Goal: Task Accomplishment & Management: Use online tool/utility

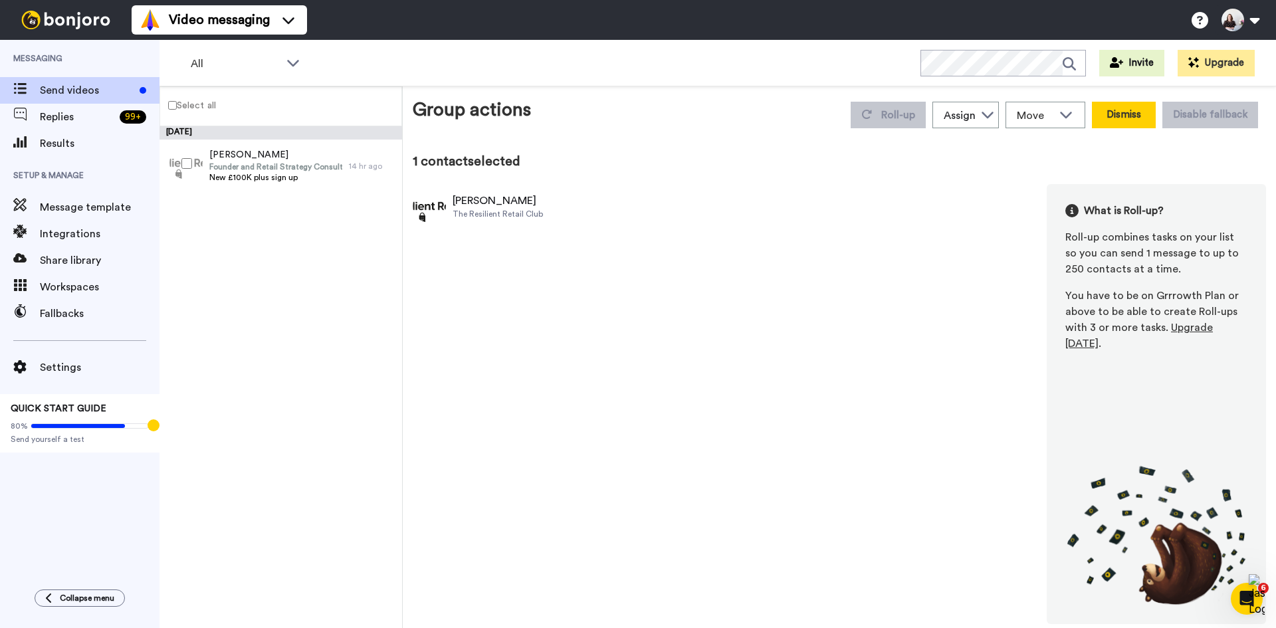
click at [1141, 120] on button "Dismiss" at bounding box center [1124, 115] width 64 height 27
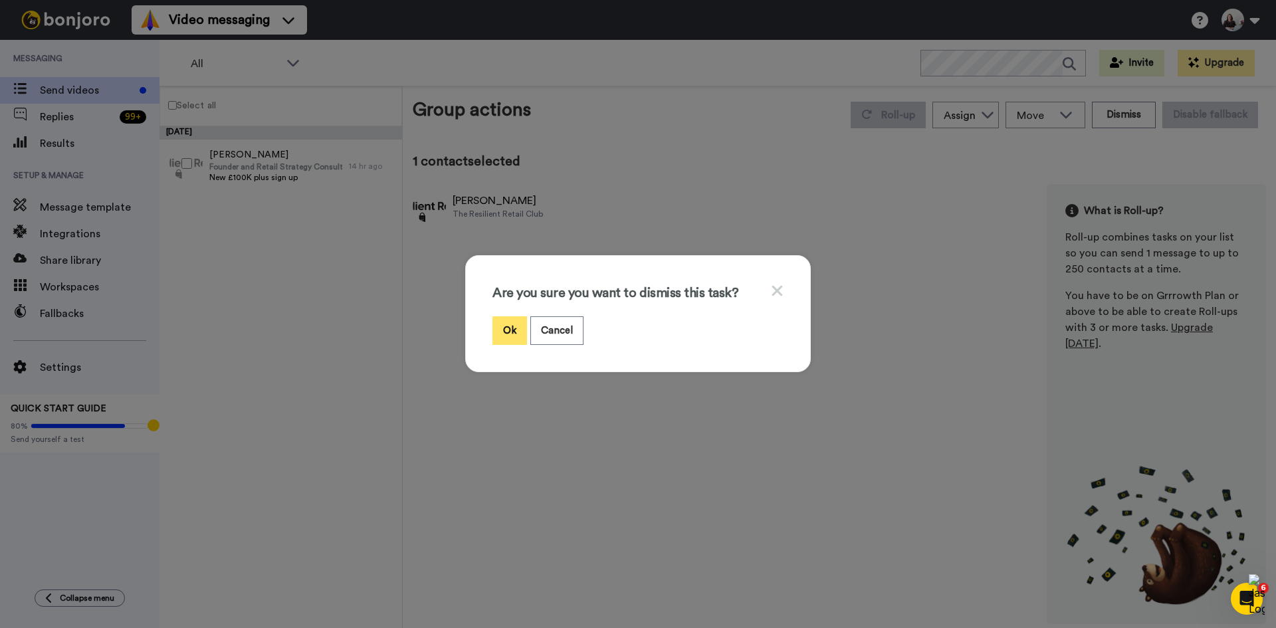
click at [509, 334] on button "Ok" at bounding box center [509, 330] width 35 height 29
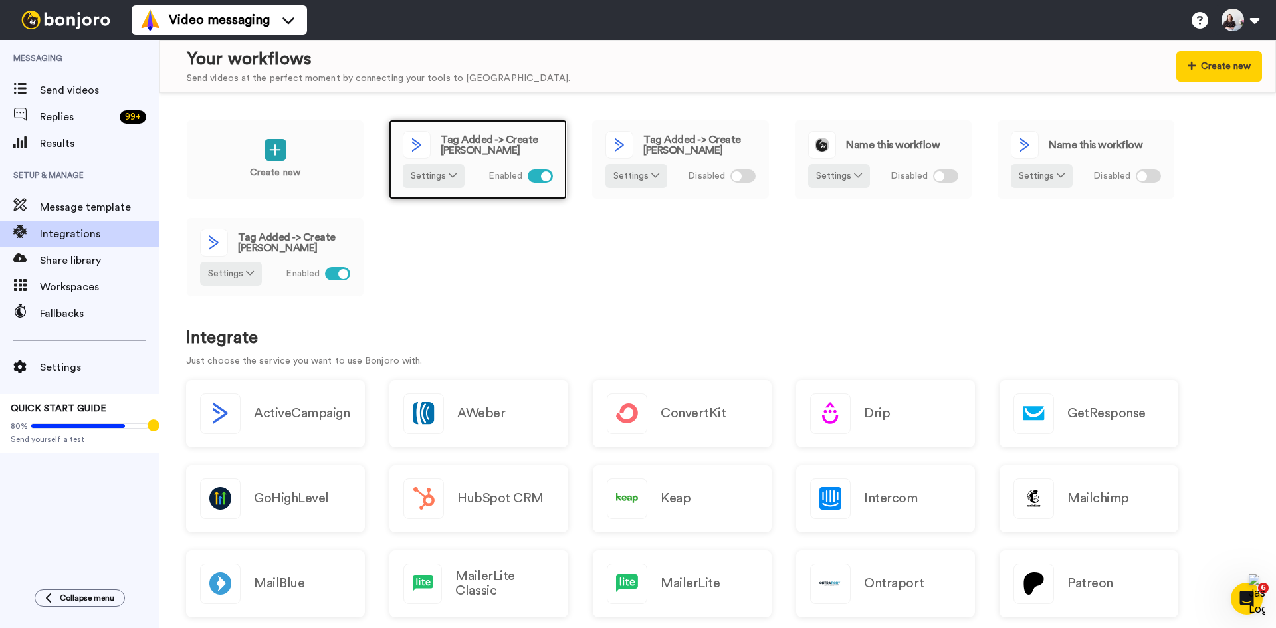
click at [526, 143] on span "Tag Added -> Create [PERSON_NAME]" at bounding box center [497, 144] width 112 height 21
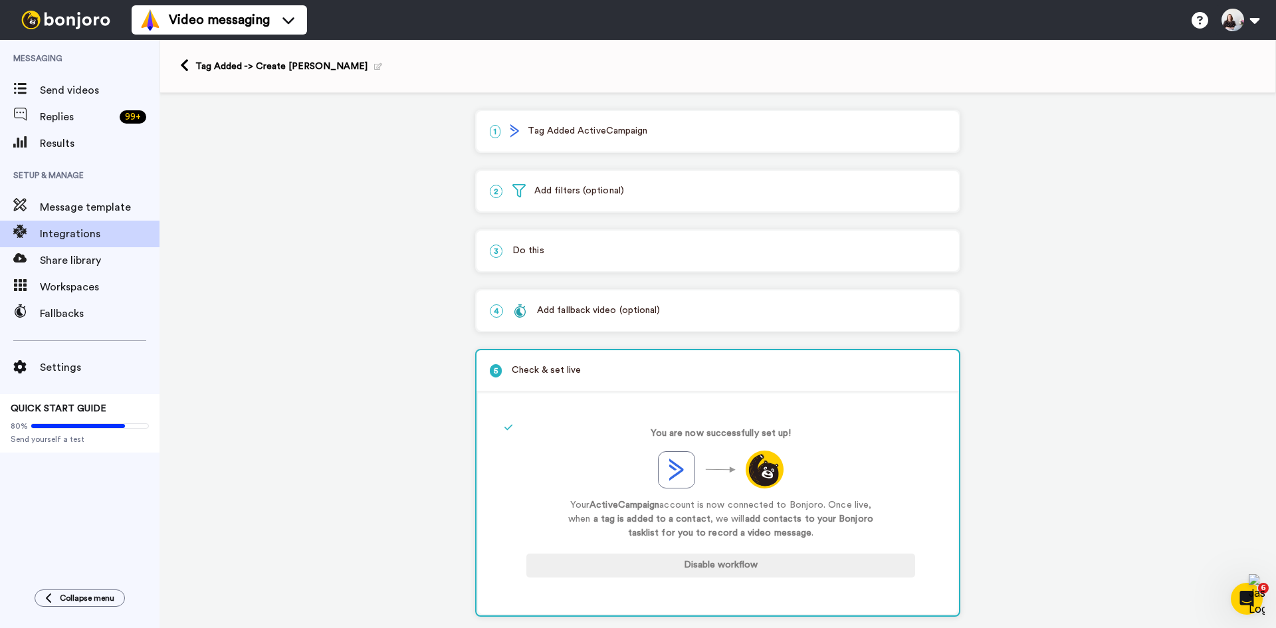
click at [684, 197] on p "2 Add filters (optional)" at bounding box center [718, 191] width 456 height 14
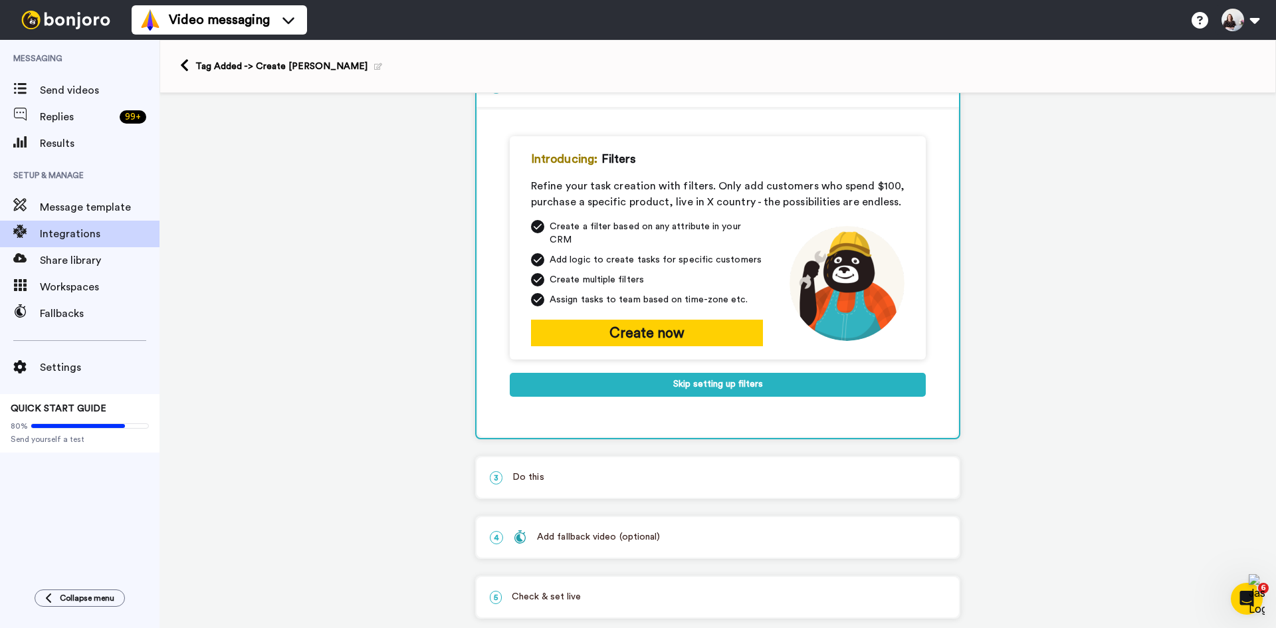
scroll to position [117, 0]
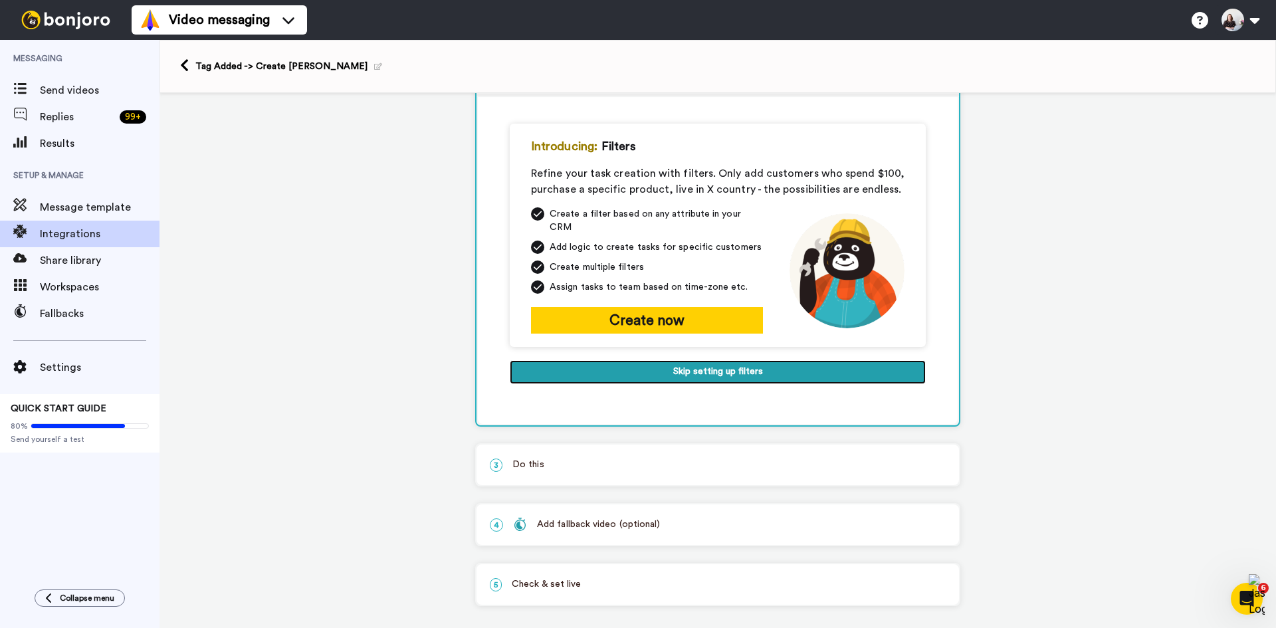
click at [684, 362] on button "Skip setting up filters" at bounding box center [718, 372] width 416 height 24
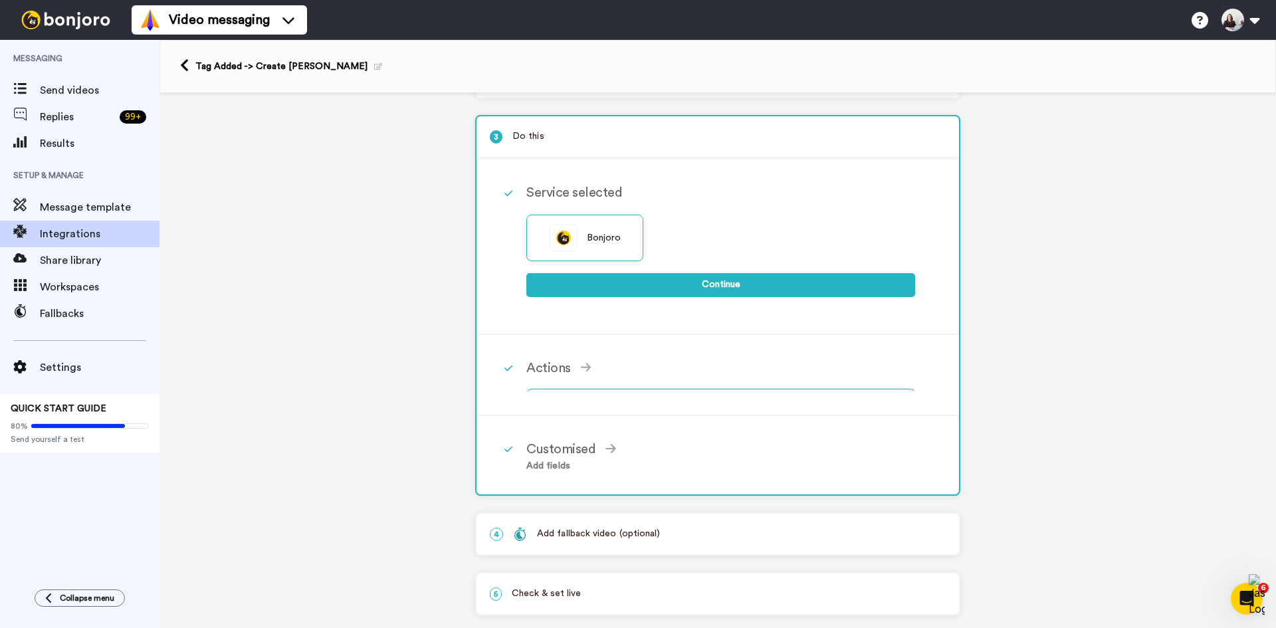
scroll to position [111, 0]
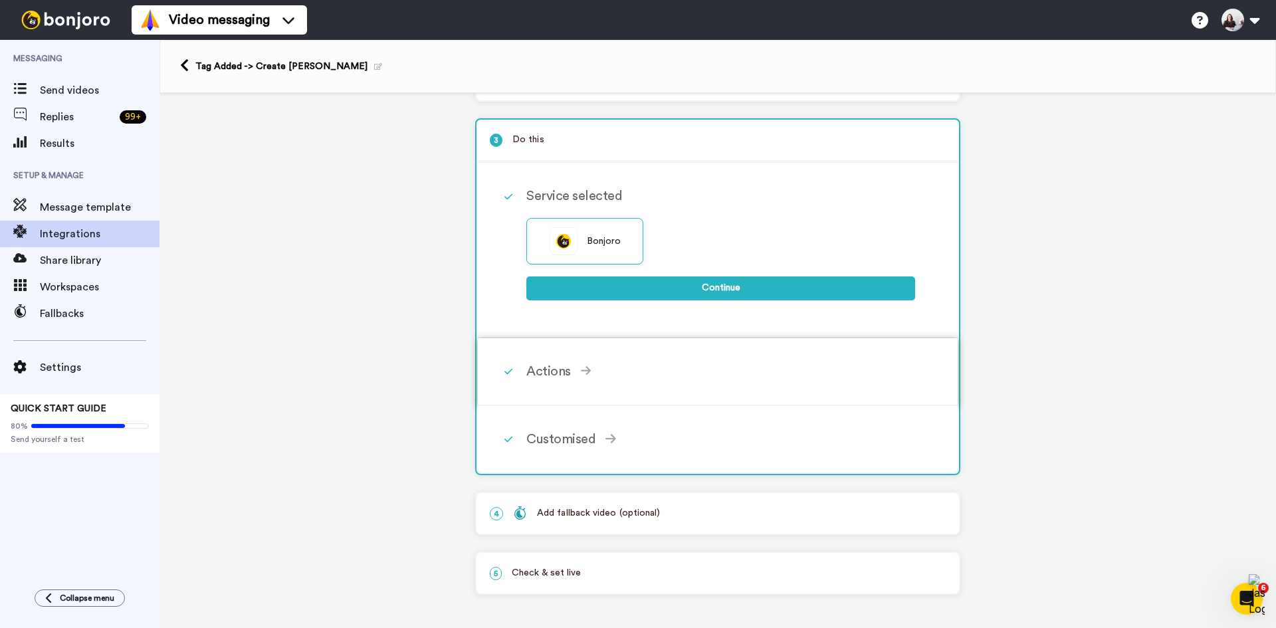
click at [697, 367] on div "Actions" at bounding box center [720, 371] width 389 height 20
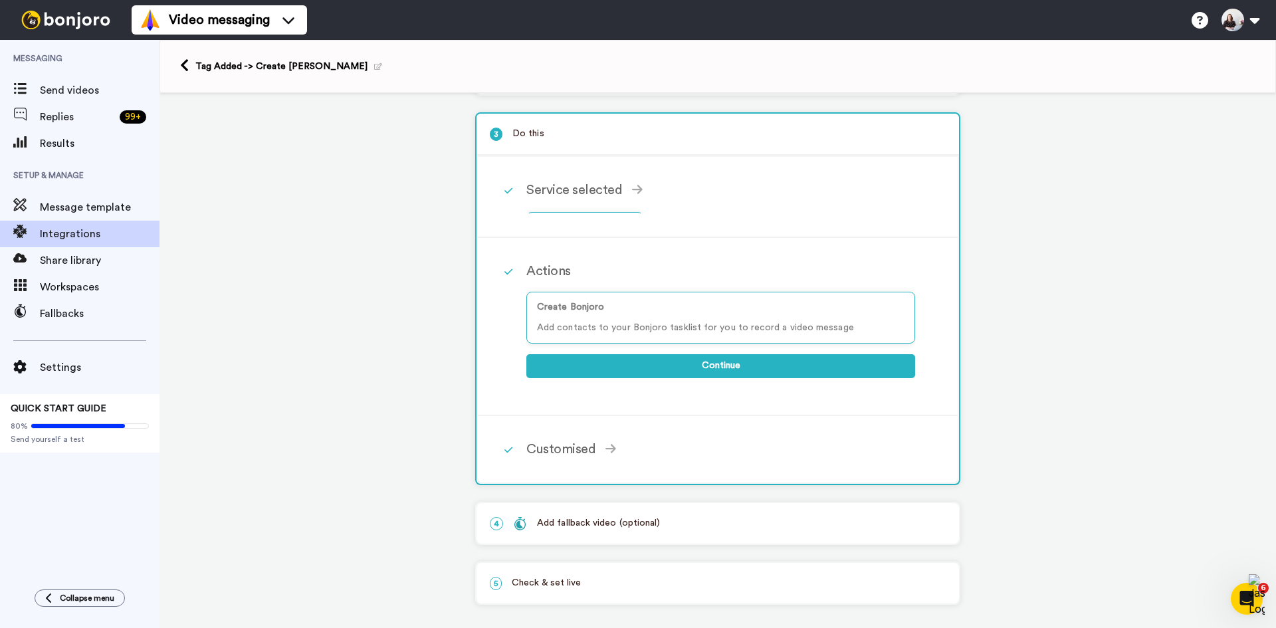
scroll to position [114, 0]
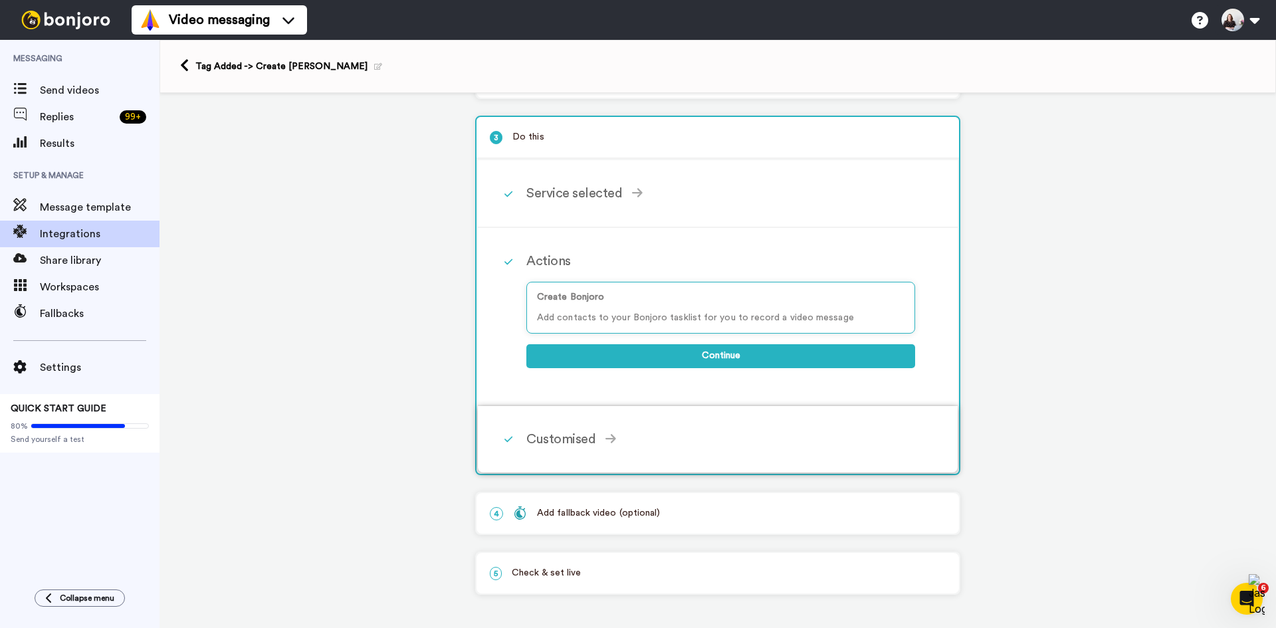
click at [727, 425] on div "Customised Add fields Start typing to add a Custom Field... What are custom fie…" at bounding box center [735, 439] width 418 height 40
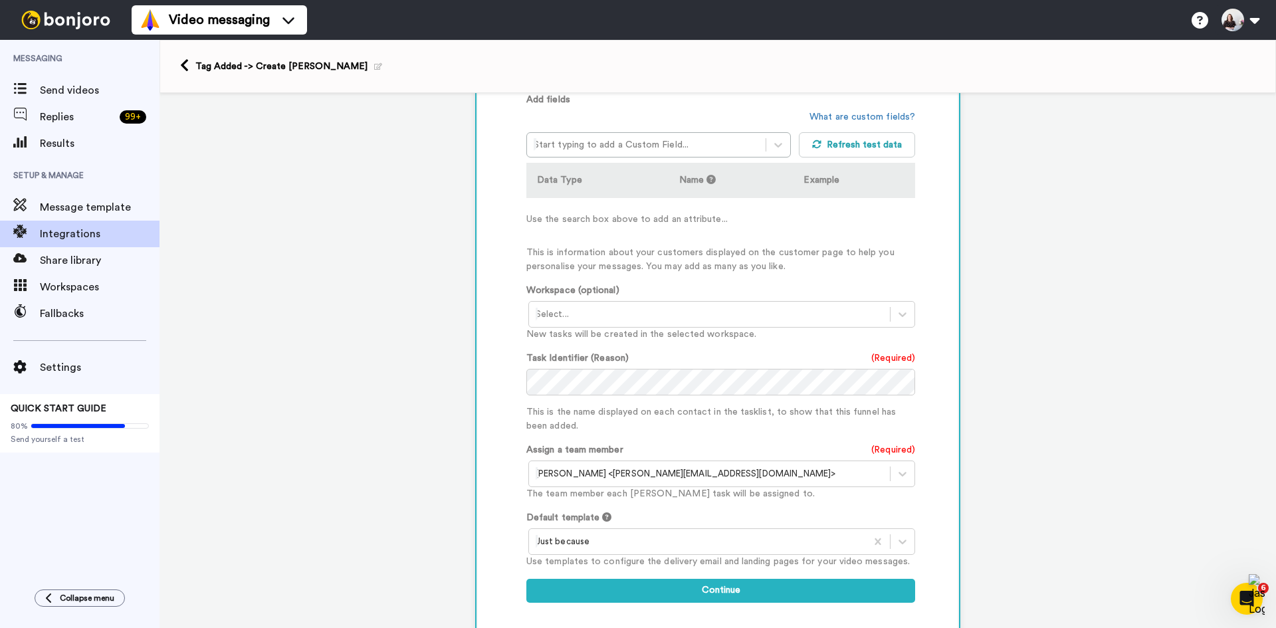
scroll to position [383, 0]
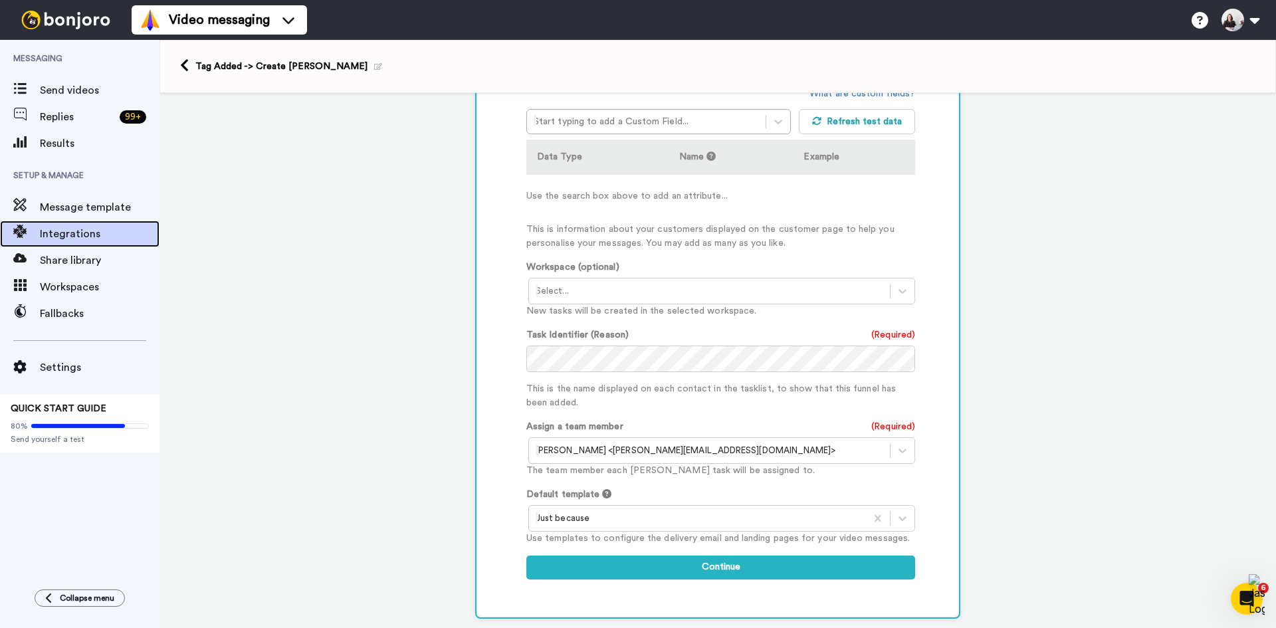
click at [102, 239] on span "Integrations" at bounding box center [100, 234] width 120 height 16
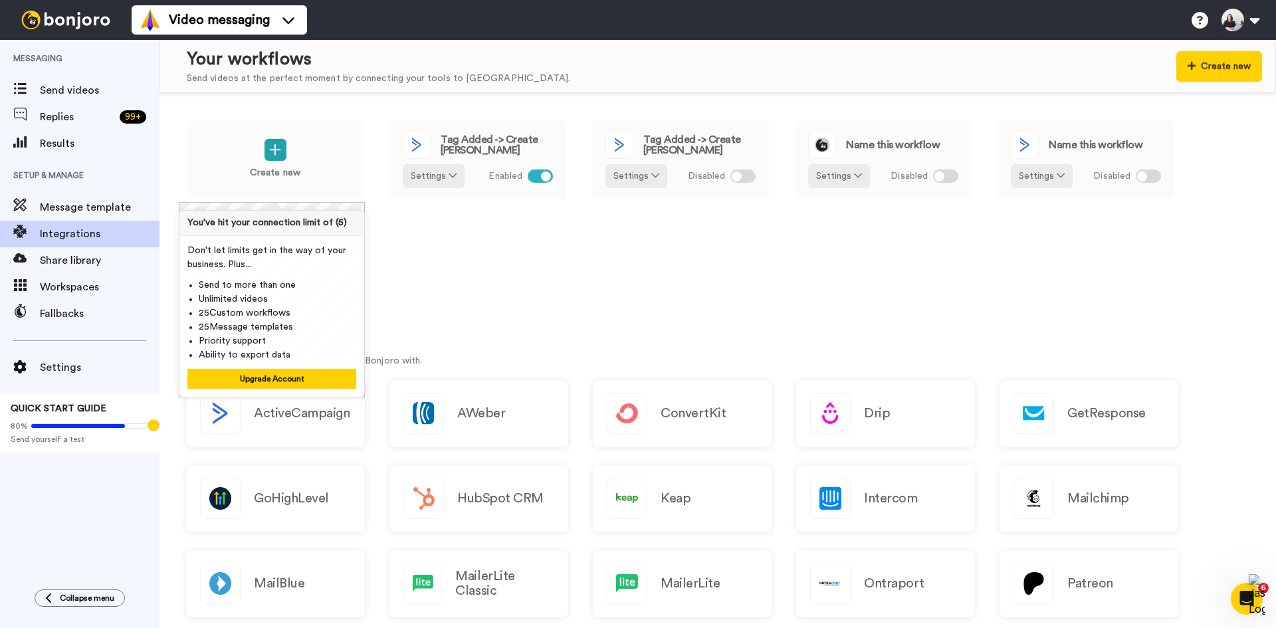
click at [519, 302] on div "Create new Tag Added -> Create Bonjoro Settings Enabled Tag Added -> Create Bon…" at bounding box center [717, 217] width 1063 height 195
click at [563, 318] on div "Create new Tag Added -> Create Bonjoro Settings Enabled Tag Added -> Create Bon…" at bounding box center [717, 360] width 1116 height 535
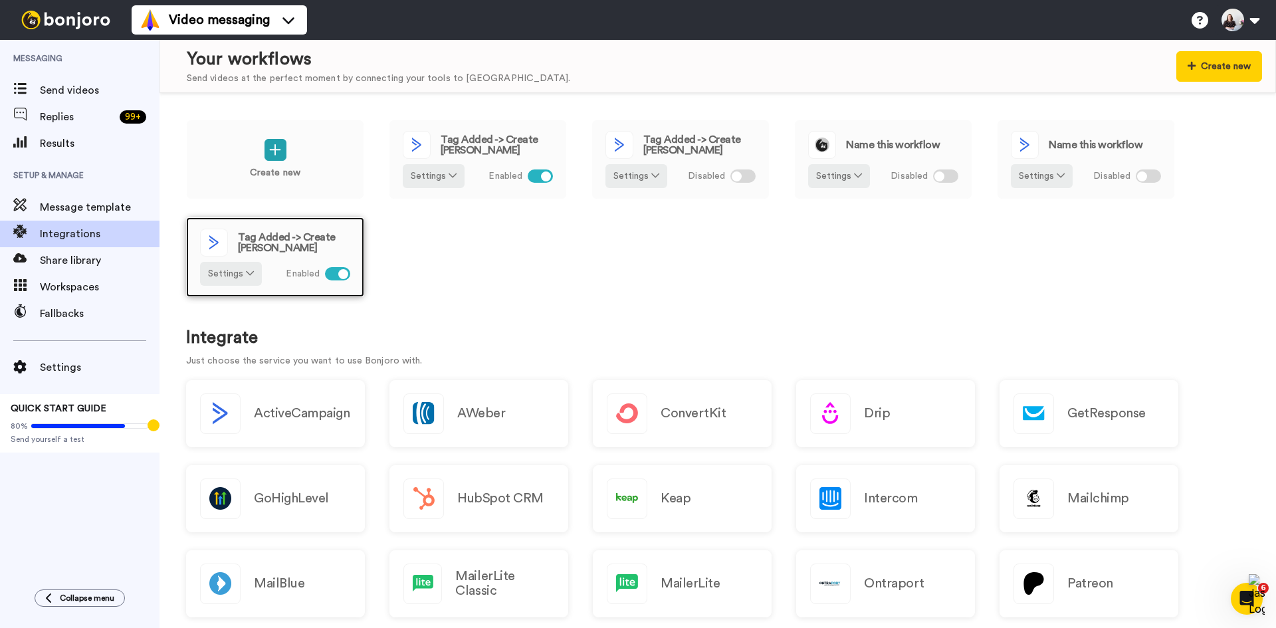
click at [279, 235] on span "Tag Added -> Create [PERSON_NAME]" at bounding box center [294, 242] width 112 height 21
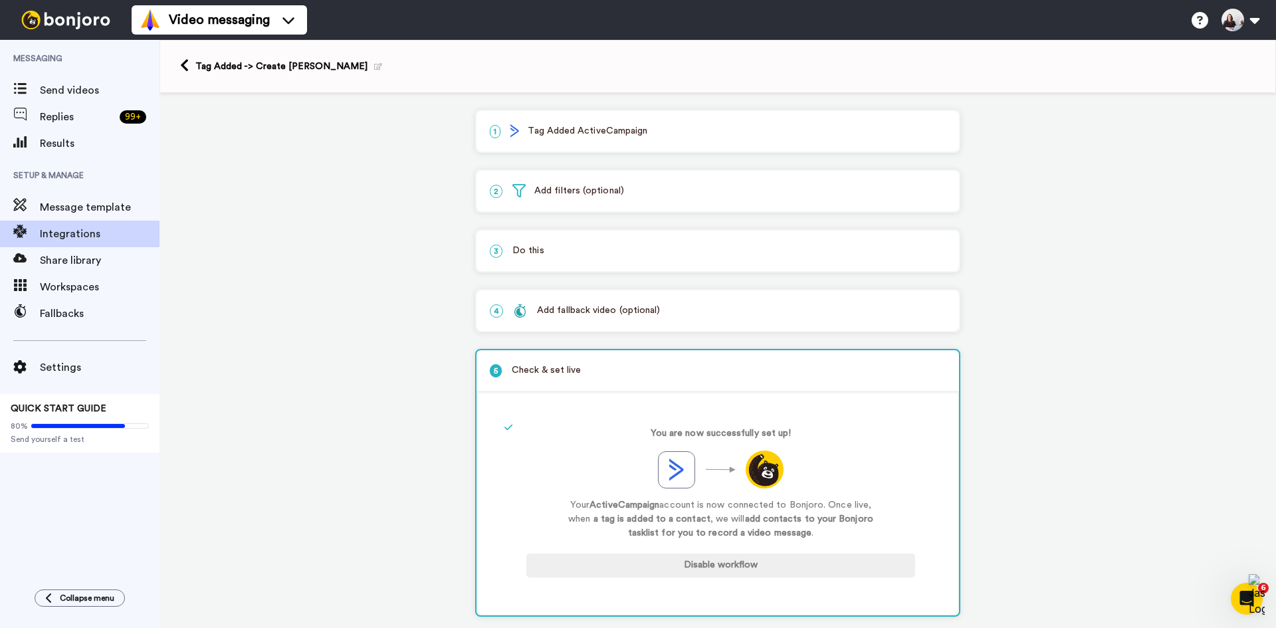
click at [733, 207] on div "2 Add filters (optional)" at bounding box center [717, 191] width 482 height 41
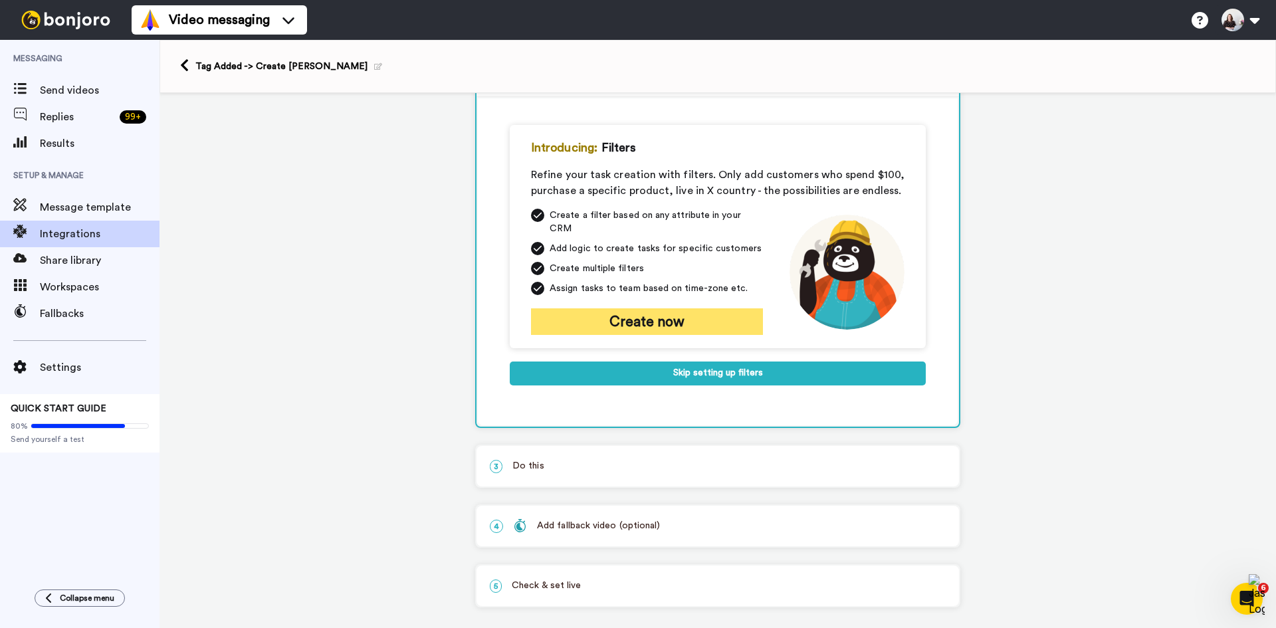
scroll to position [117, 0]
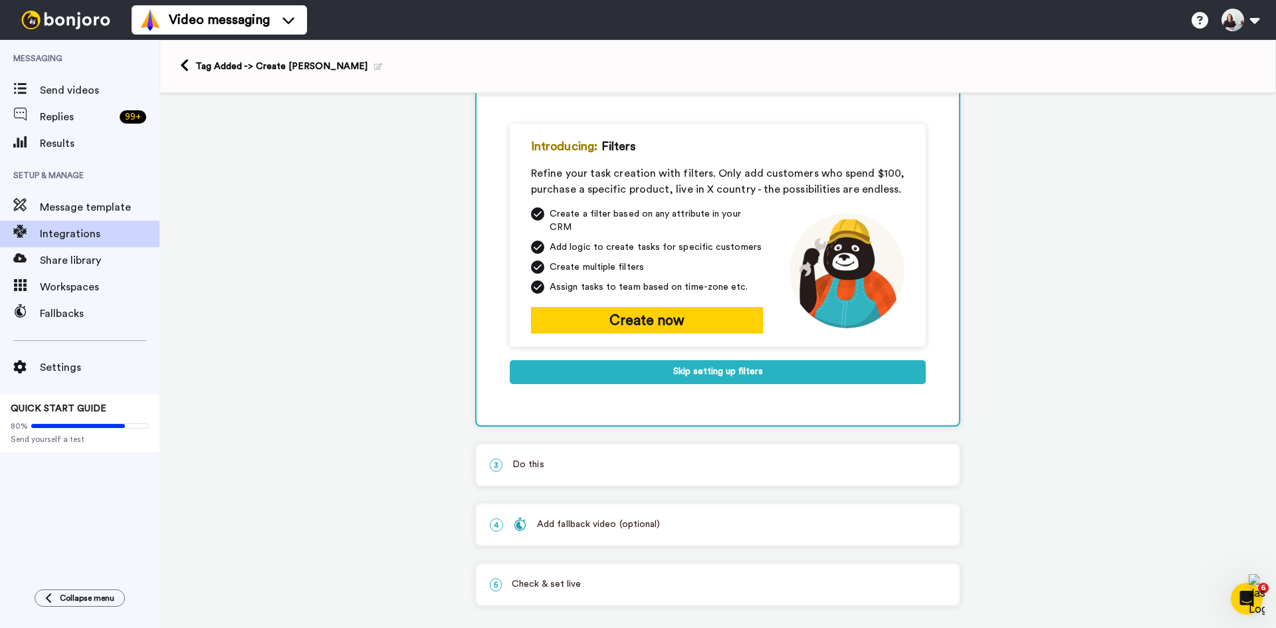
click at [649, 458] on p "3 Do this" at bounding box center [718, 465] width 456 height 14
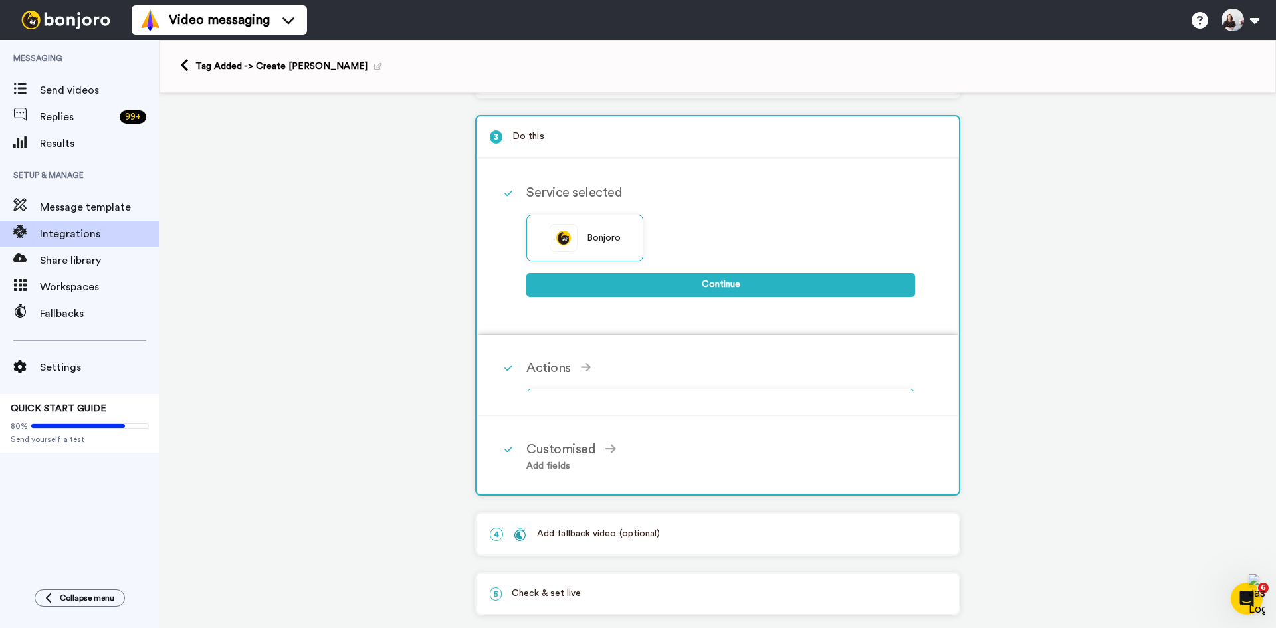
scroll to position [111, 0]
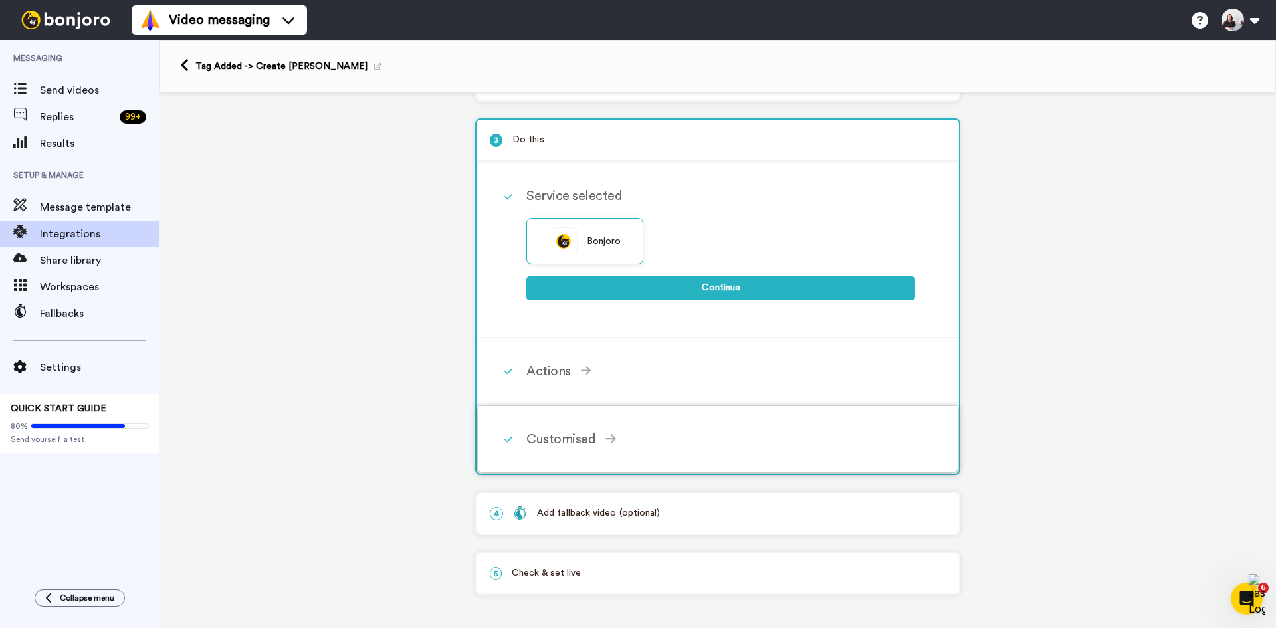
click at [629, 431] on div "Customised" at bounding box center [720, 439] width 389 height 20
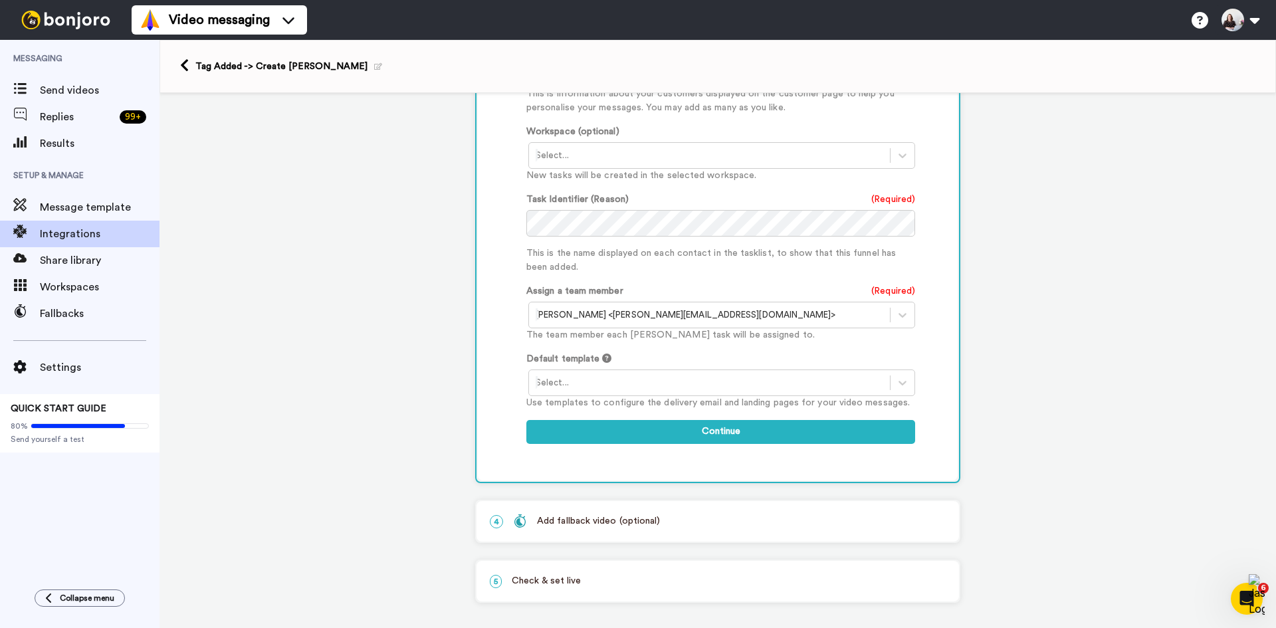
scroll to position [526, 0]
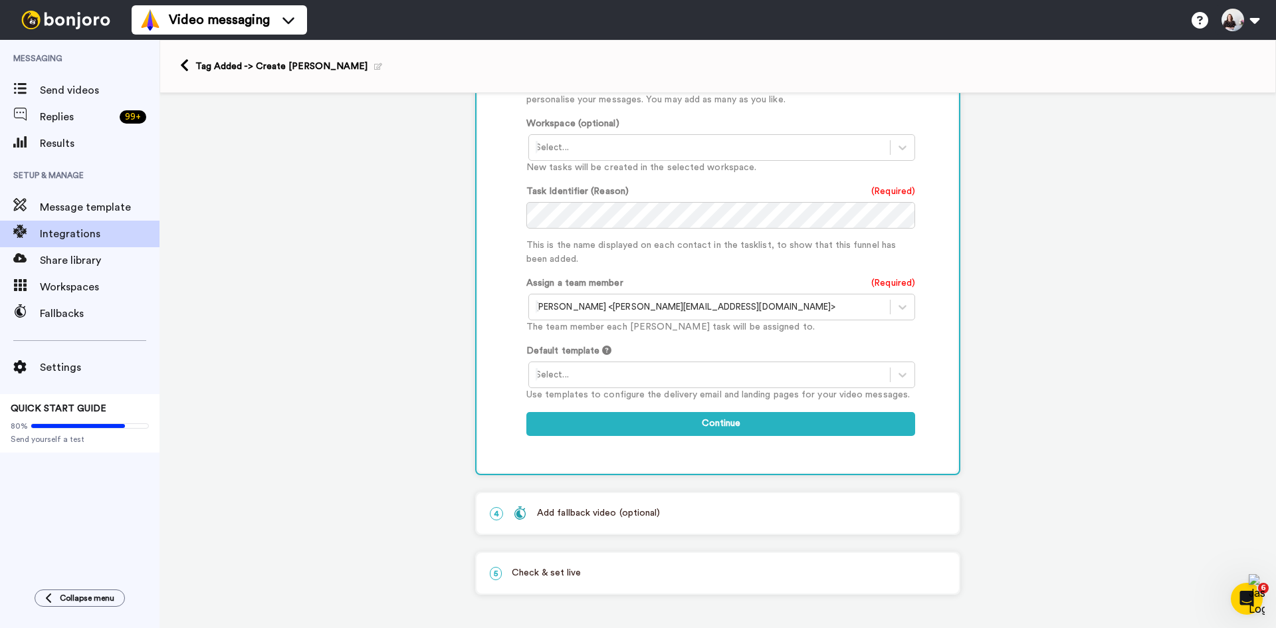
click at [1133, 399] on div "1 Tag Added ActiveCampaign Service selected ActiveCampaign AWeber Bonjoro Conve…" at bounding box center [717, 97] width 1116 height 1061
click at [102, 235] on span "Integrations" at bounding box center [100, 234] width 120 height 16
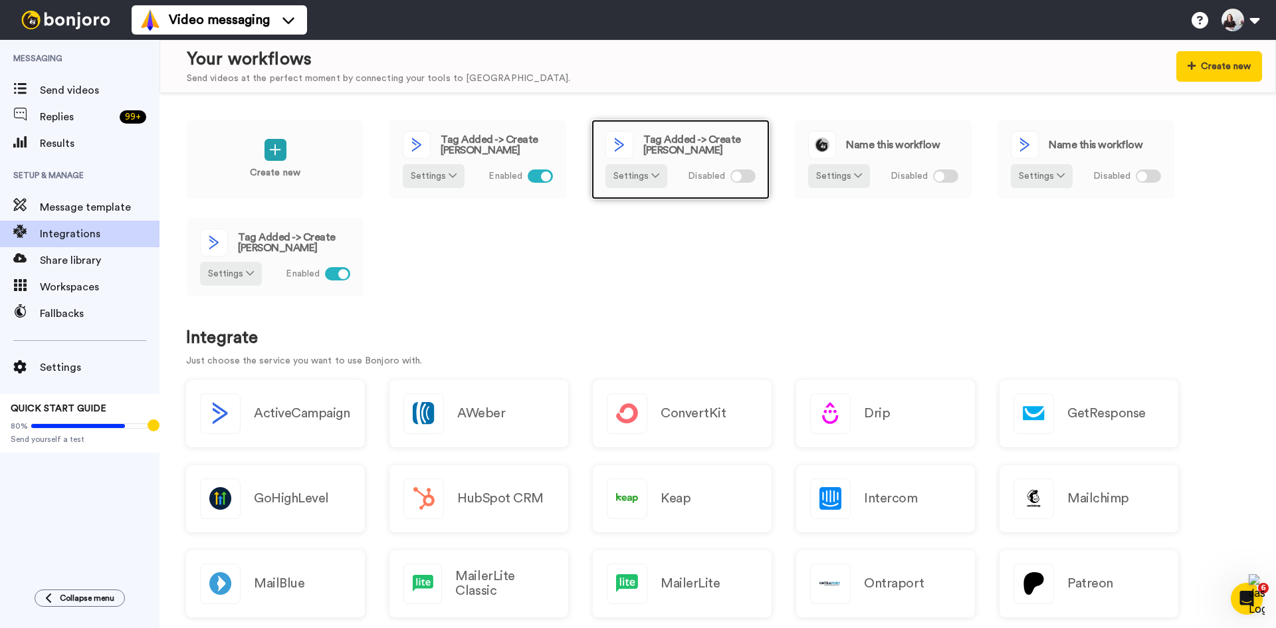
click at [685, 148] on span "Tag Added -> Create [PERSON_NAME]" at bounding box center [699, 144] width 112 height 21
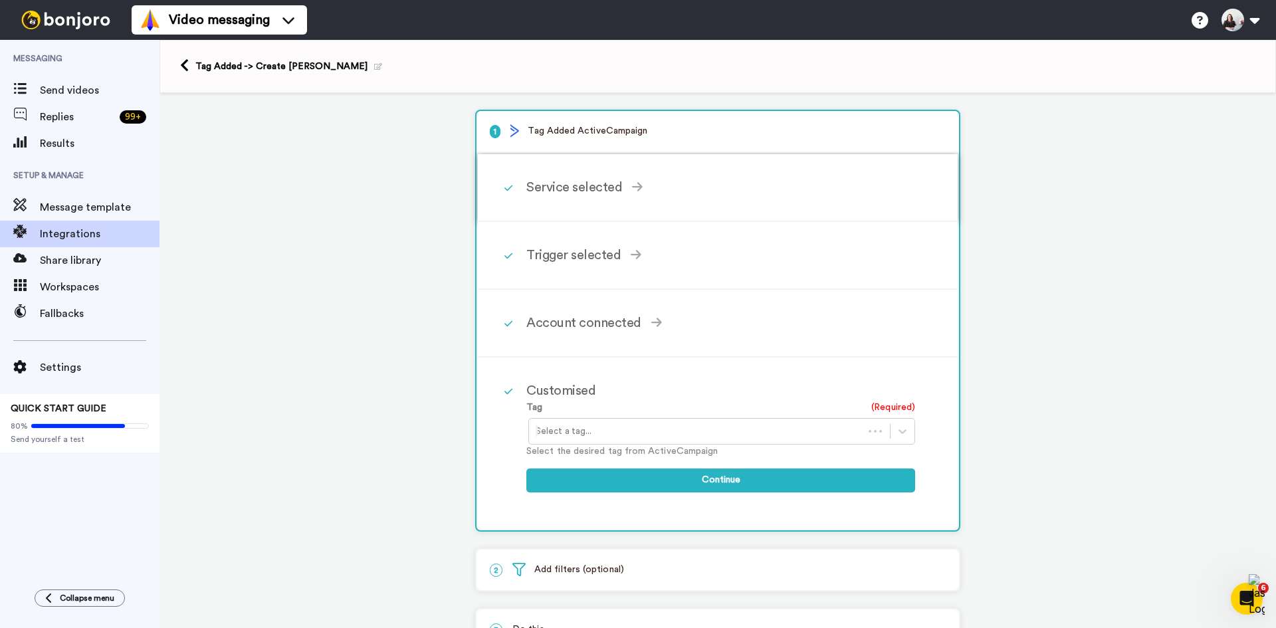
click at [595, 187] on div "Service selected" at bounding box center [720, 187] width 389 height 20
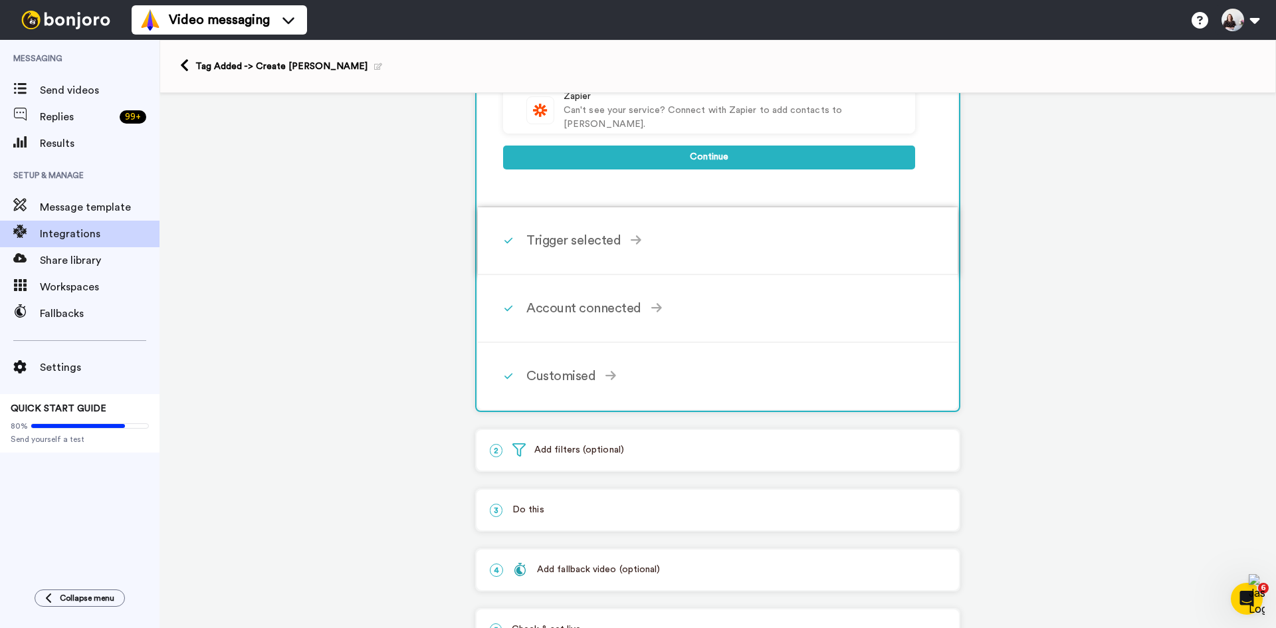
click at [655, 244] on div "Trigger selected" at bounding box center [720, 241] width 389 height 20
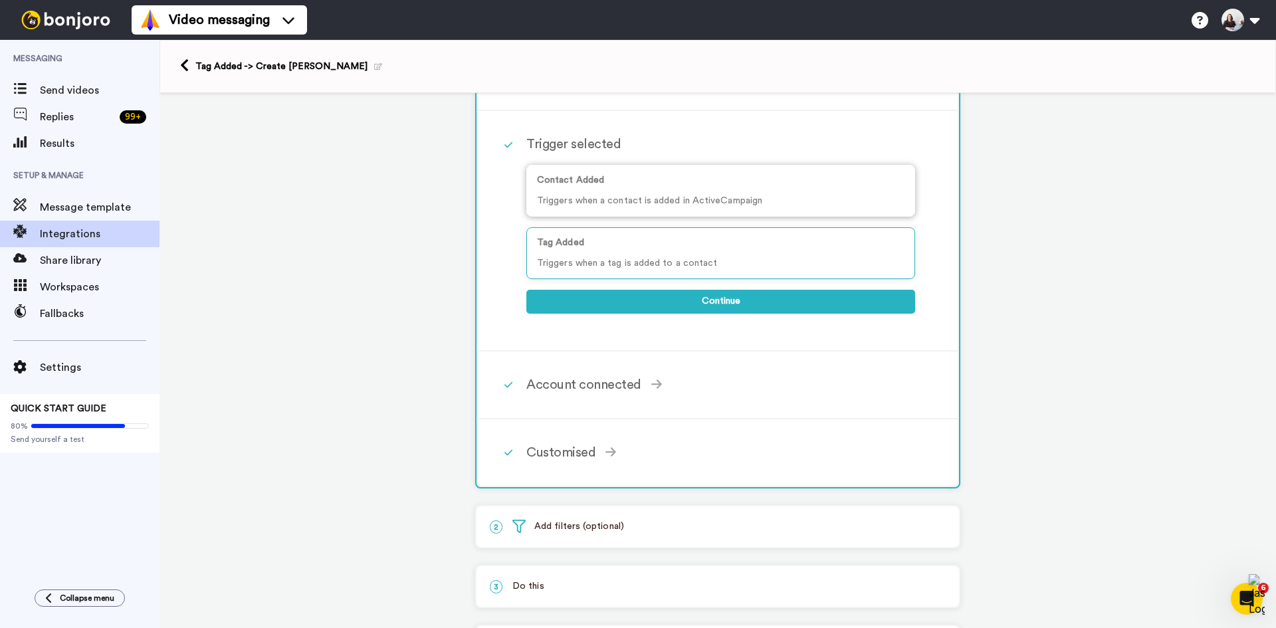
scroll to position [45, 0]
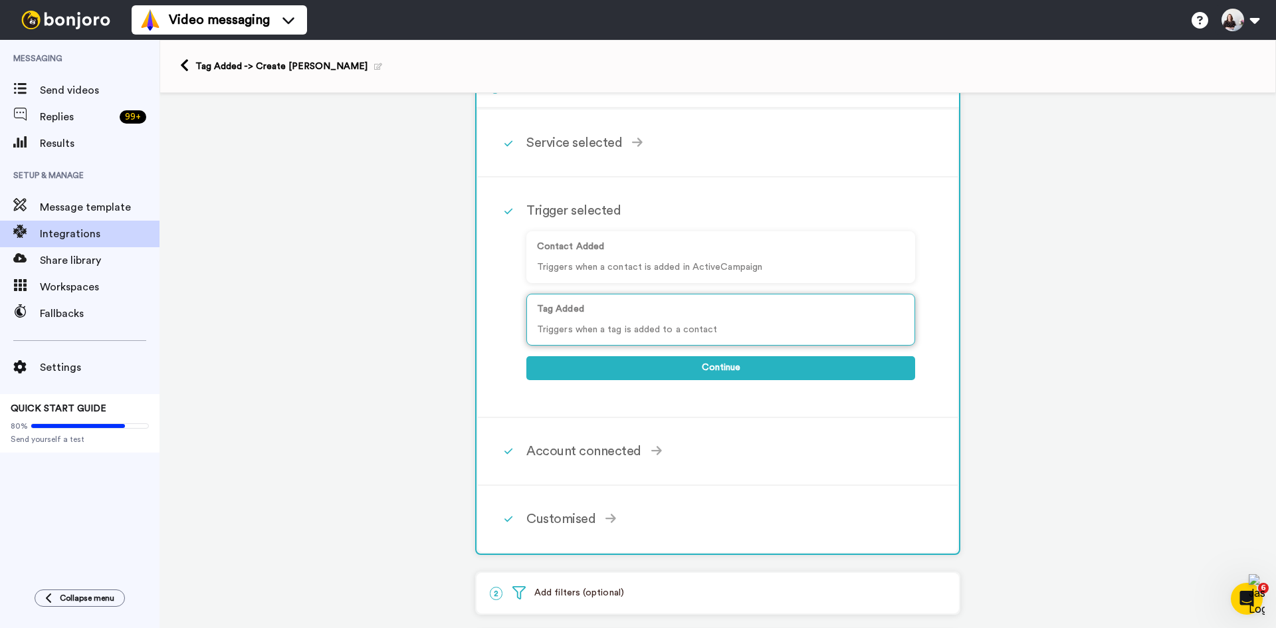
click at [635, 326] on p "Triggers when a tag is added to a contact" at bounding box center [720, 330] width 367 height 14
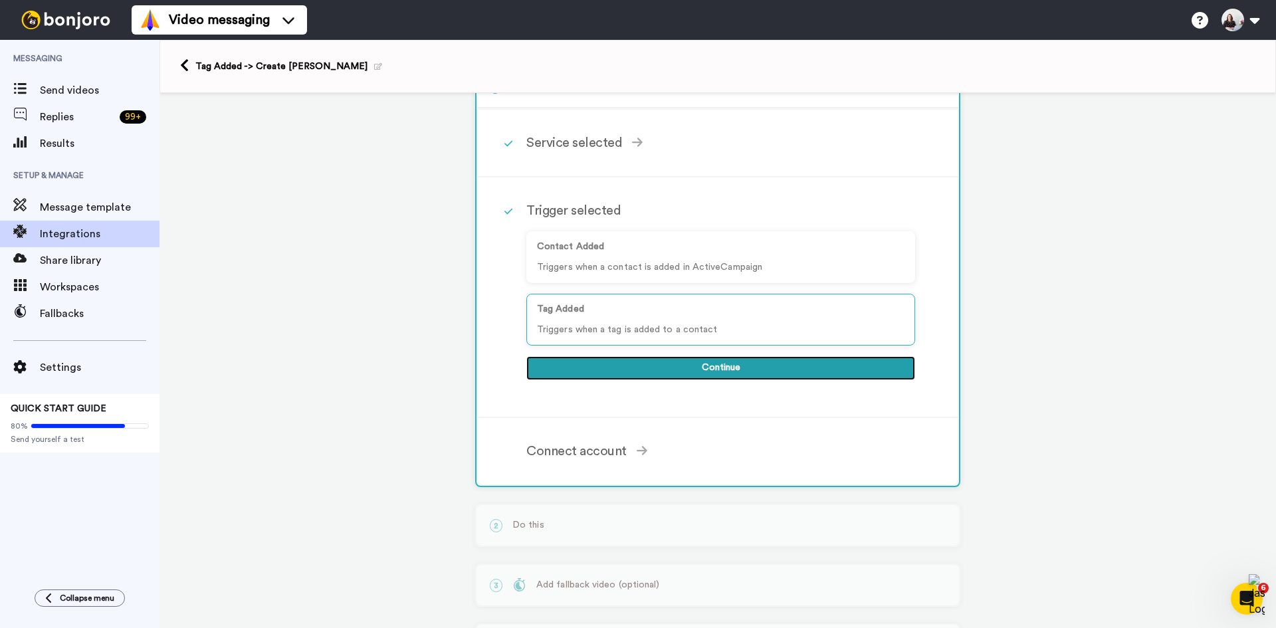
click at [639, 375] on button "Continue" at bounding box center [720, 368] width 389 height 24
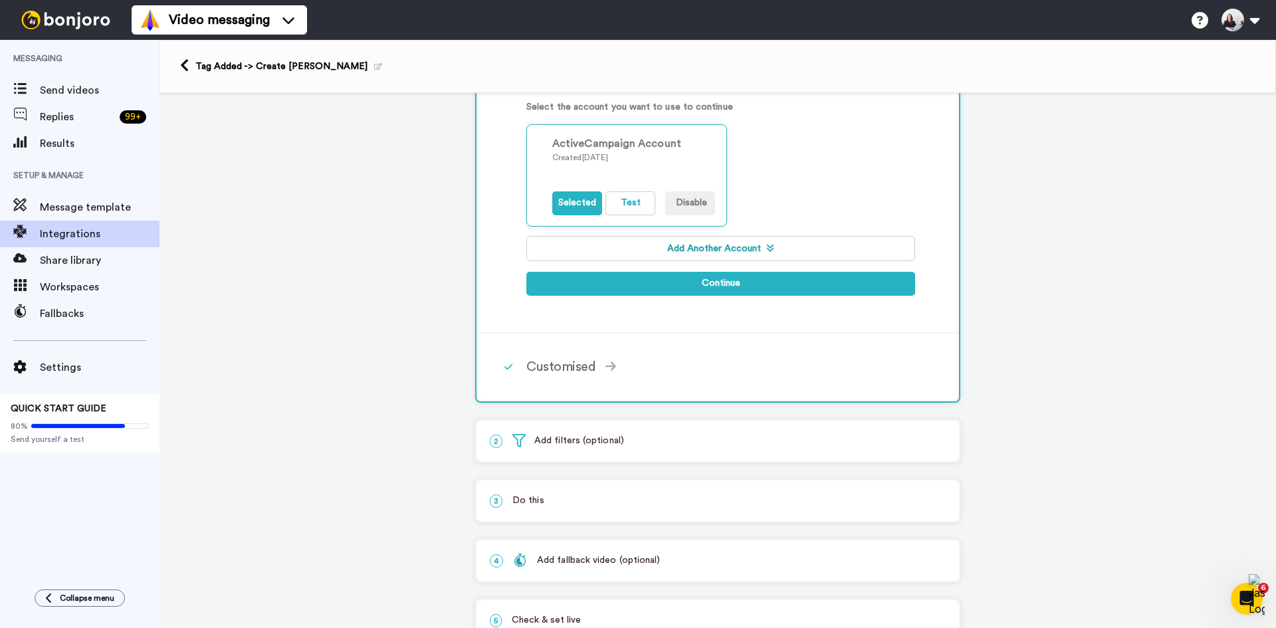
scroll to position [244, 0]
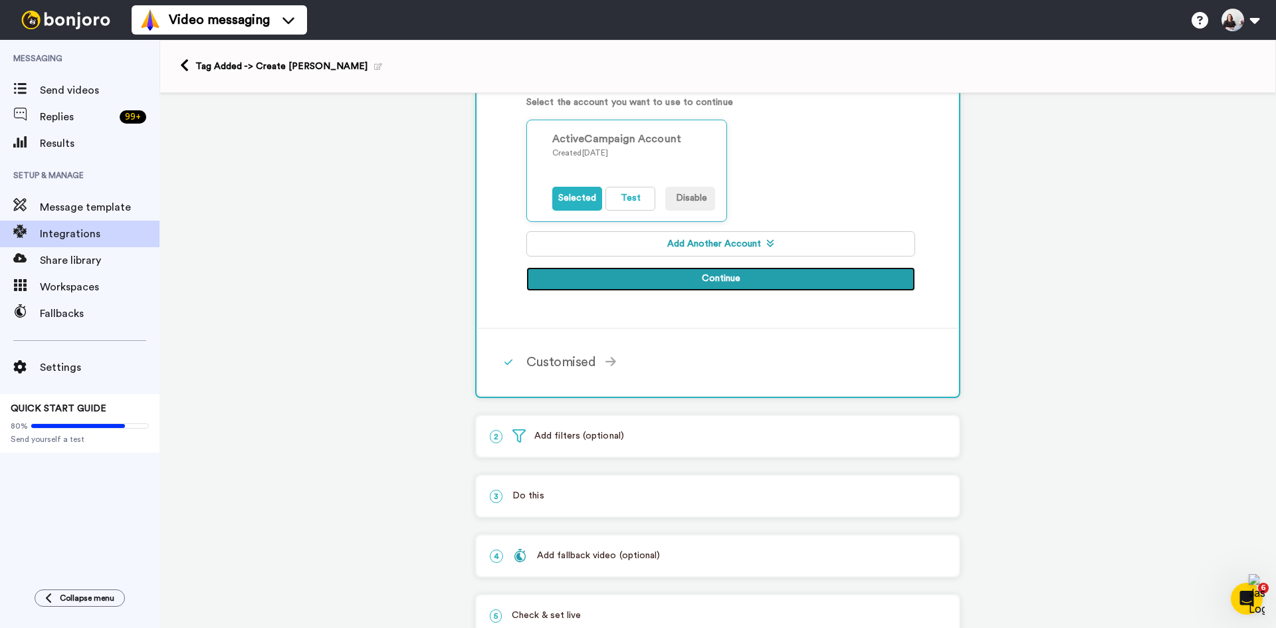
click at [688, 276] on button "Continue" at bounding box center [720, 279] width 389 height 24
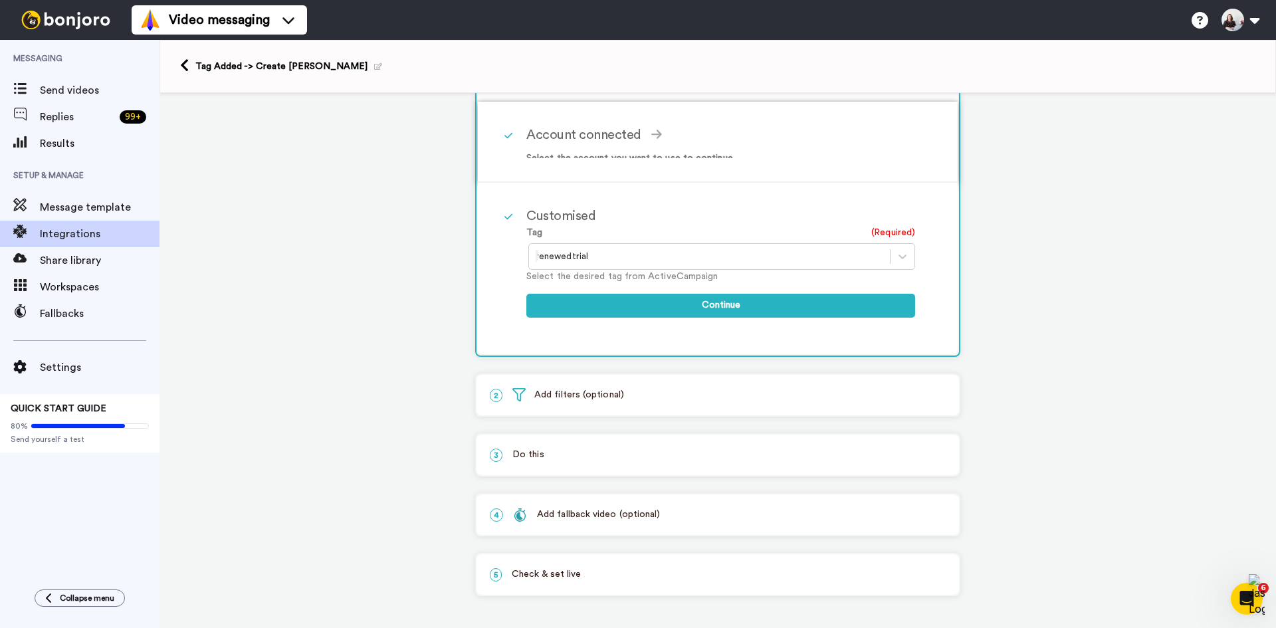
scroll to position [176, 0]
click at [605, 251] on div at bounding box center [709, 255] width 347 height 16
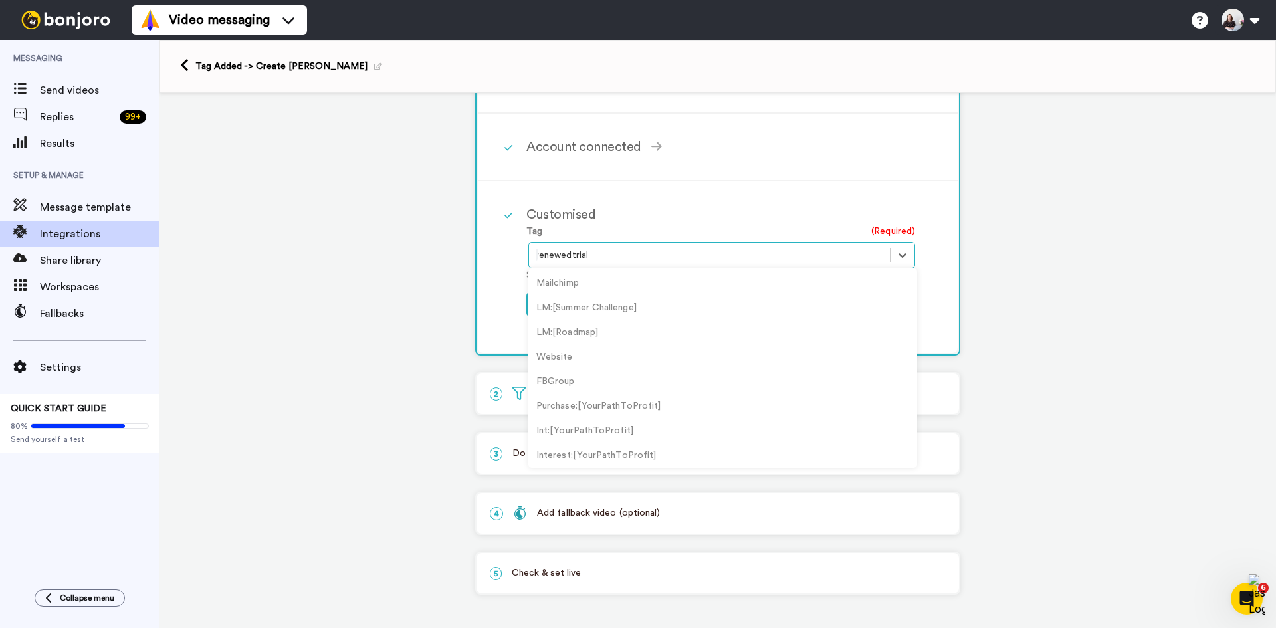
click at [605, 251] on div at bounding box center [709, 255] width 347 height 16
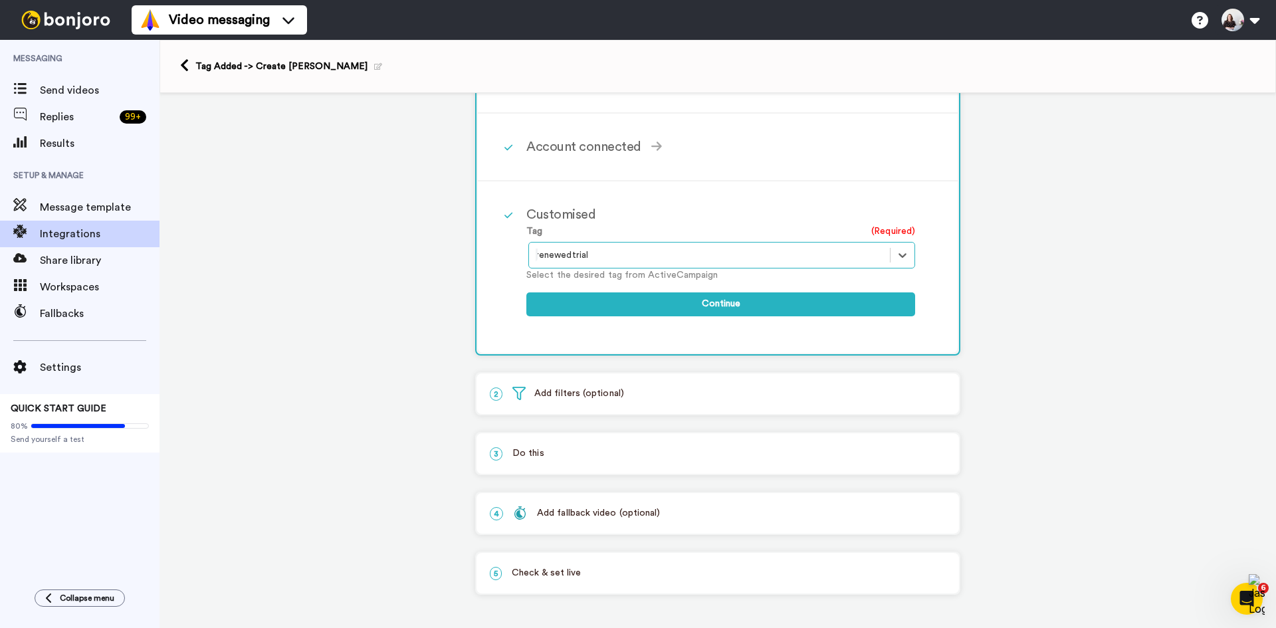
click at [620, 251] on div at bounding box center [709, 255] width 347 height 16
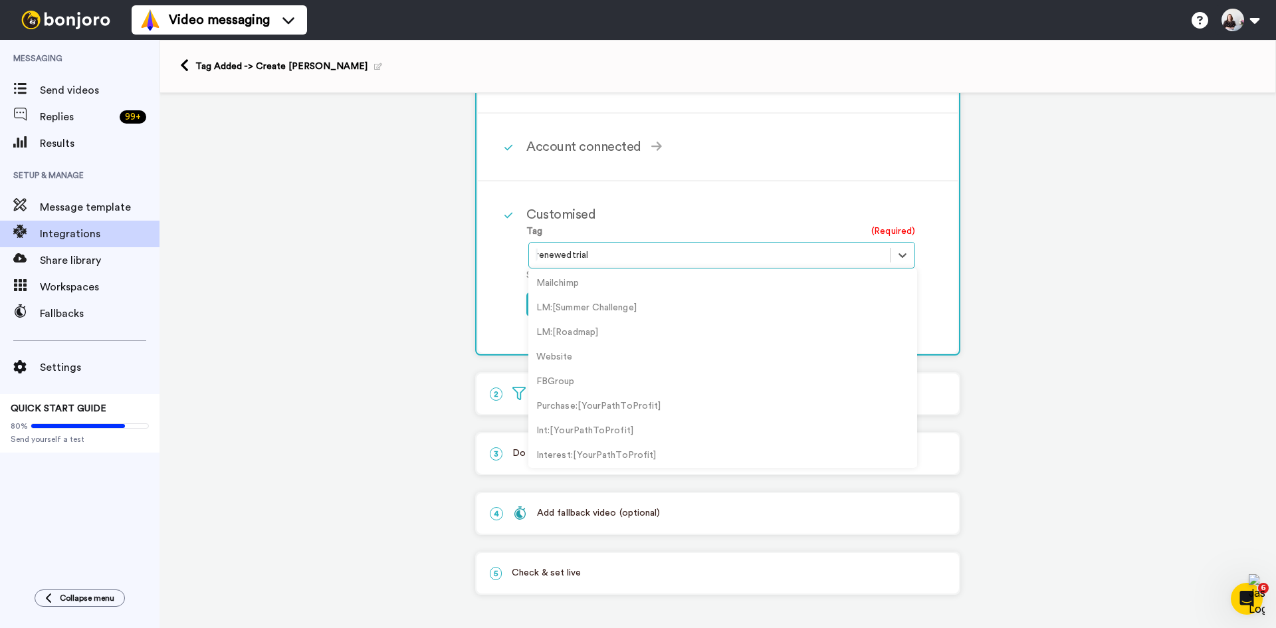
click at [631, 244] on div "renewedtrial" at bounding box center [721, 255] width 387 height 27
click at [1097, 302] on div "1 Tag Added ActiveCampaign Service selected ActiveCampaign AWeber Bonjoro Conve…" at bounding box center [717, 272] width 1116 height 711
click at [581, 253] on div at bounding box center [709, 255] width 347 height 16
click at [576, 451] on div "Purchase[RSGP]" at bounding box center [722, 453] width 389 height 25
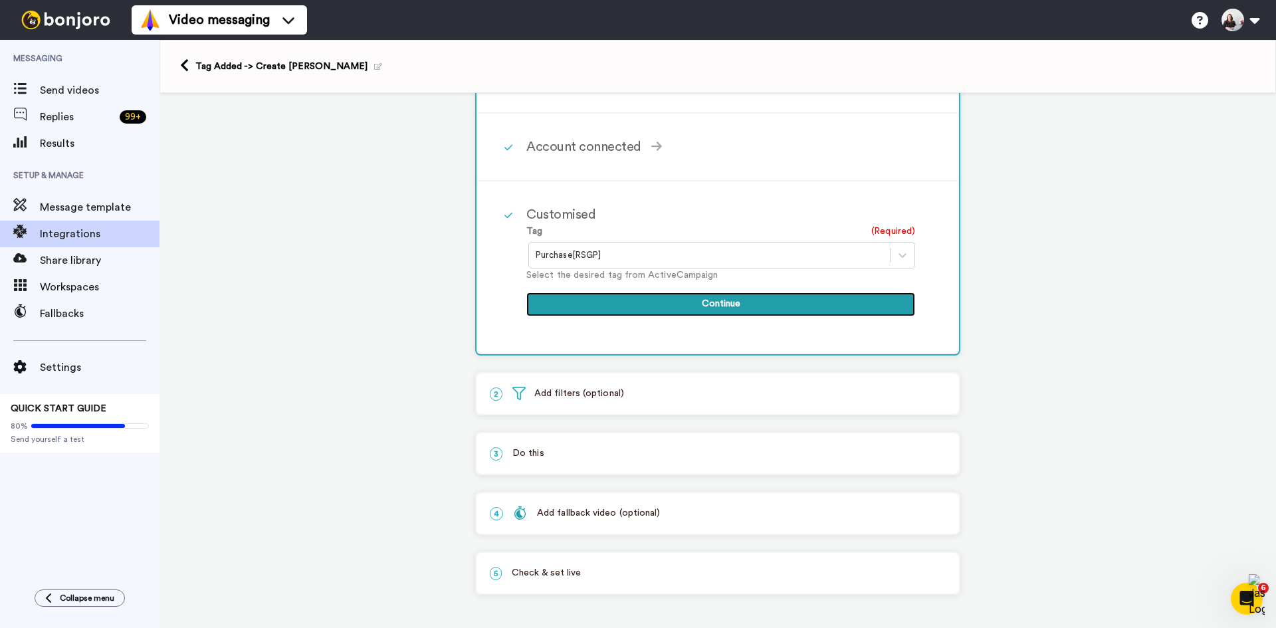
click at [684, 311] on button "Continue" at bounding box center [720, 304] width 389 height 24
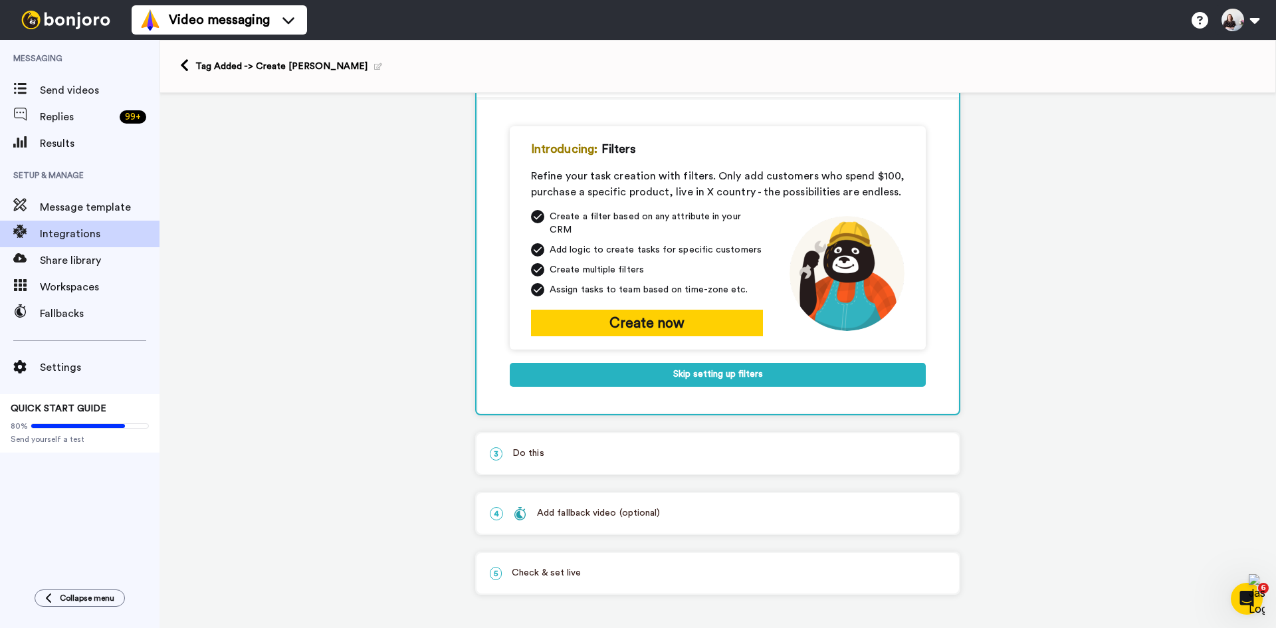
scroll to position [110, 0]
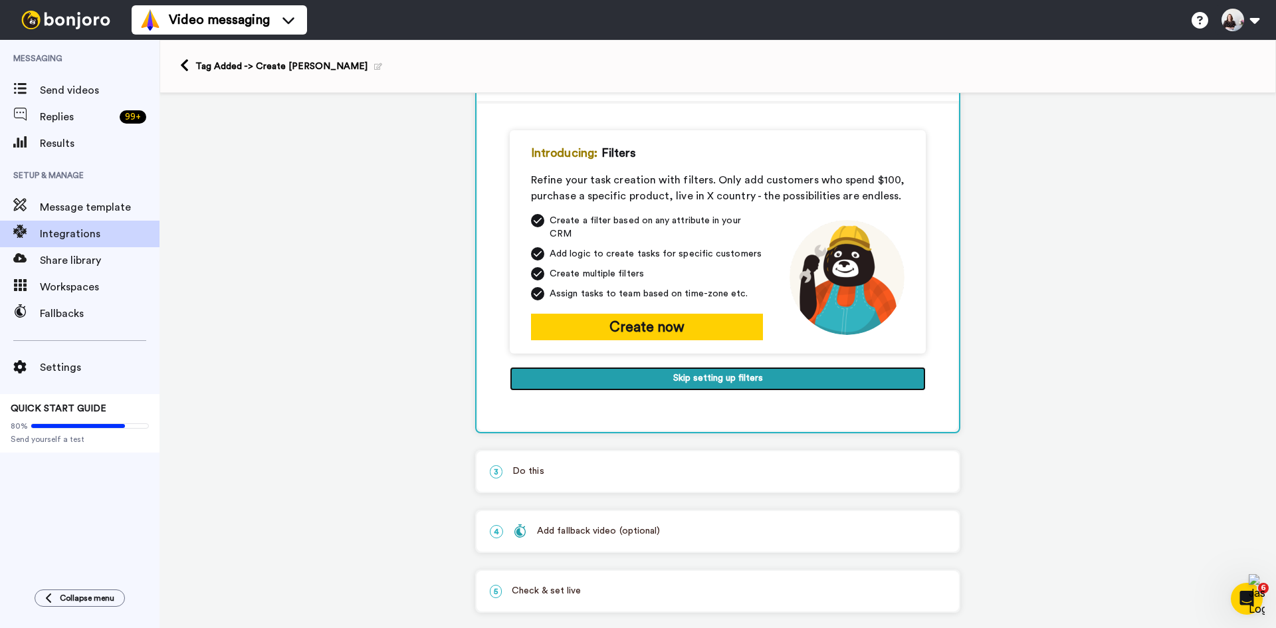
click at [684, 373] on button "Skip setting up filters" at bounding box center [718, 379] width 416 height 24
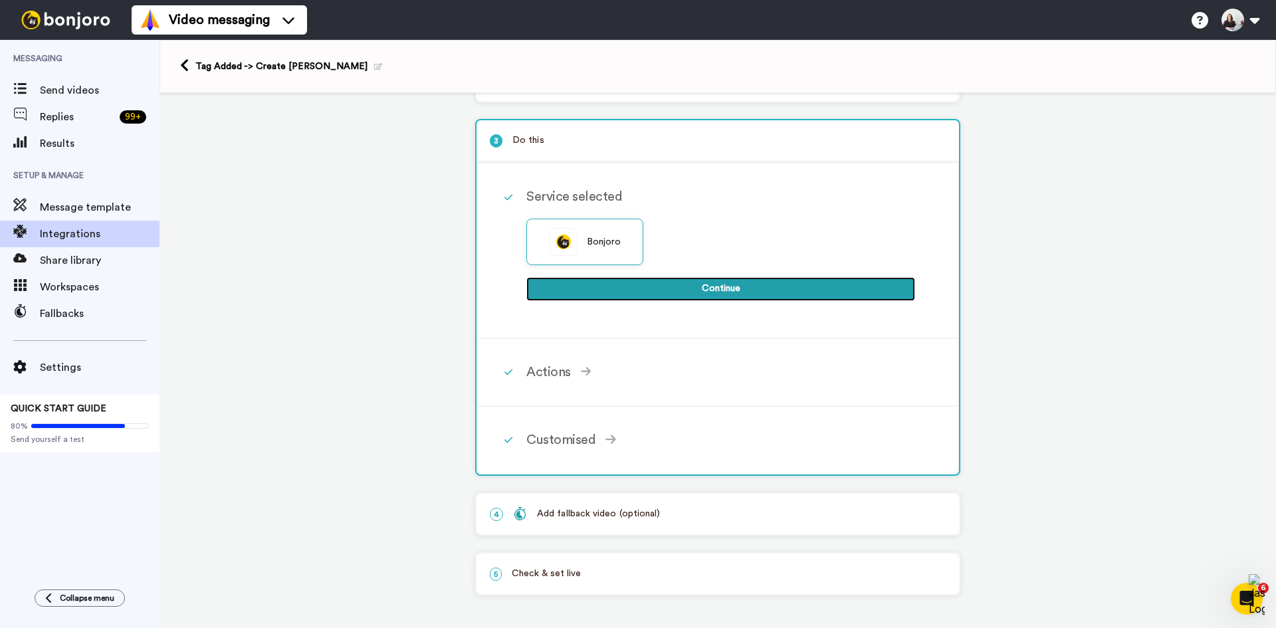
click at [745, 298] on button "Continue" at bounding box center [720, 289] width 389 height 24
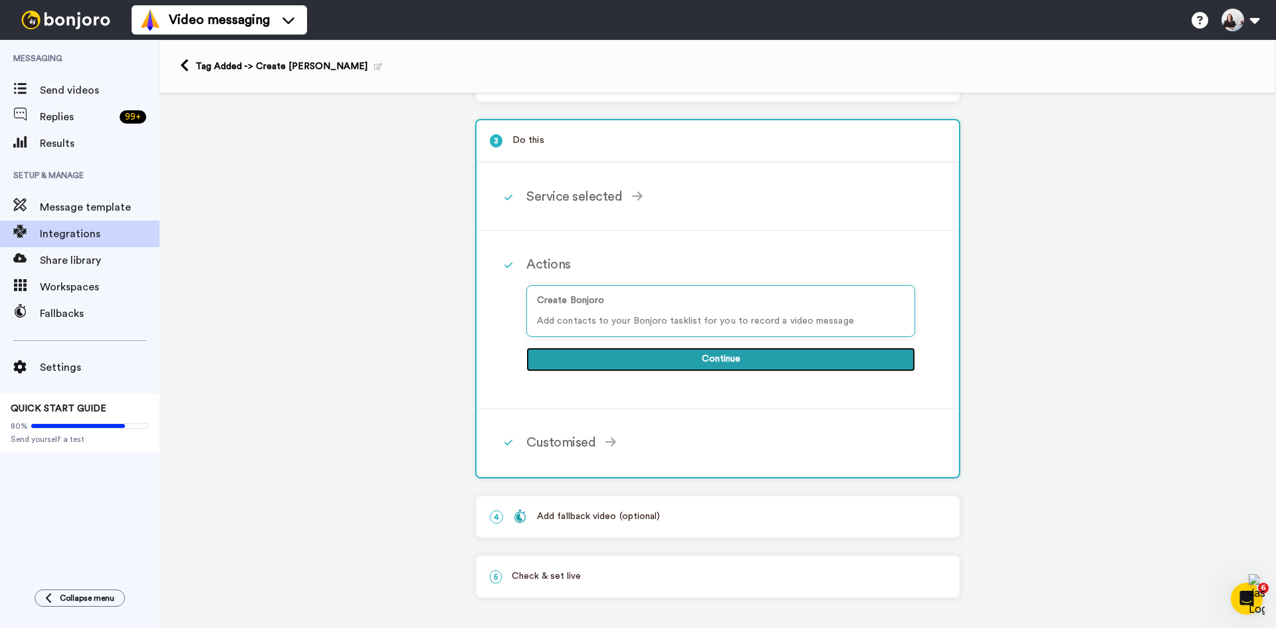
click at [674, 350] on button "Continue" at bounding box center [720, 359] width 389 height 24
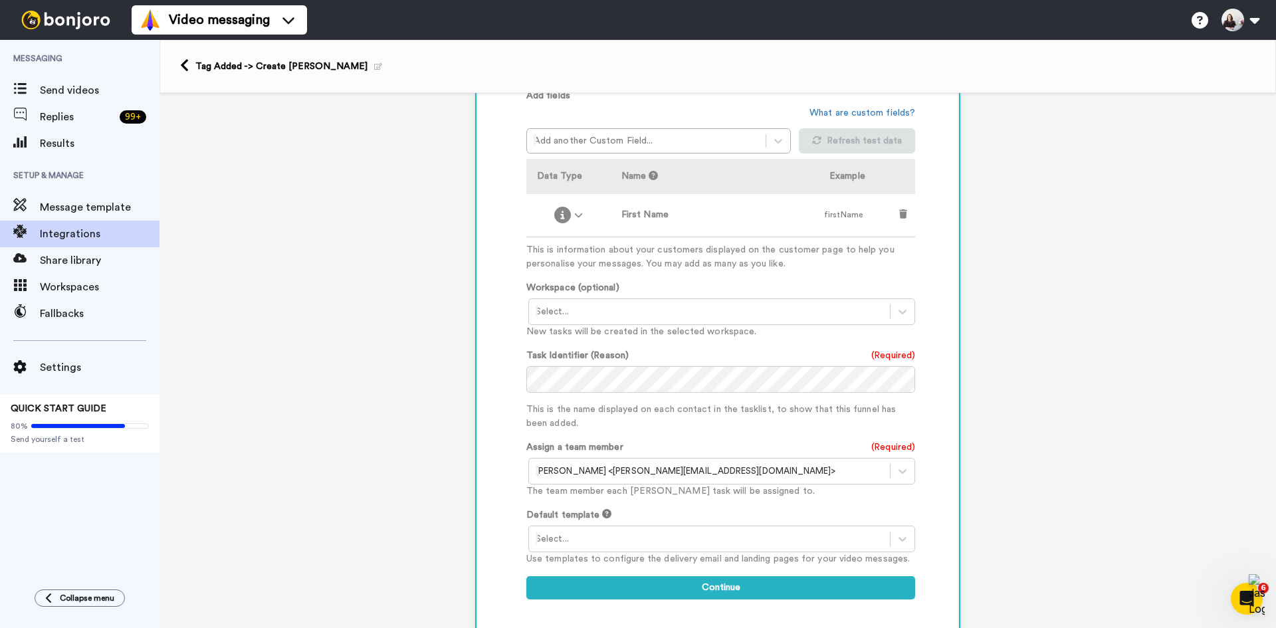
scroll to position [443, 0]
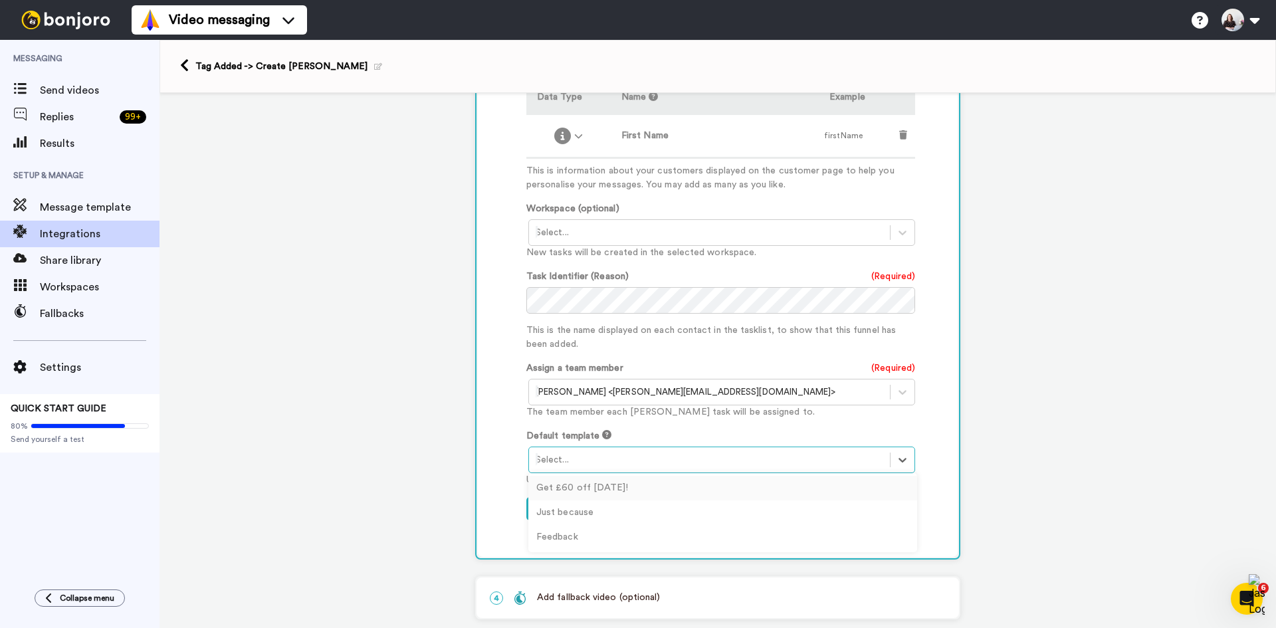
click at [640, 468] on div "Select..." at bounding box center [709, 459] width 361 height 21
click at [626, 508] on div "Just because" at bounding box center [722, 512] width 389 height 25
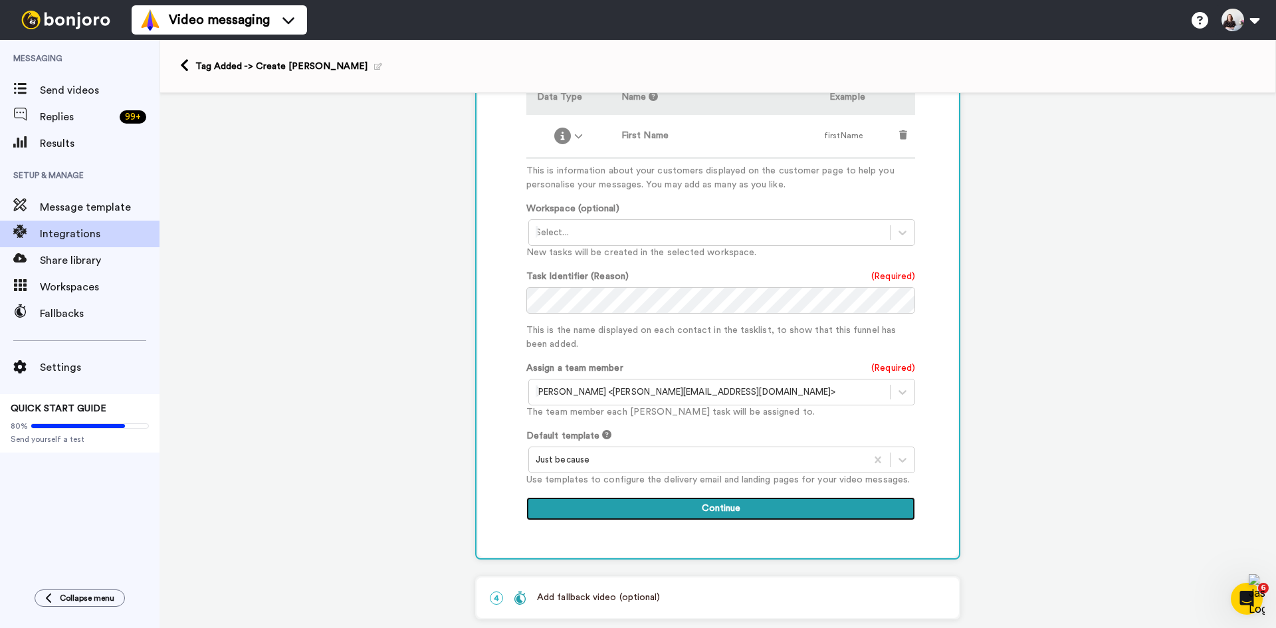
drag, startPoint x: 626, startPoint y: 508, endPoint x: 674, endPoint y: 466, distance: 63.1
click at [674, 466] on div "Add fields Add another Custom Field... What are custom fields? Refresh test dat…" at bounding box center [720, 272] width 389 height 524
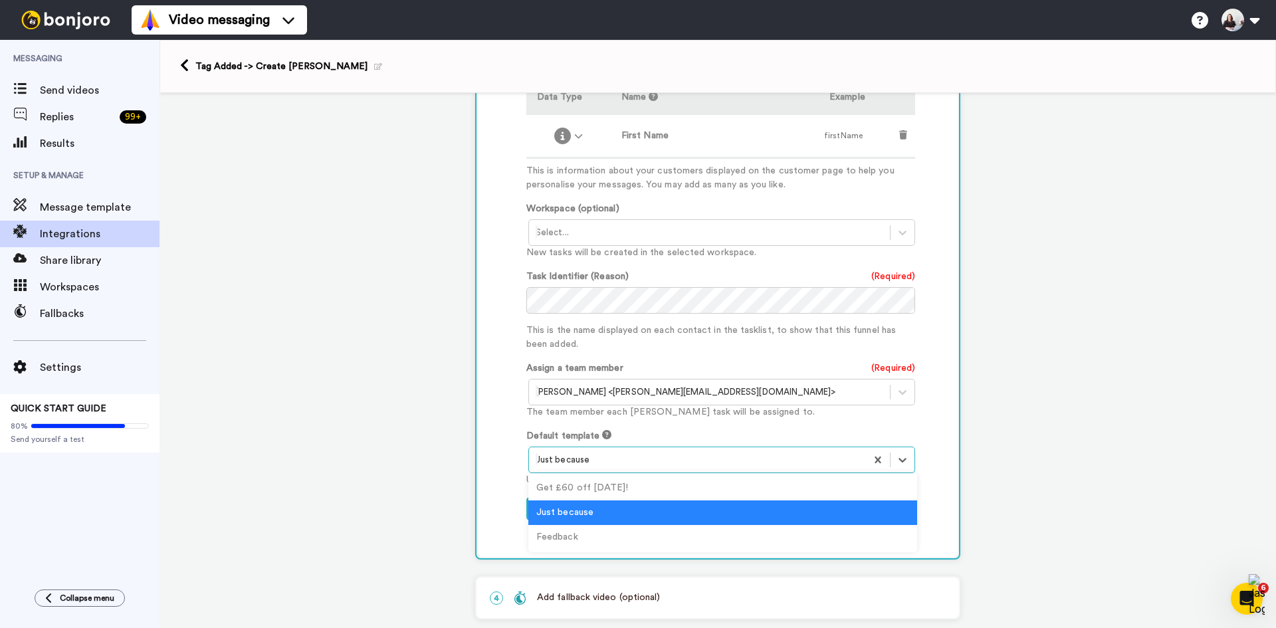
click at [674, 466] on div at bounding box center [698, 460] width 324 height 16
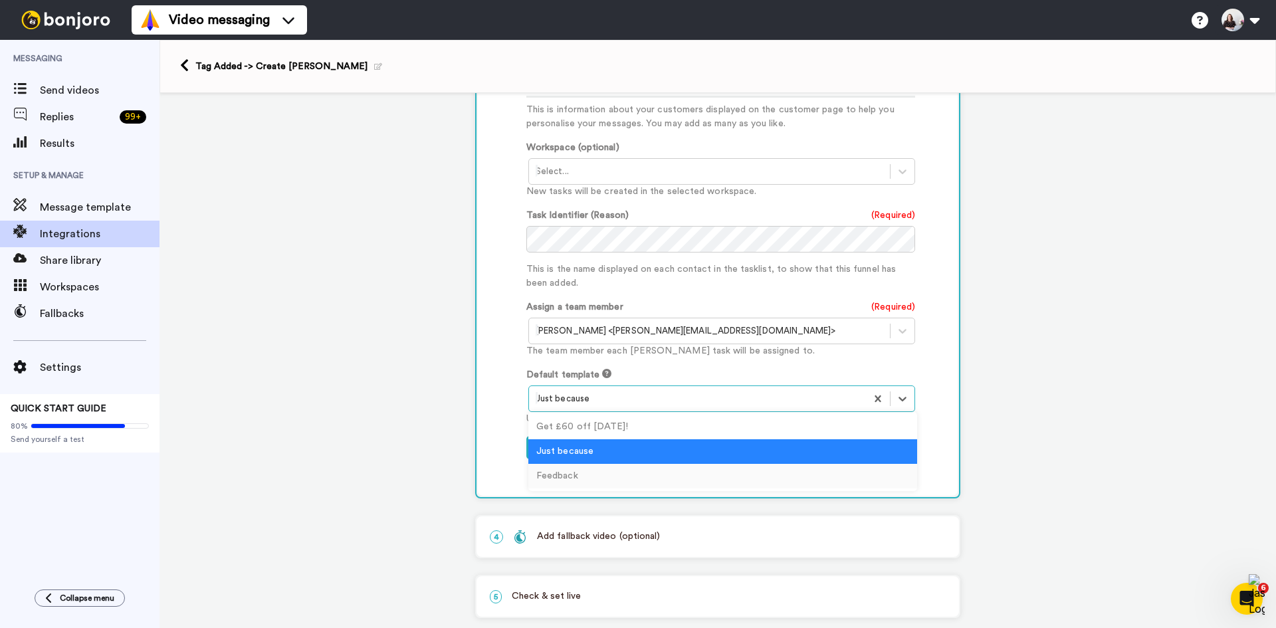
scroll to position [509, 0]
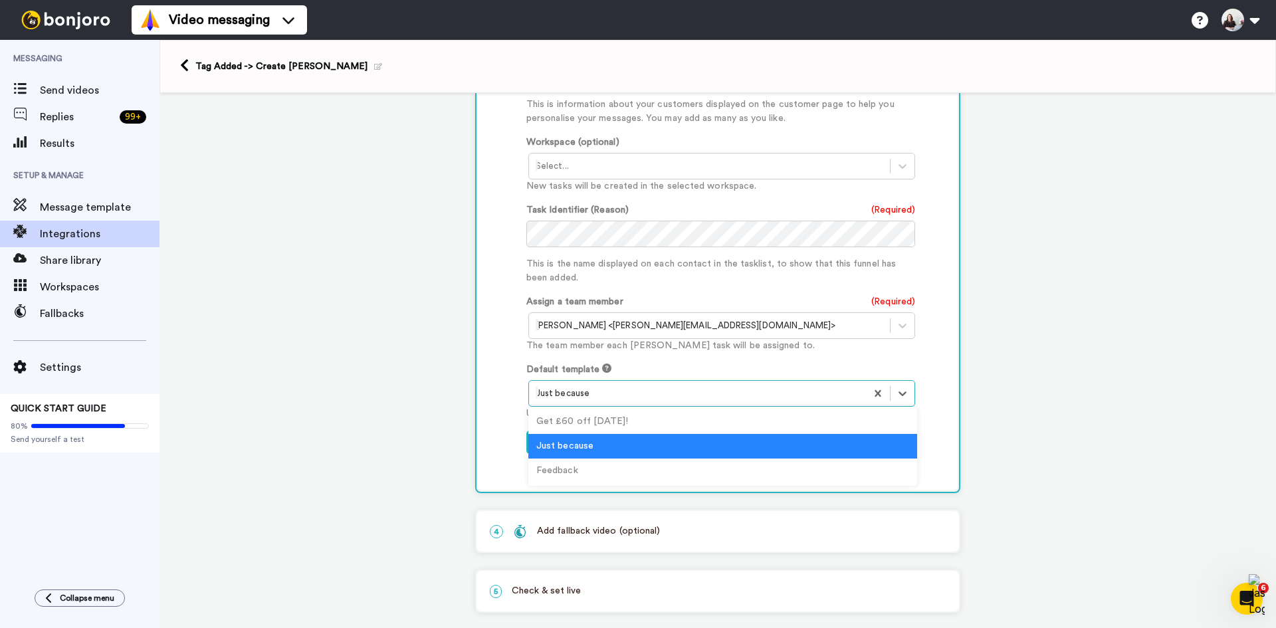
click at [637, 448] on div "Just because" at bounding box center [722, 446] width 389 height 25
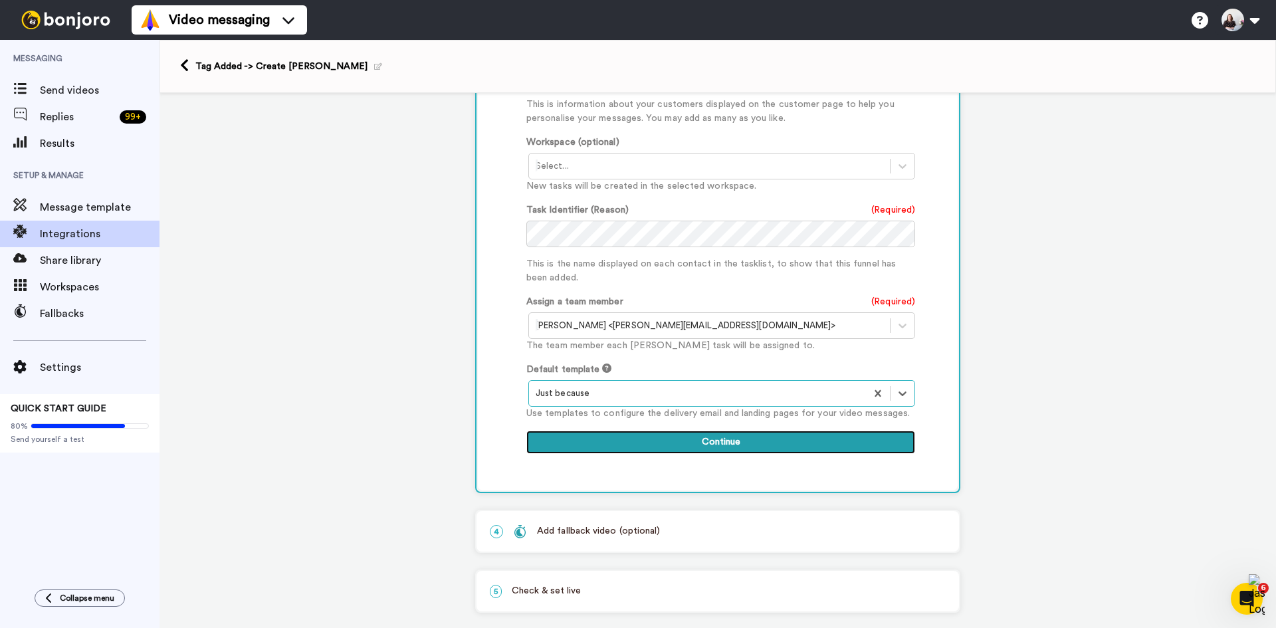
click at [638, 445] on button "Continue" at bounding box center [720, 443] width 389 height 24
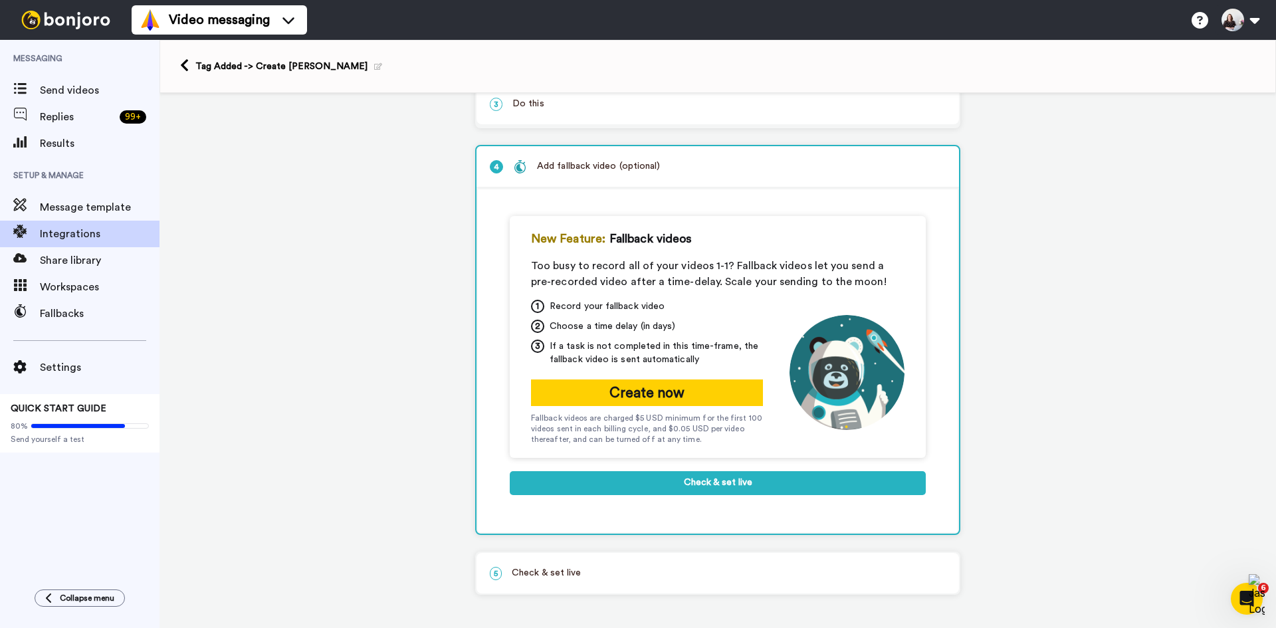
scroll to position [147, 0]
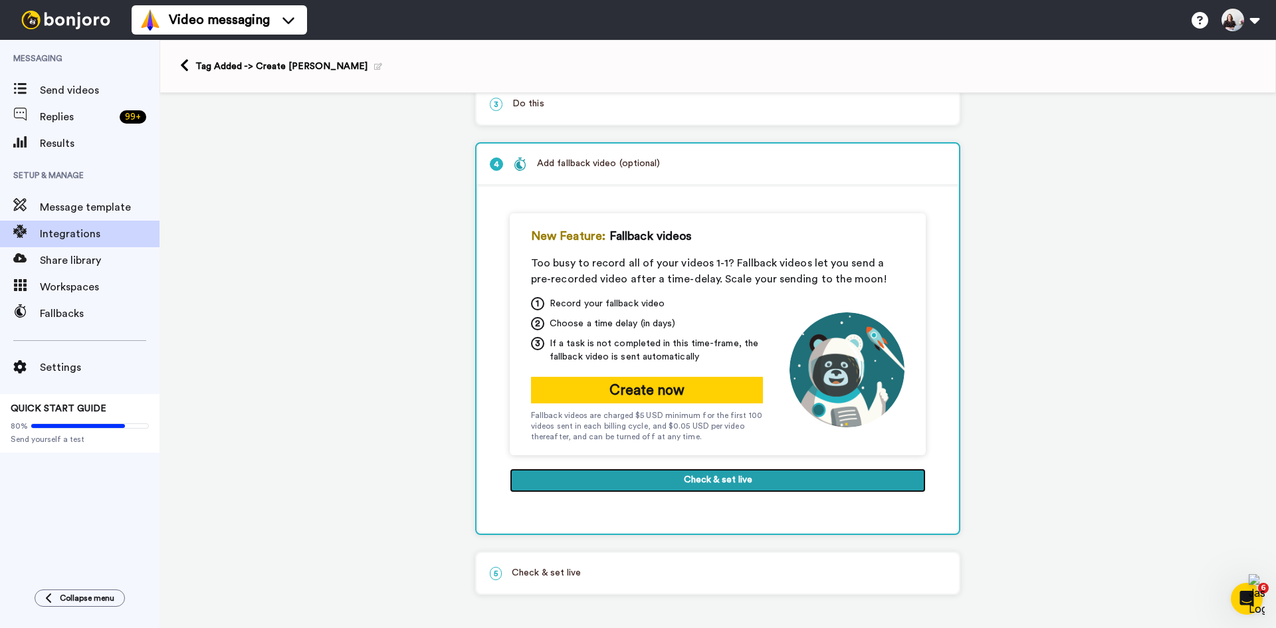
click at [640, 486] on button "Check & set live" at bounding box center [718, 480] width 416 height 24
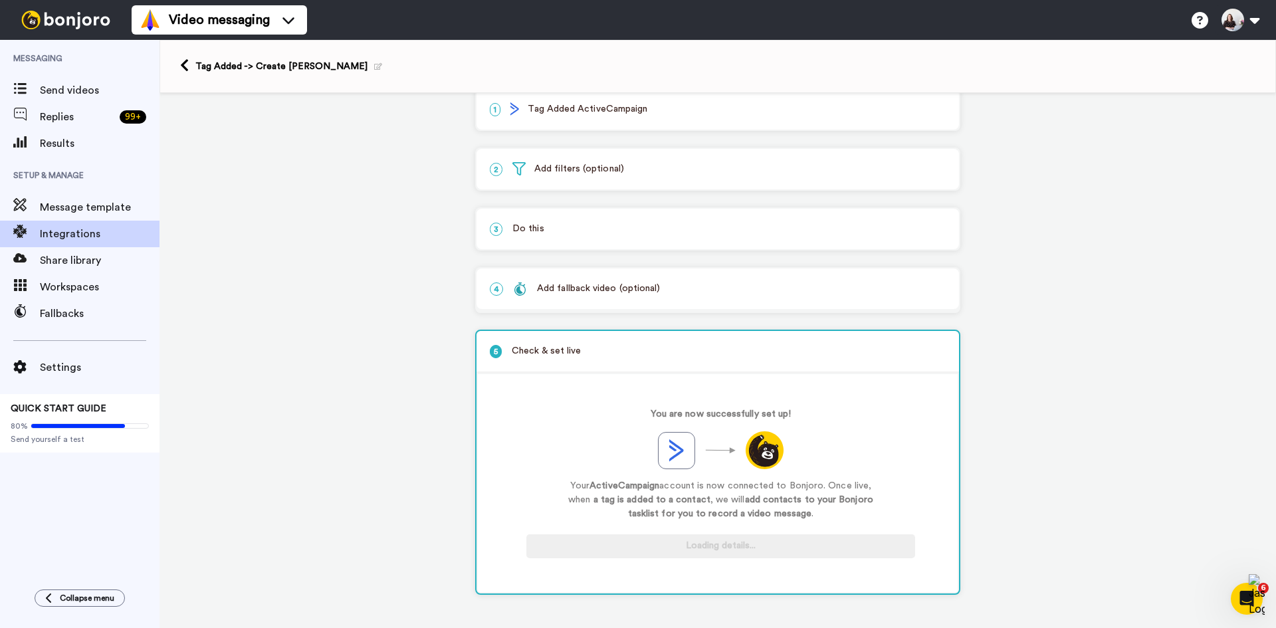
scroll to position [22, 0]
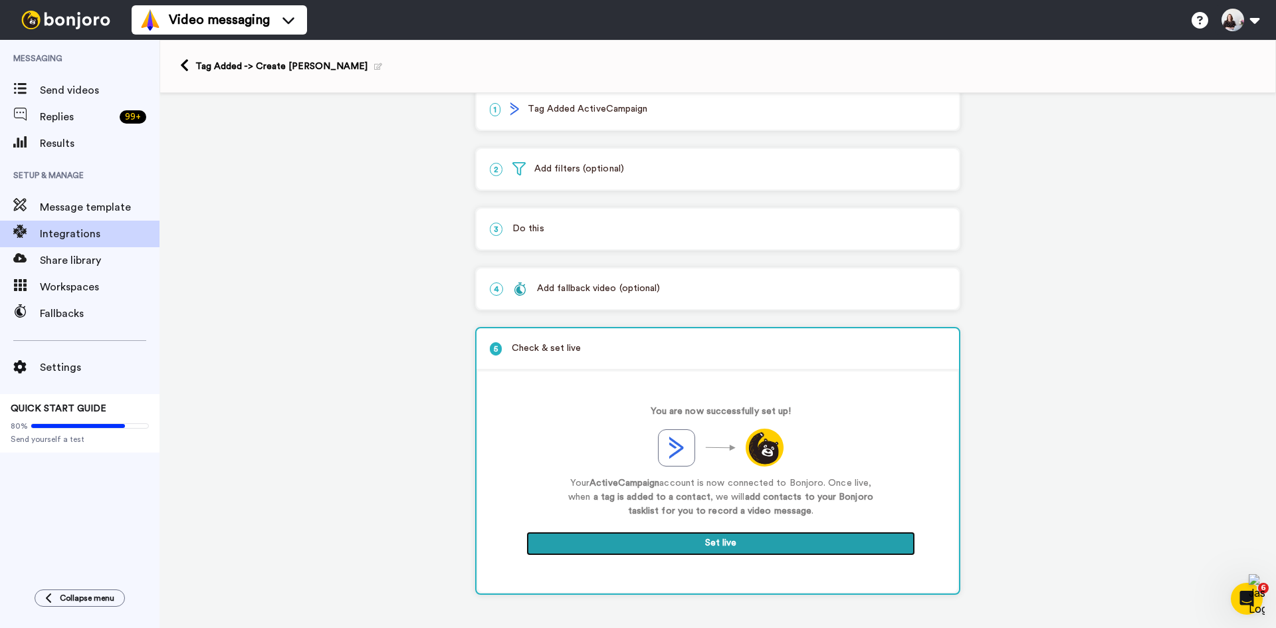
click at [639, 537] on button "Set live" at bounding box center [720, 544] width 389 height 24
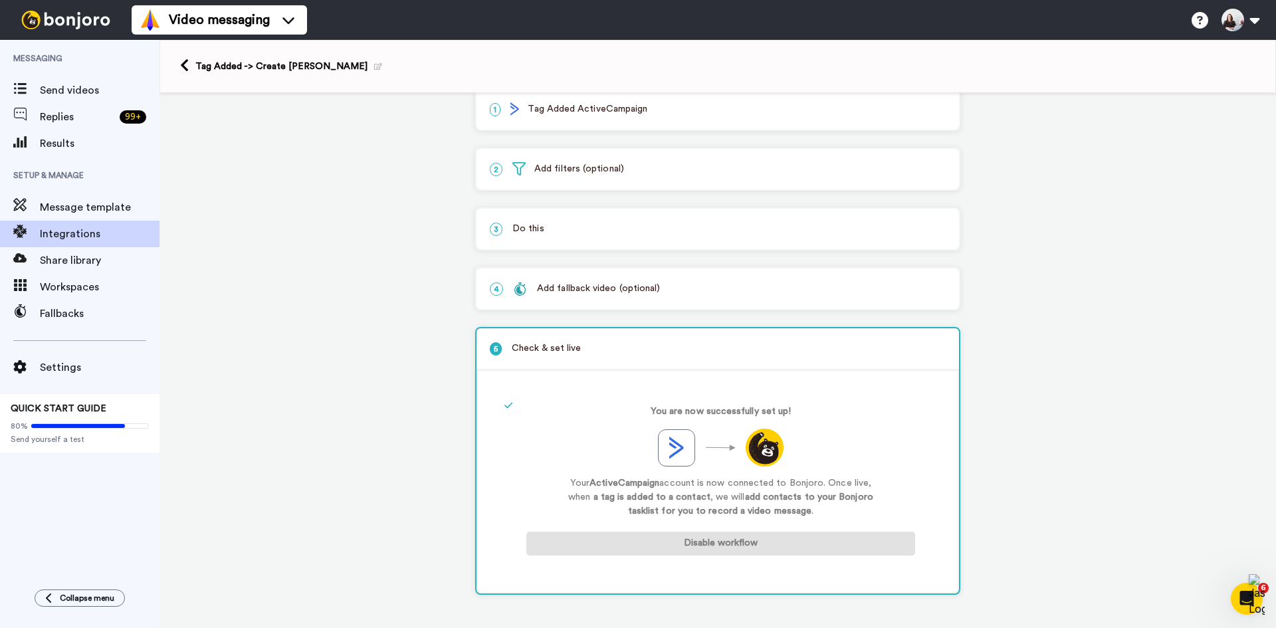
scroll to position [0, 0]
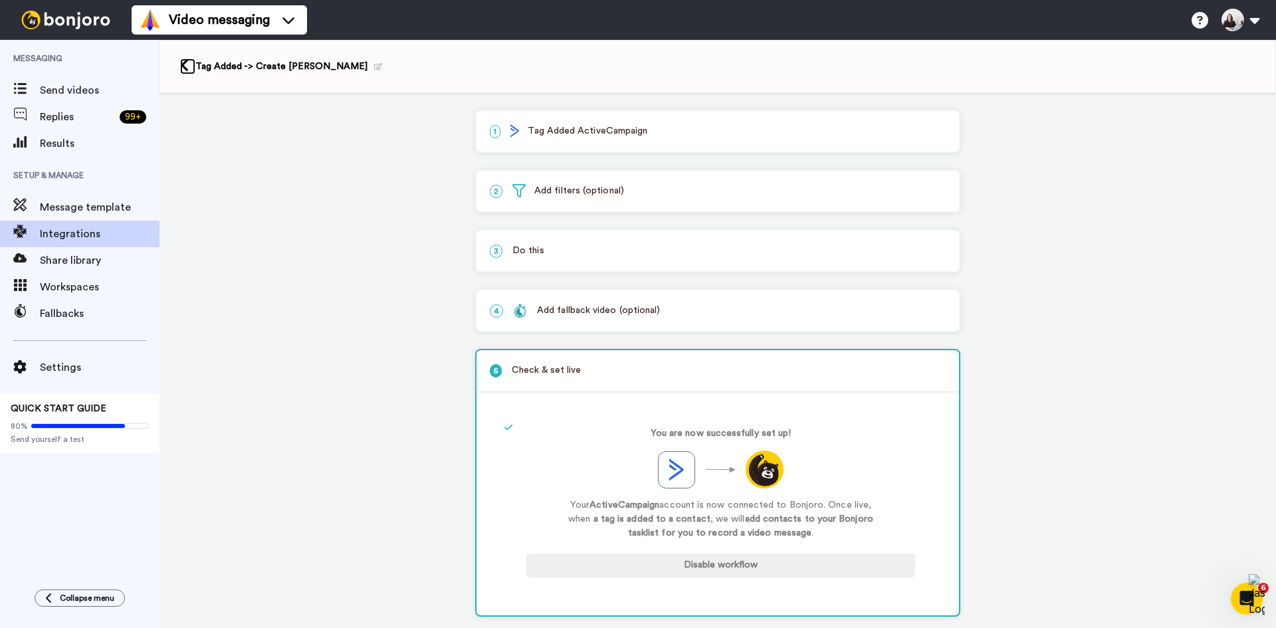
click at [182, 63] on icon at bounding box center [184, 65] width 9 height 14
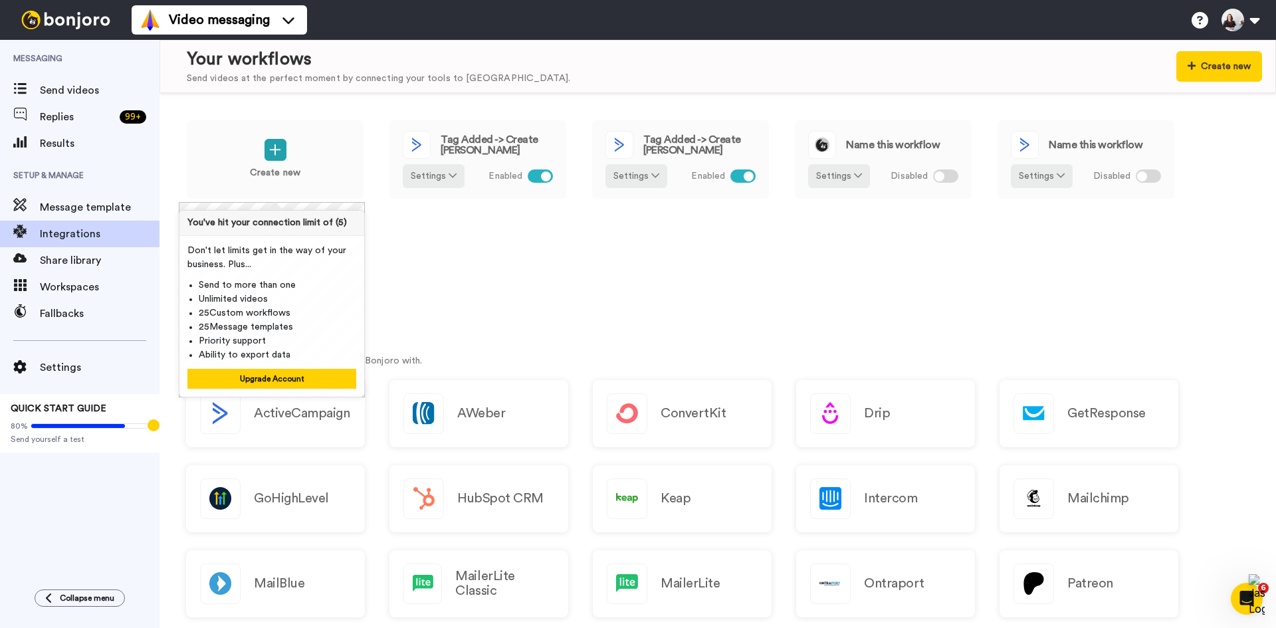
click at [572, 294] on div "Create new Tag Added -> Create Bonjoro Settings Enabled Tag Added -> Create Bon…" at bounding box center [717, 217] width 1063 height 195
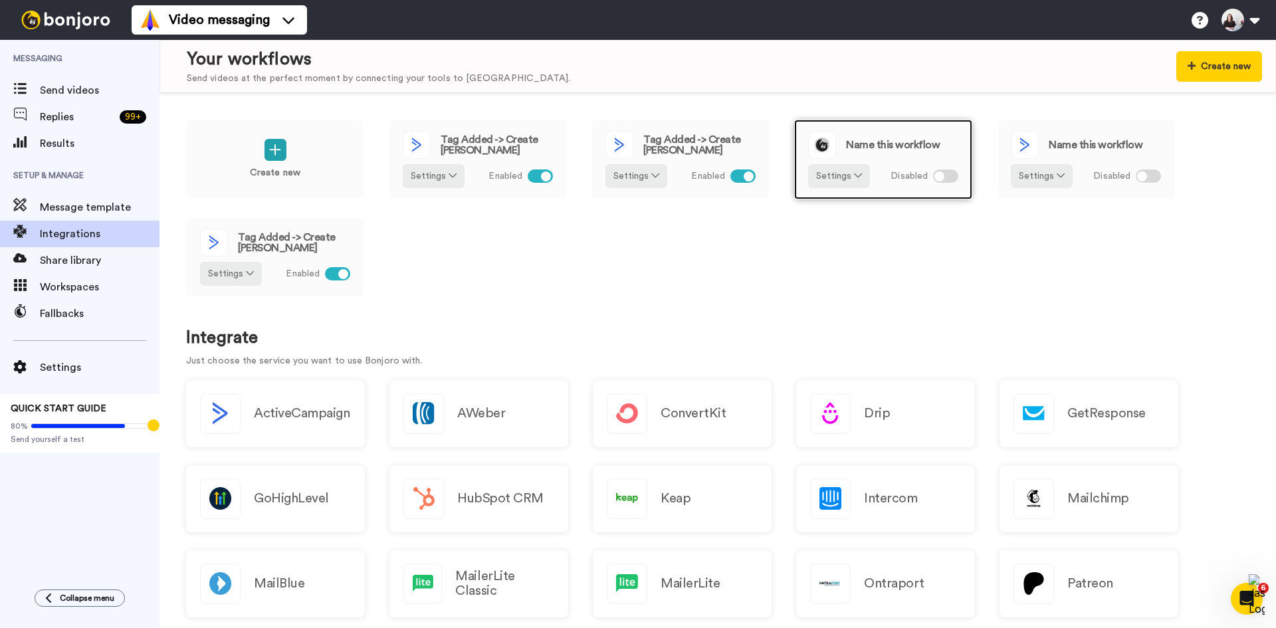
drag, startPoint x: 902, startPoint y: 136, endPoint x: 883, endPoint y: 132, distance: 19.0
click at [883, 132] on div "Name this workflow" at bounding box center [883, 145] width 150 height 28
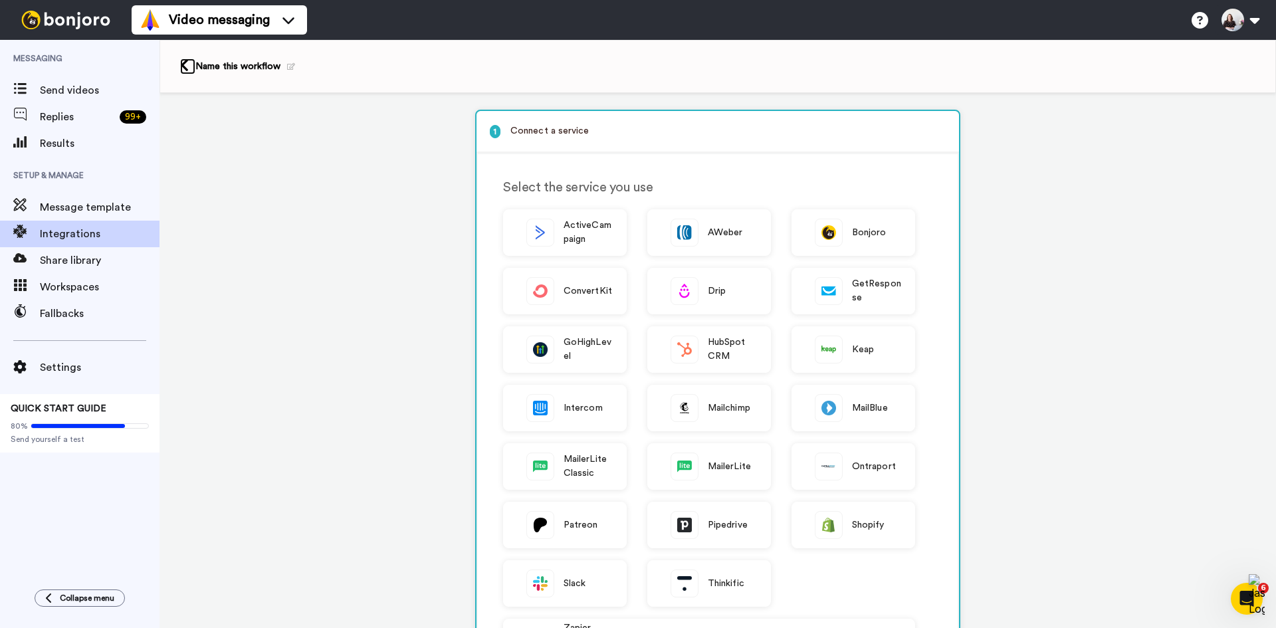
click at [187, 70] on icon at bounding box center [184, 65] width 9 height 14
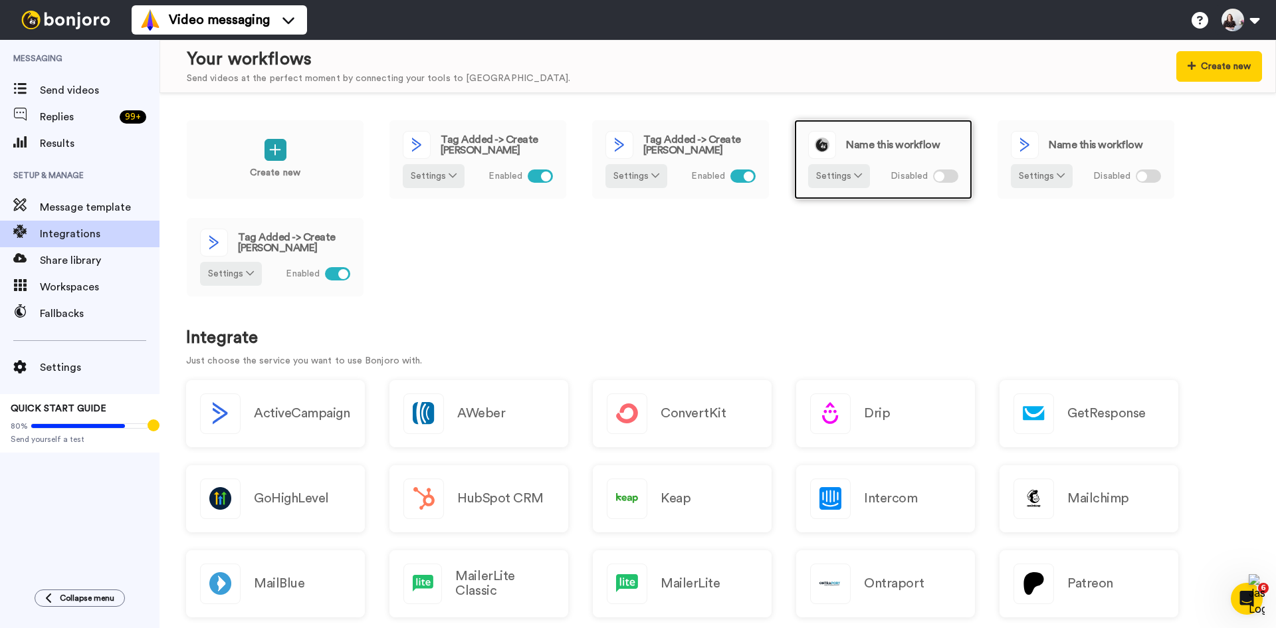
click at [963, 144] on div "Name this workflow Settings Disabled" at bounding box center [883, 160] width 178 height 80
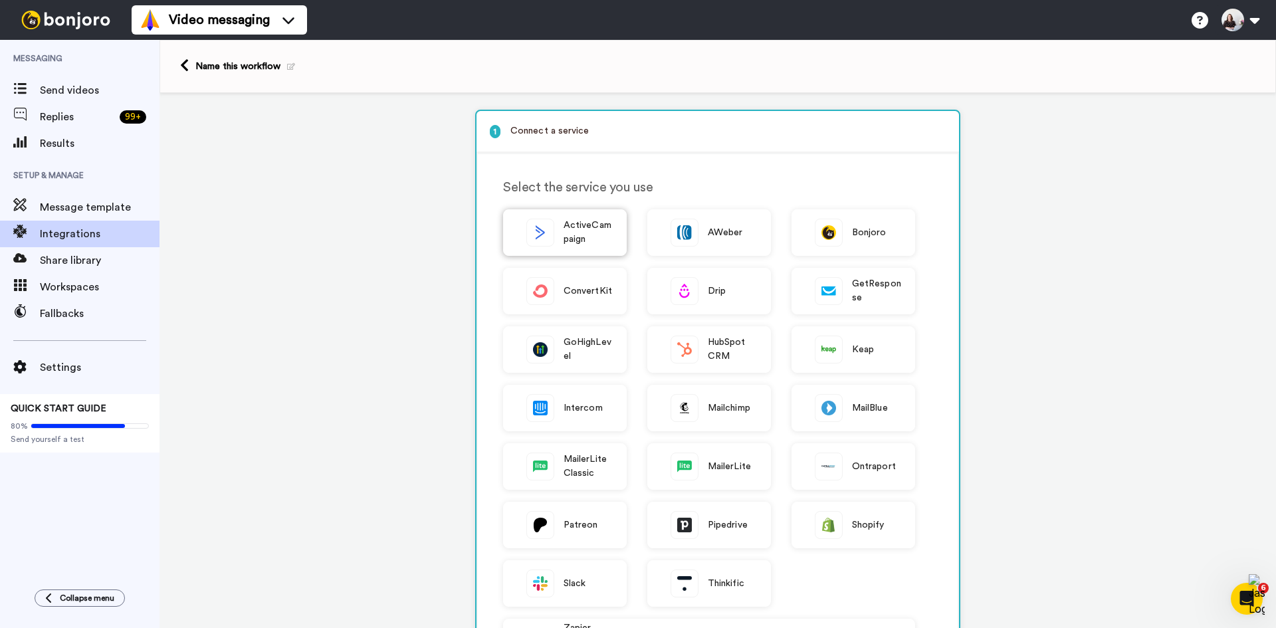
click at [589, 228] on span "ActiveCampaign" at bounding box center [587, 233] width 49 height 28
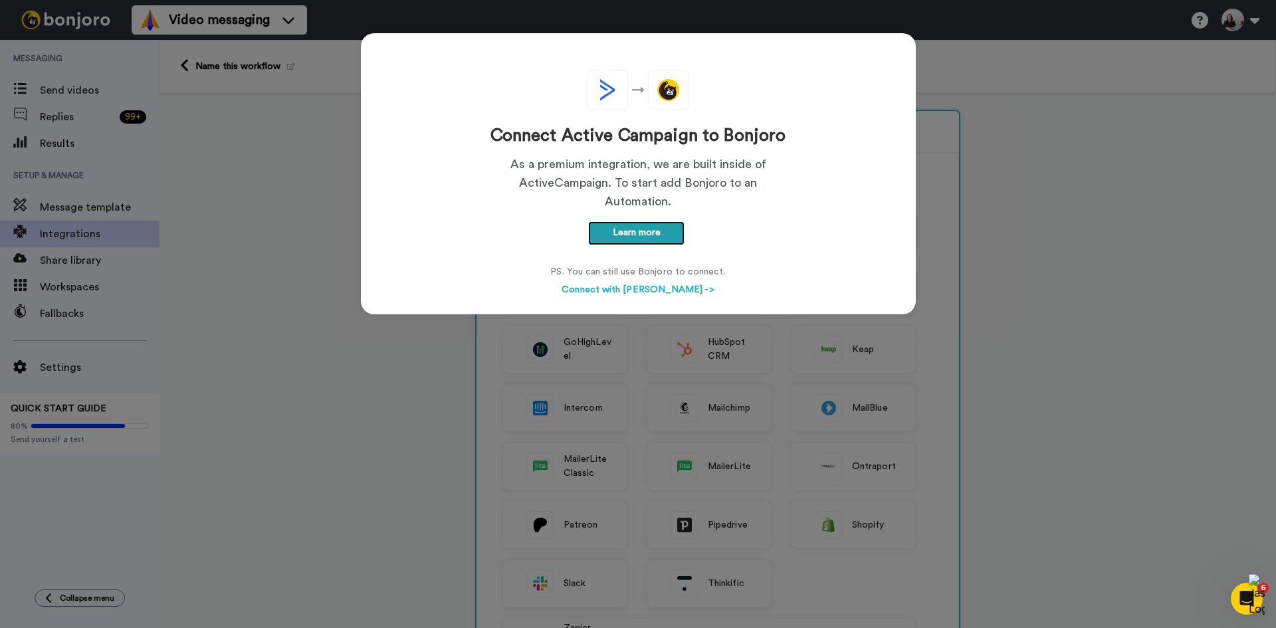
click at [589, 228] on link "Learn more" at bounding box center [636, 233] width 96 height 24
click at [1143, 279] on div "Connect Active Campaign to Bonjoro As a premium integration, we are built insid…" at bounding box center [638, 314] width 1276 height 628
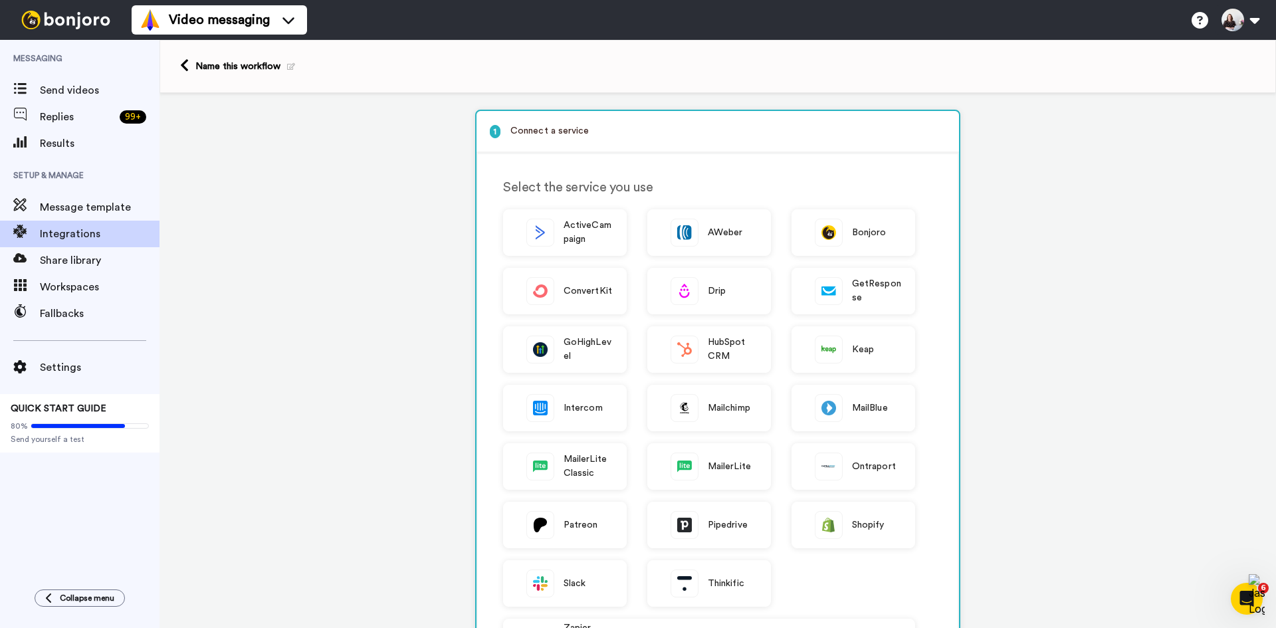
click at [287, 67] on icon at bounding box center [291, 66] width 8 height 7
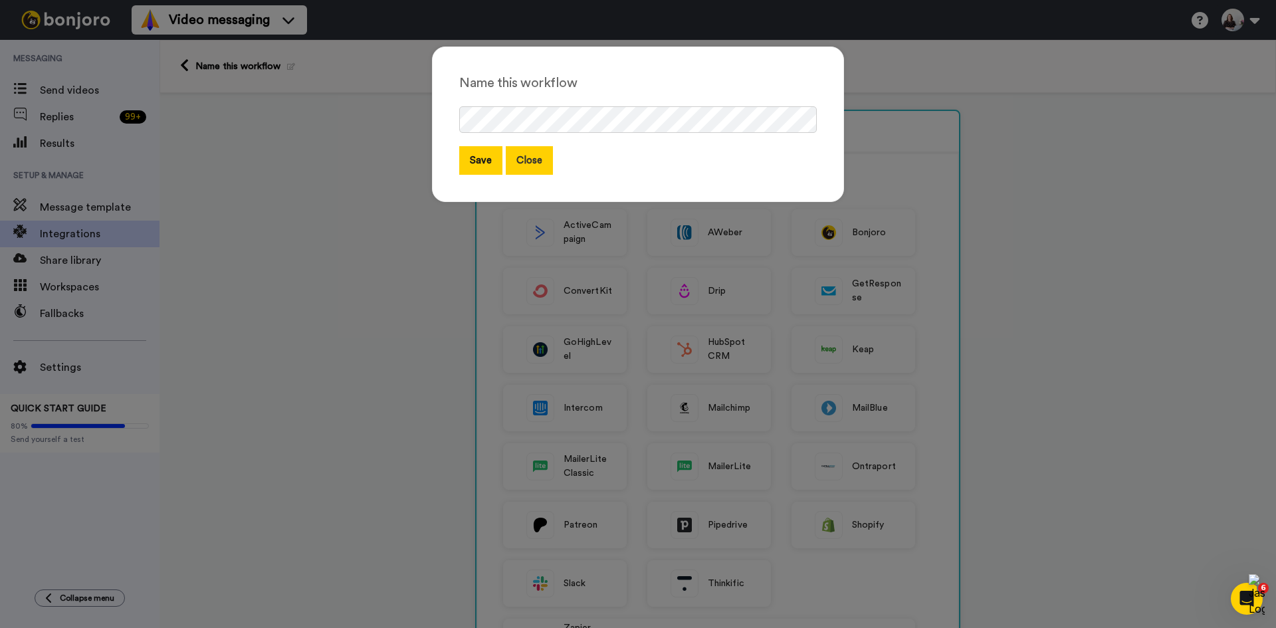
click at [532, 163] on button "Close" at bounding box center [529, 160] width 47 height 29
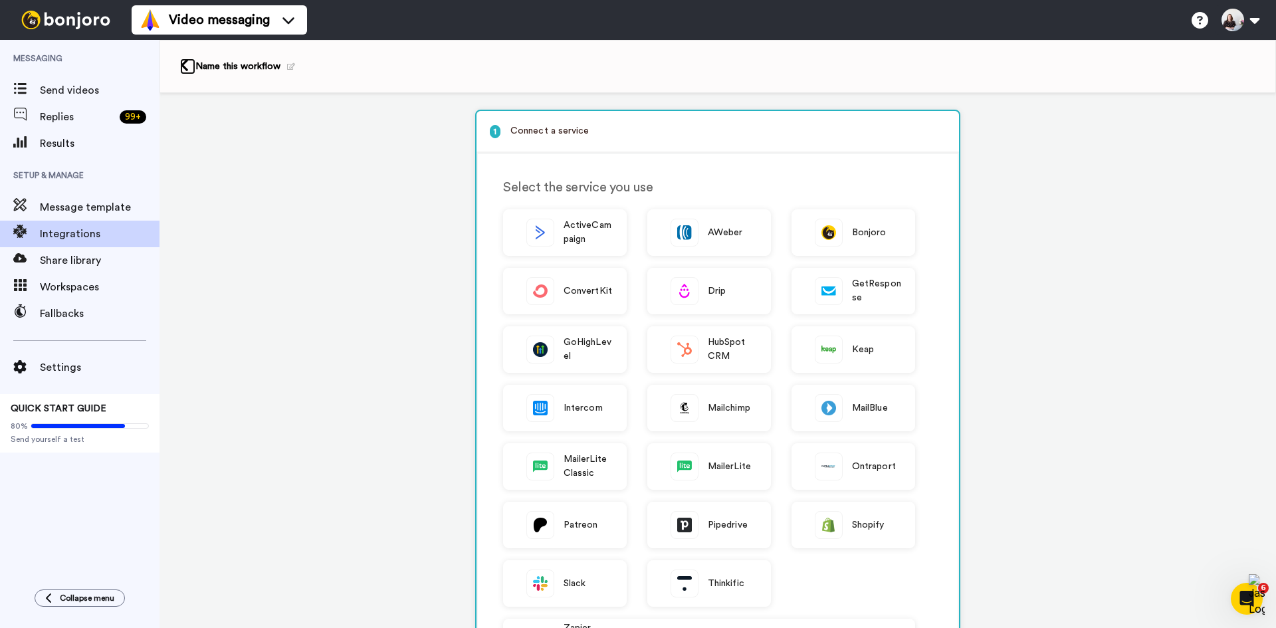
click at [183, 62] on icon at bounding box center [184, 65] width 9 height 14
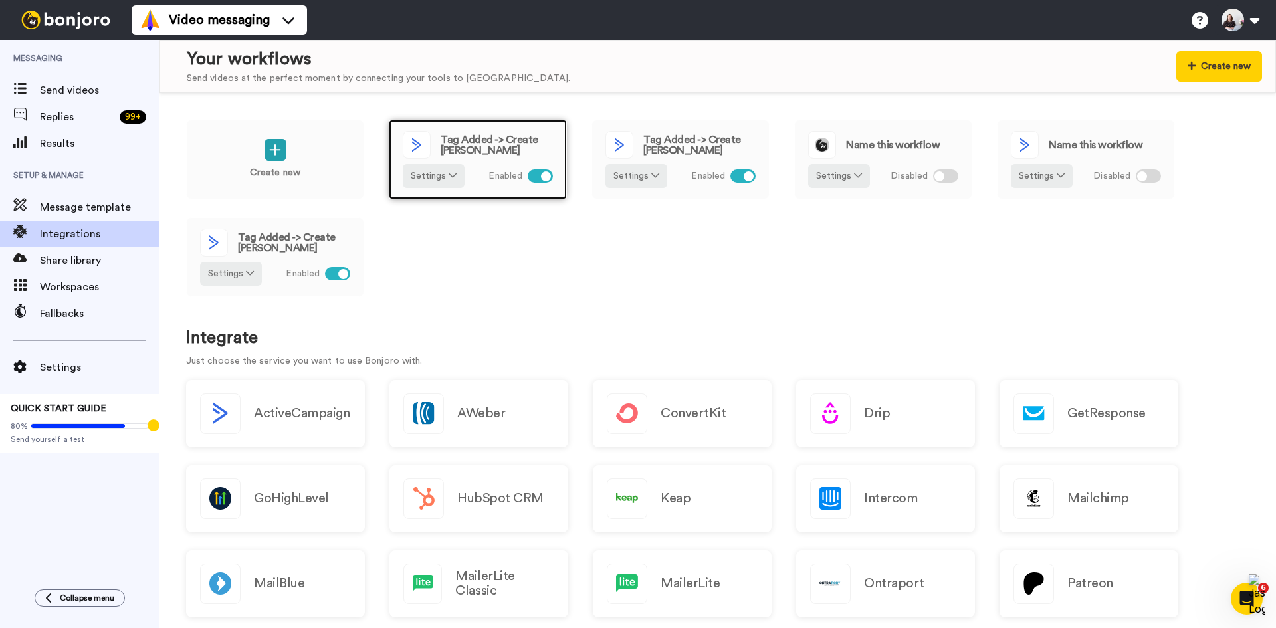
click at [524, 132] on div "Tag Added -> Create [PERSON_NAME]" at bounding box center [478, 145] width 150 height 28
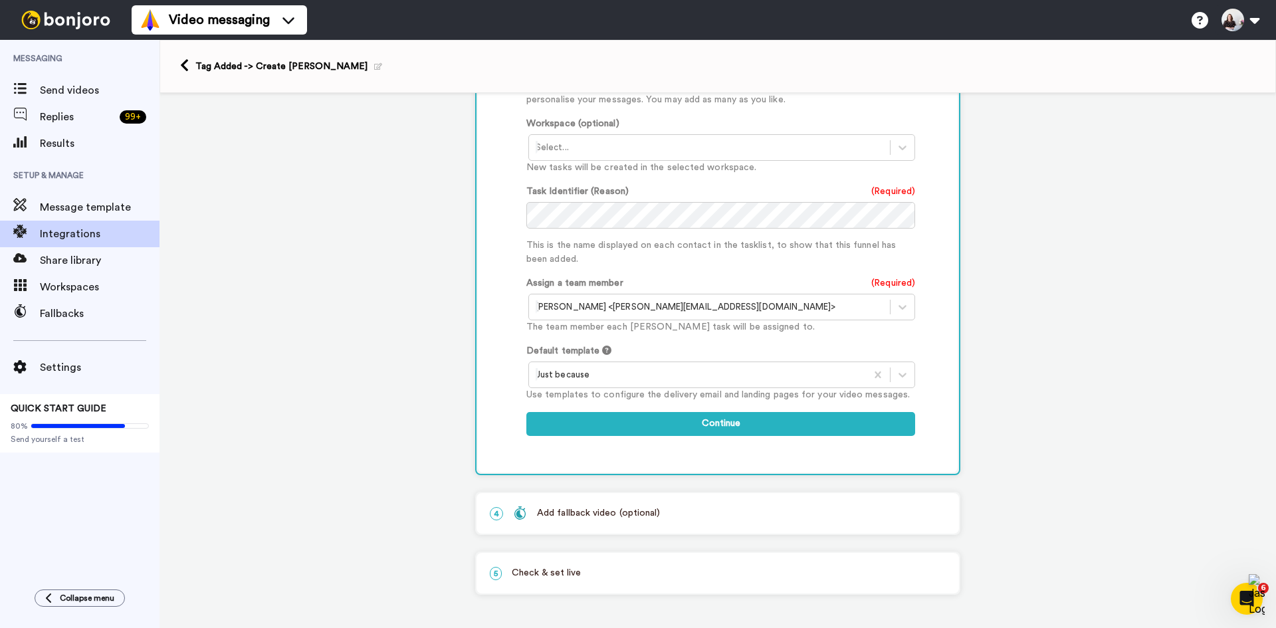
scroll to position [61, 0]
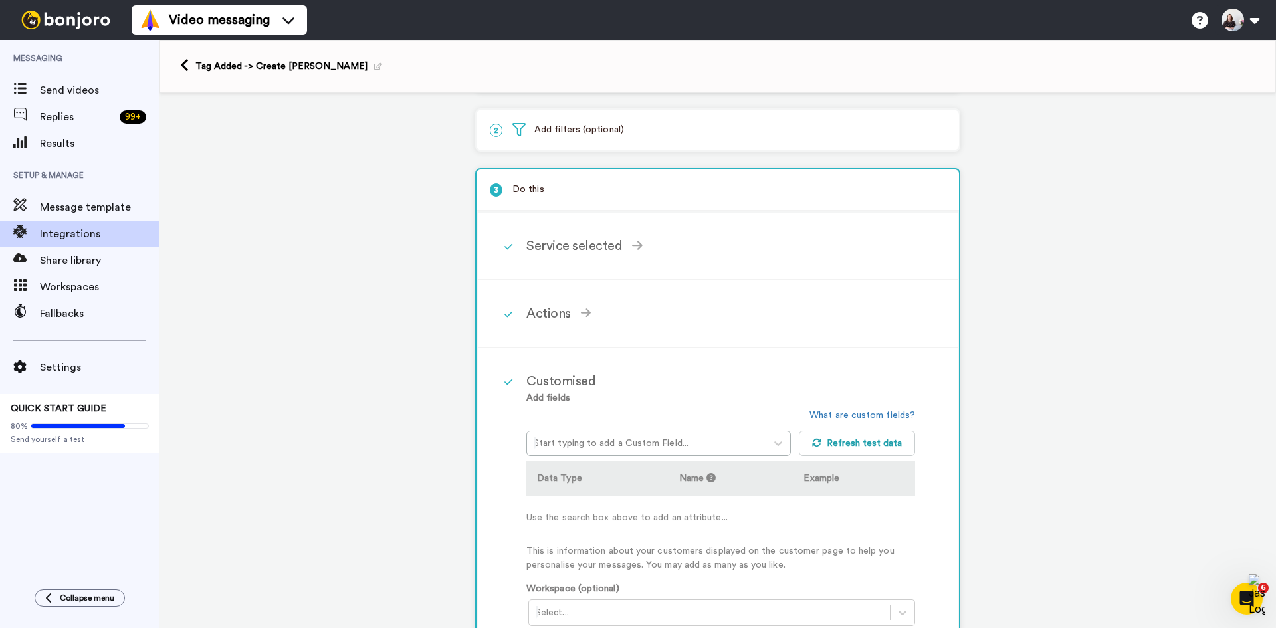
click at [374, 68] on icon at bounding box center [378, 66] width 8 height 7
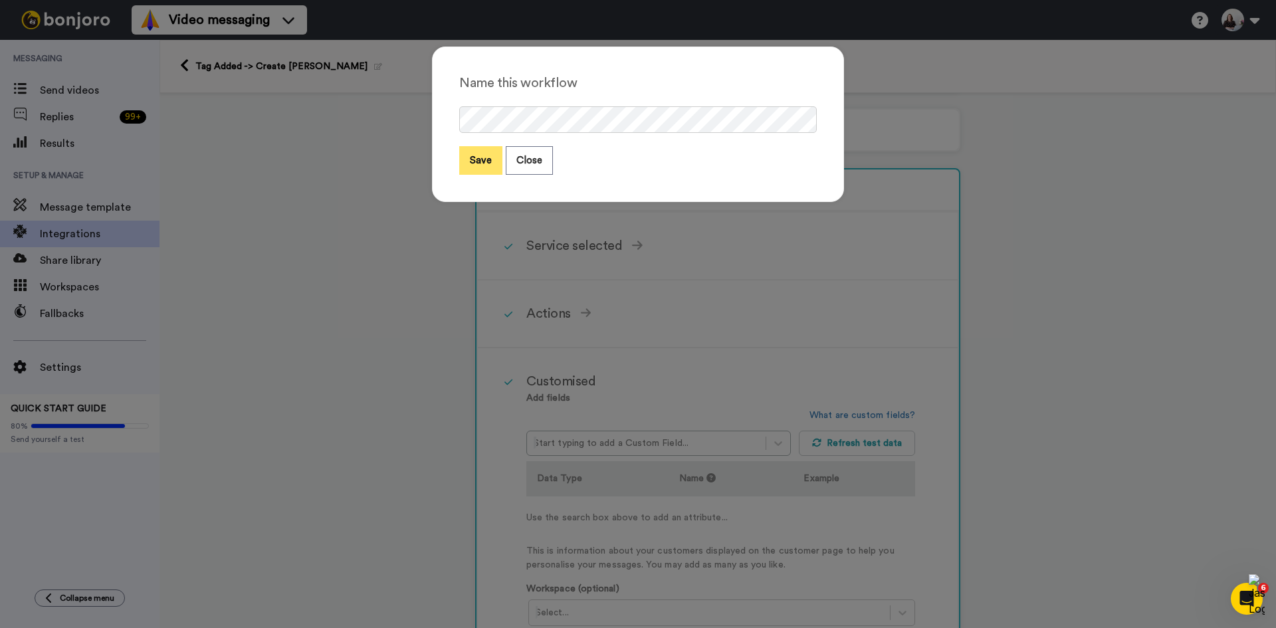
click at [482, 169] on button "Save" at bounding box center [480, 160] width 43 height 29
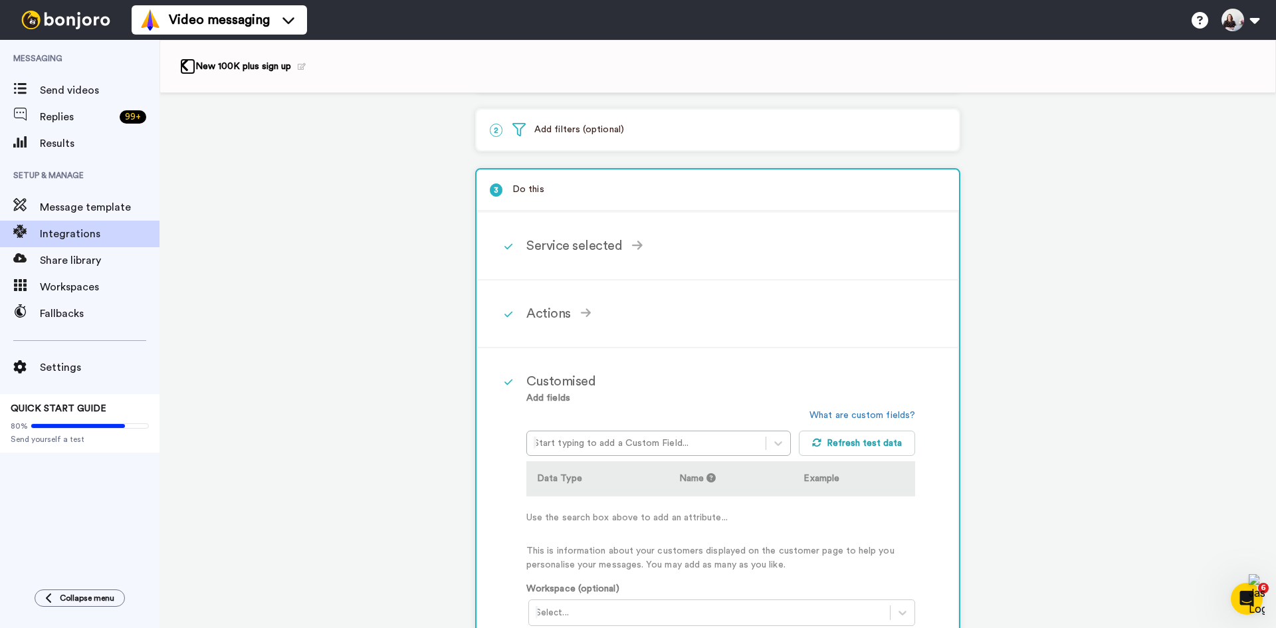
click at [185, 67] on icon at bounding box center [184, 65] width 9 height 14
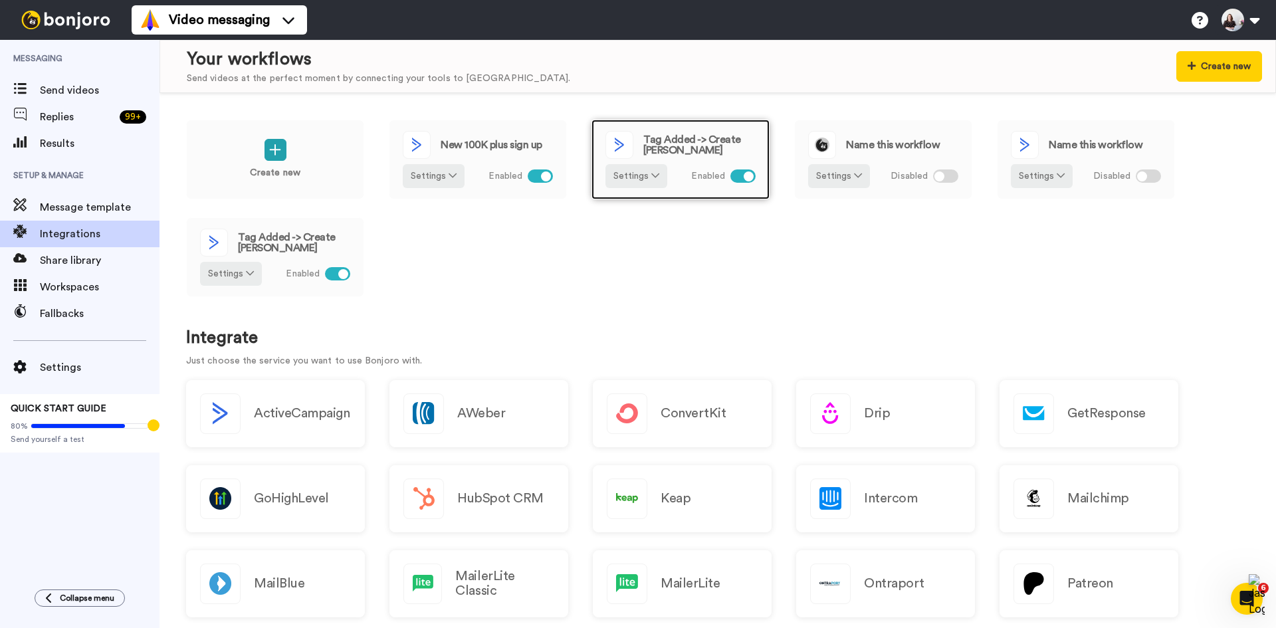
click at [720, 138] on span "Tag Added -> Create [PERSON_NAME]" at bounding box center [699, 144] width 112 height 21
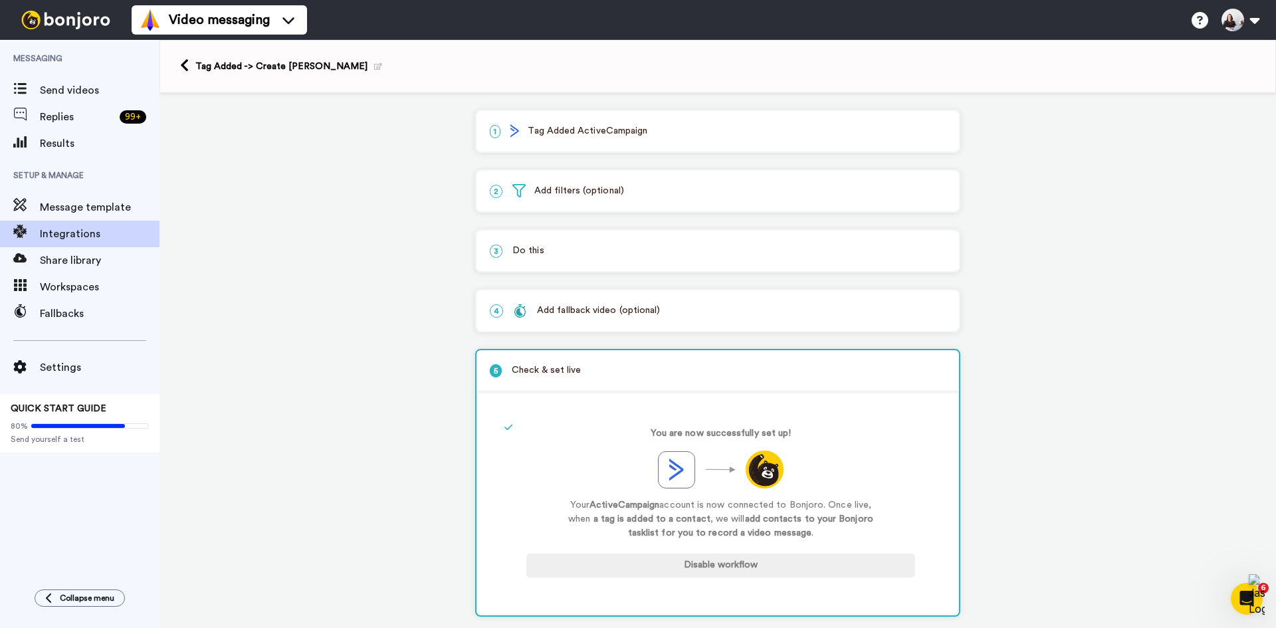
click at [636, 126] on p "1 Tag Added ActiveCampaign" at bounding box center [718, 131] width 456 height 14
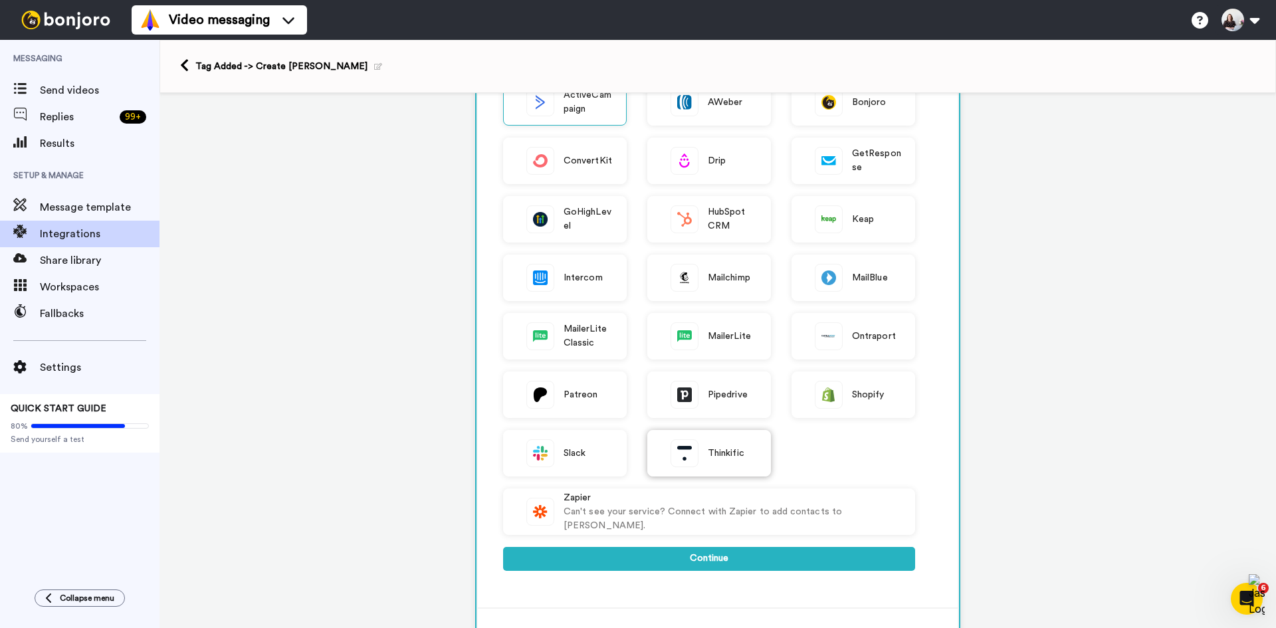
scroll to position [399, 0]
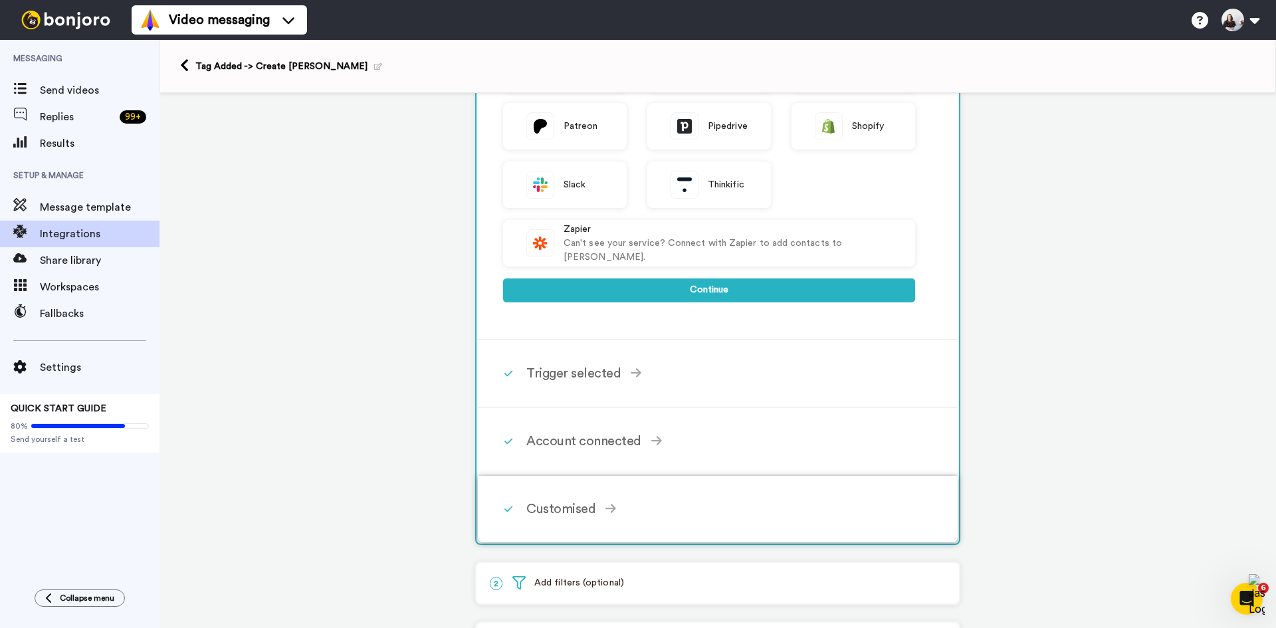
click at [592, 514] on div "Customised" at bounding box center [720, 509] width 389 height 20
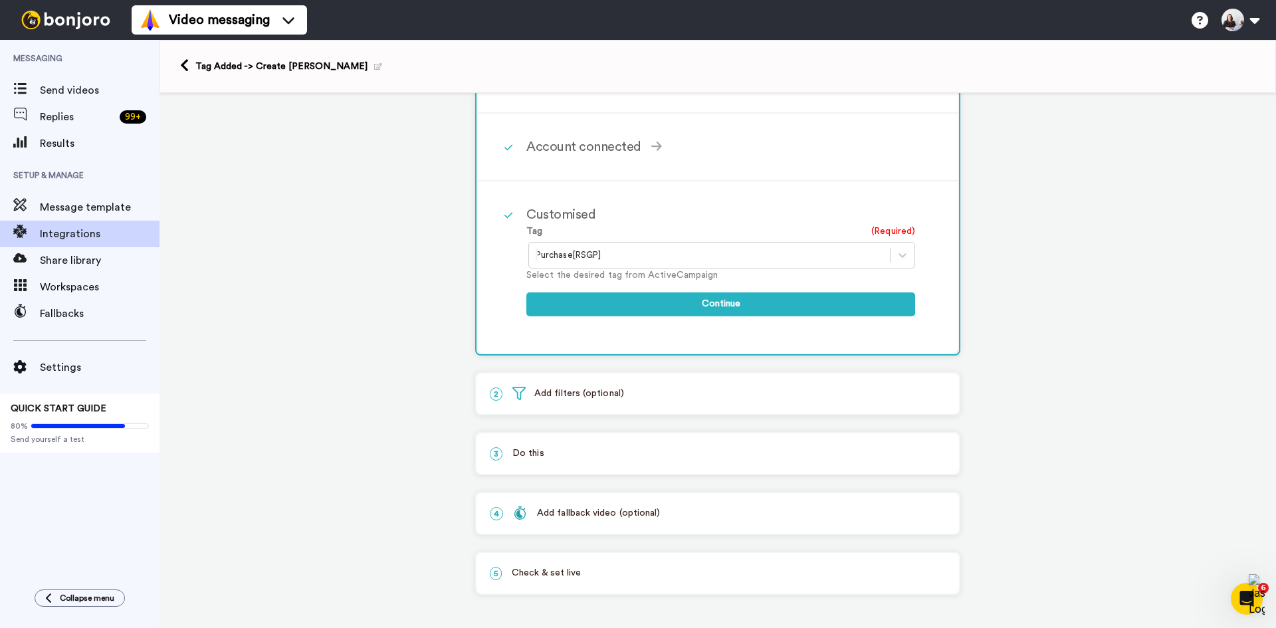
scroll to position [0, 0]
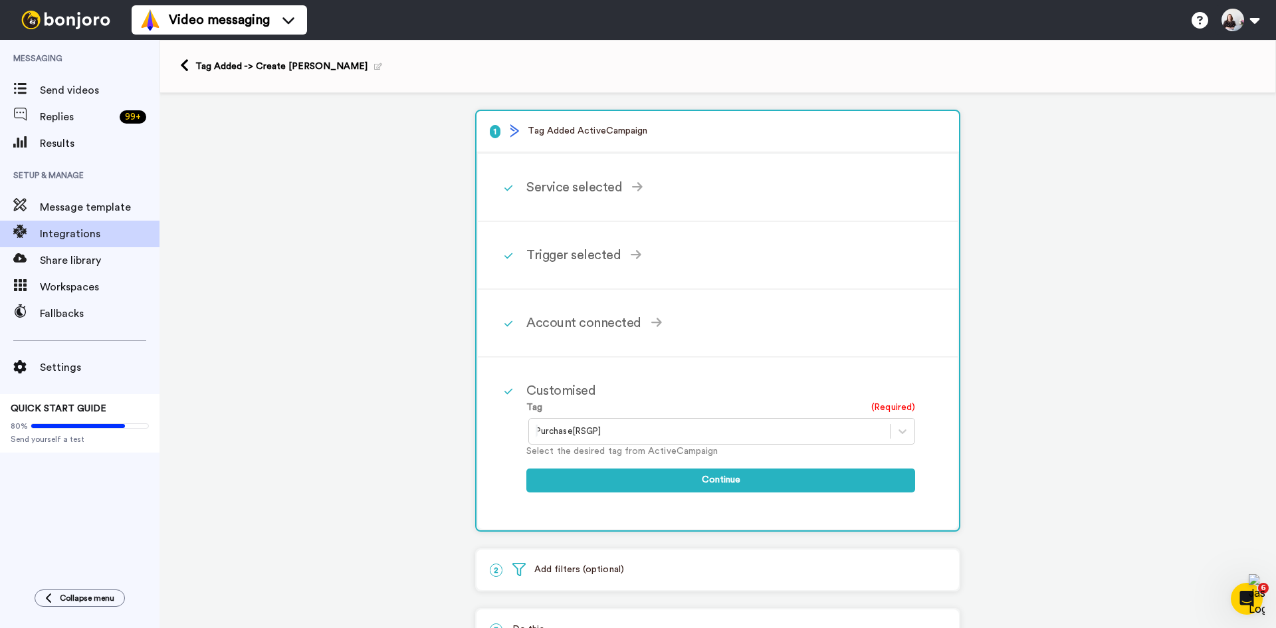
click at [374, 65] on icon at bounding box center [378, 66] width 8 height 7
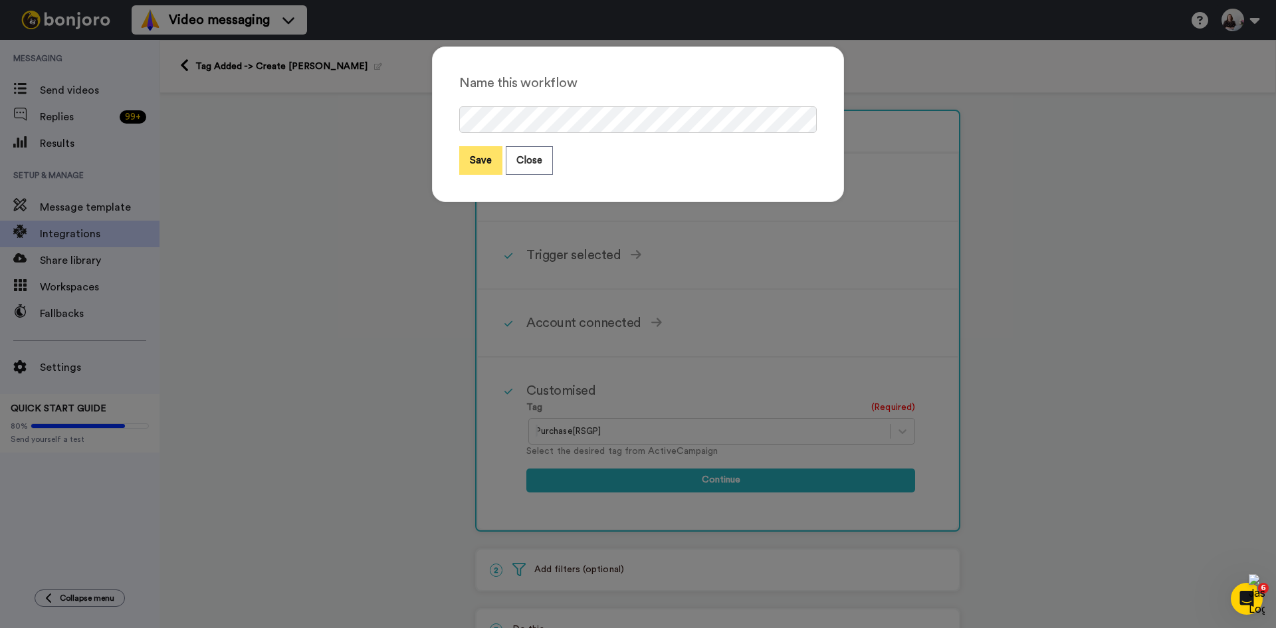
click at [478, 158] on button "Save" at bounding box center [480, 160] width 43 height 29
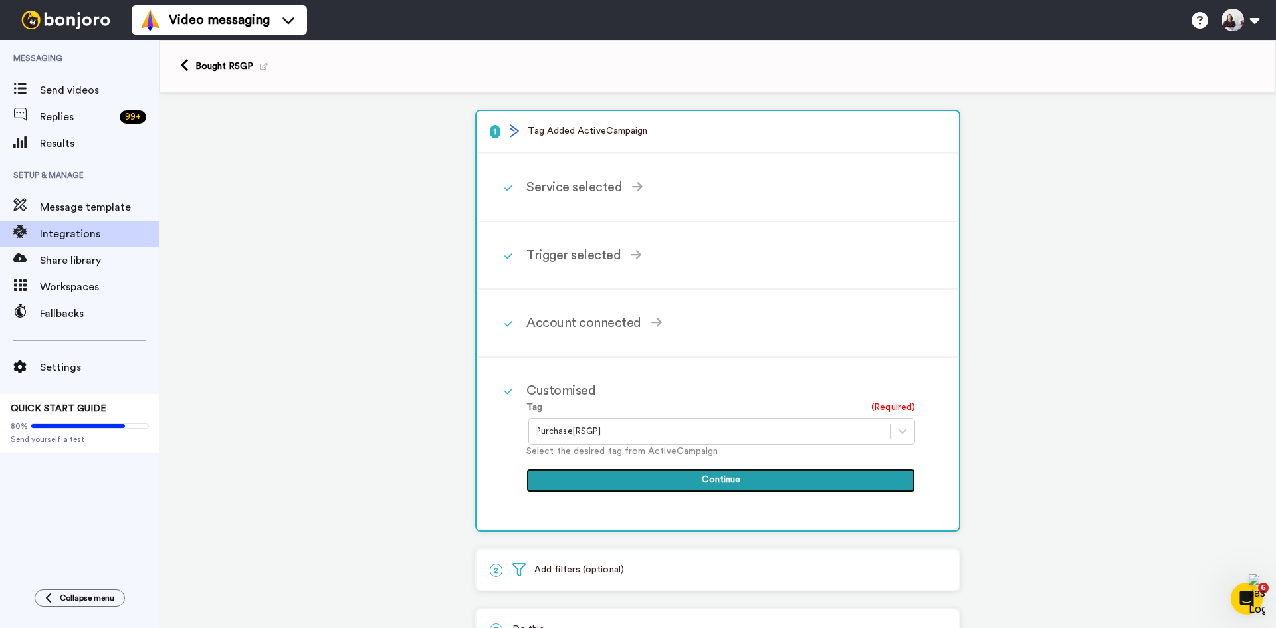
click at [662, 475] on button "Continue" at bounding box center [720, 480] width 389 height 24
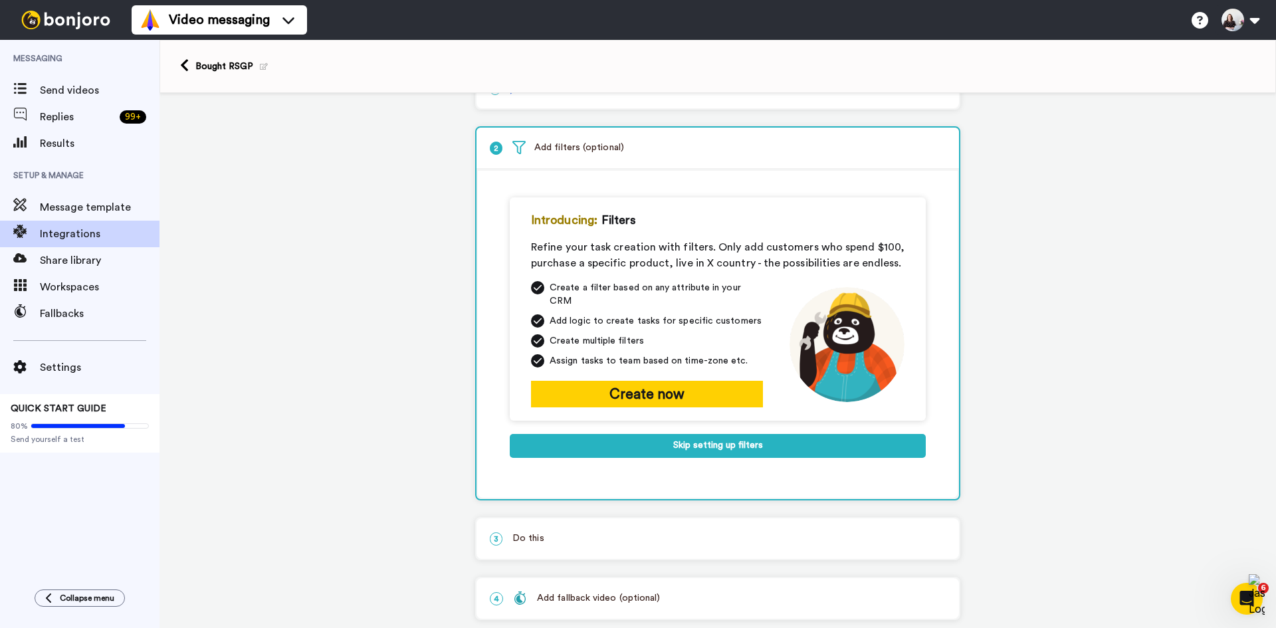
scroll to position [117, 0]
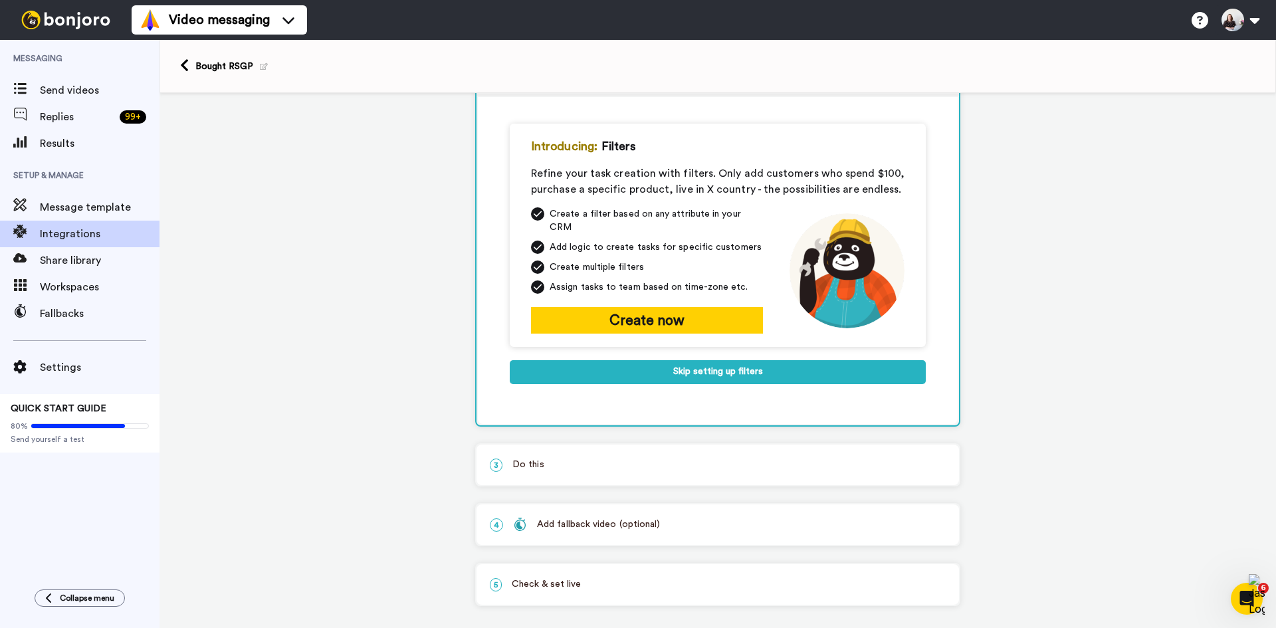
click at [633, 577] on p "5 Check & set live" at bounding box center [718, 584] width 456 height 14
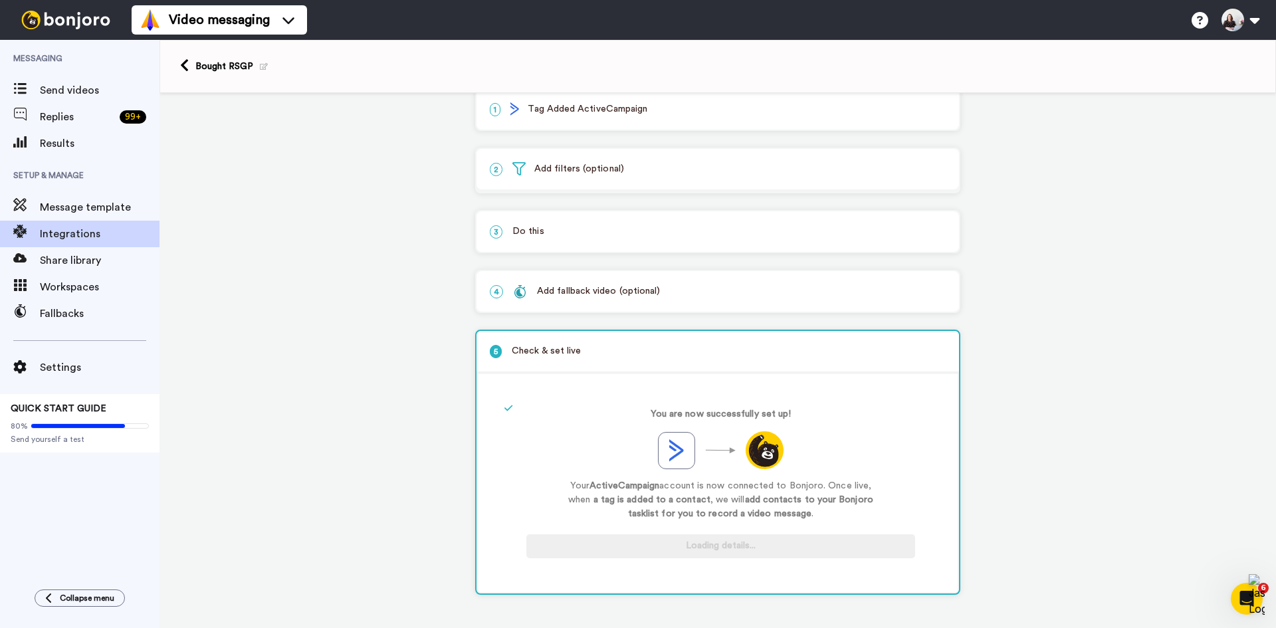
scroll to position [22, 0]
click at [214, 66] on div "Bought RSGP" at bounding box center [231, 66] width 72 height 13
click at [188, 71] on icon at bounding box center [184, 65] width 9 height 14
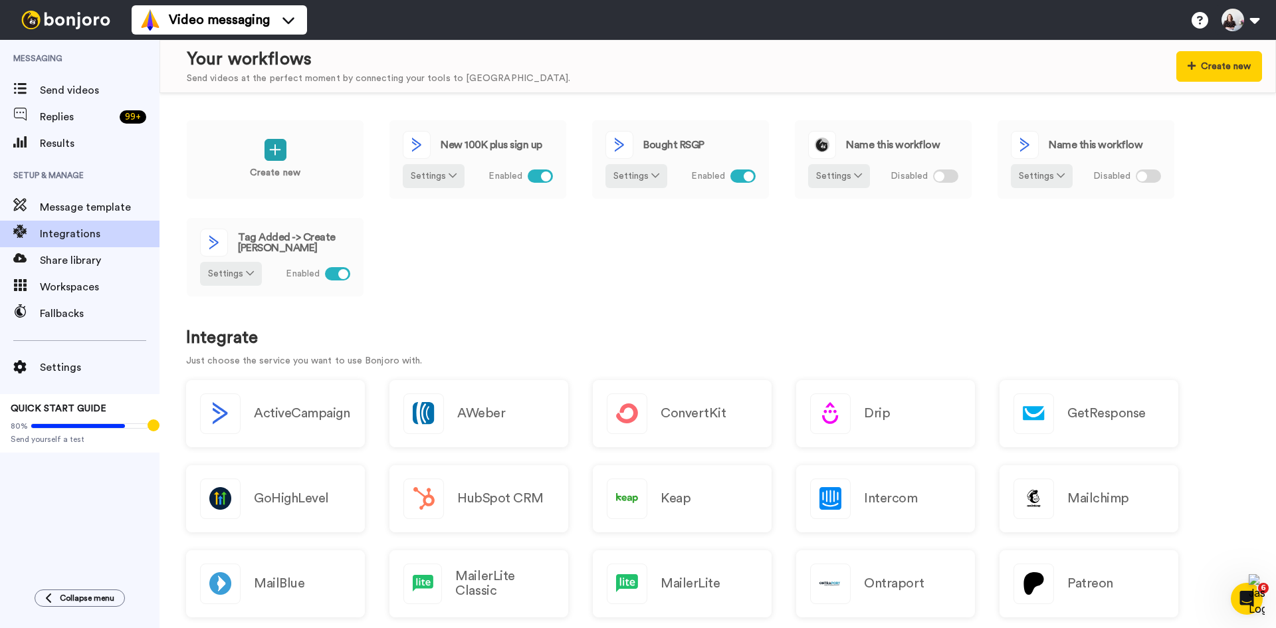
click at [437, 276] on div "Create new New 100K plus sign up Settings Enabled Bought RSGP Settings Enabled …" at bounding box center [717, 217] width 1063 height 195
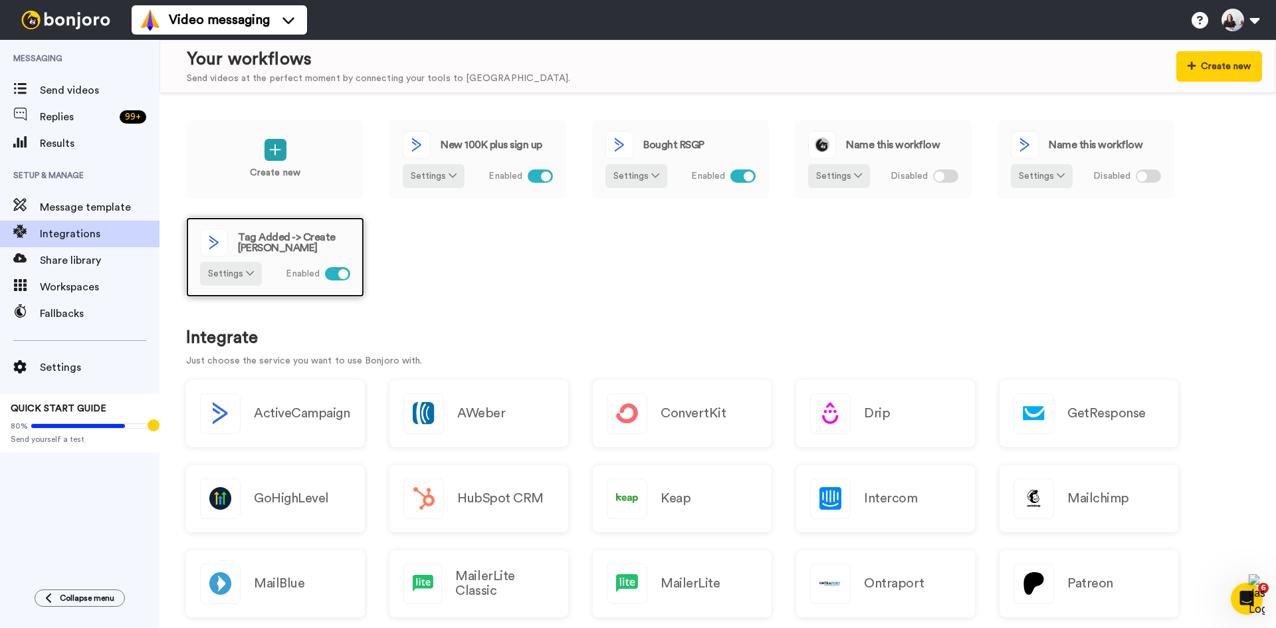
click at [276, 239] on span "Tag Added -> Create [PERSON_NAME]" at bounding box center [294, 242] width 112 height 21
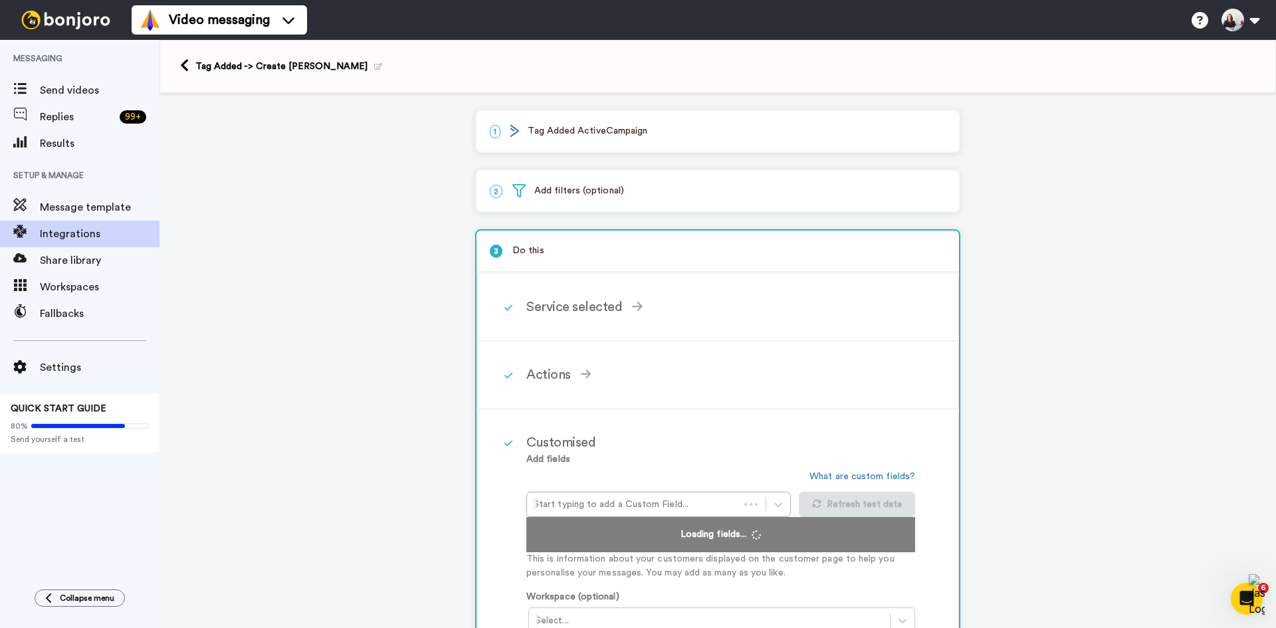
click at [665, 132] on p "1 Tag Added ActiveCampaign" at bounding box center [718, 131] width 456 height 14
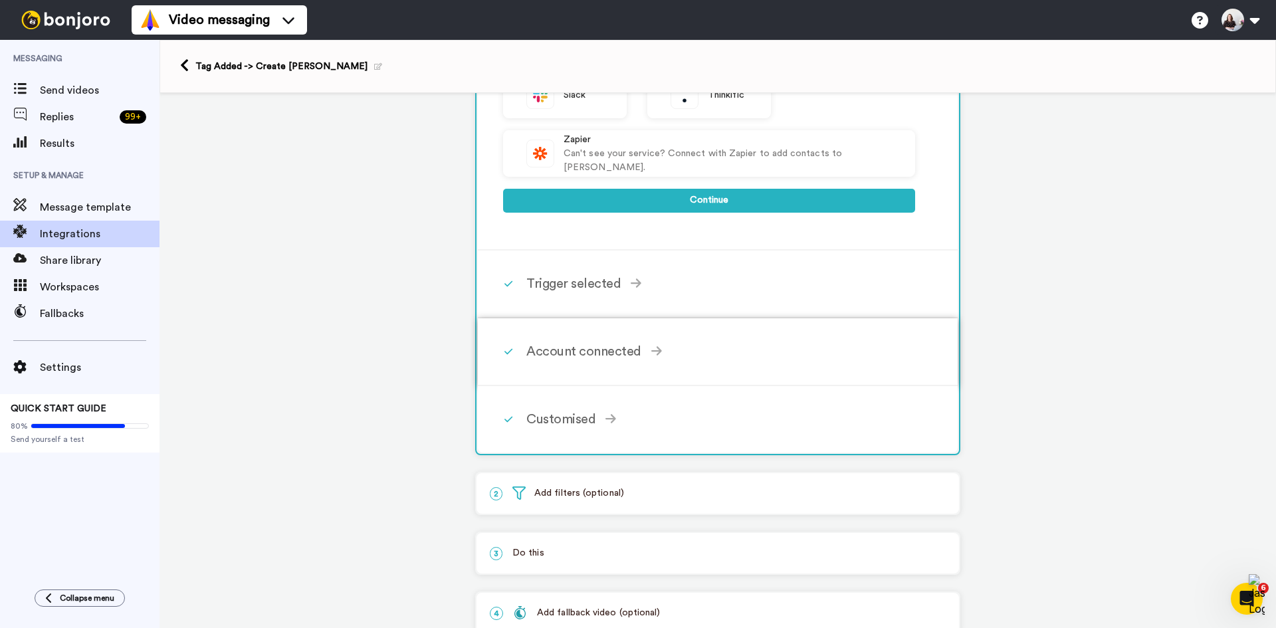
scroll to position [588, 0]
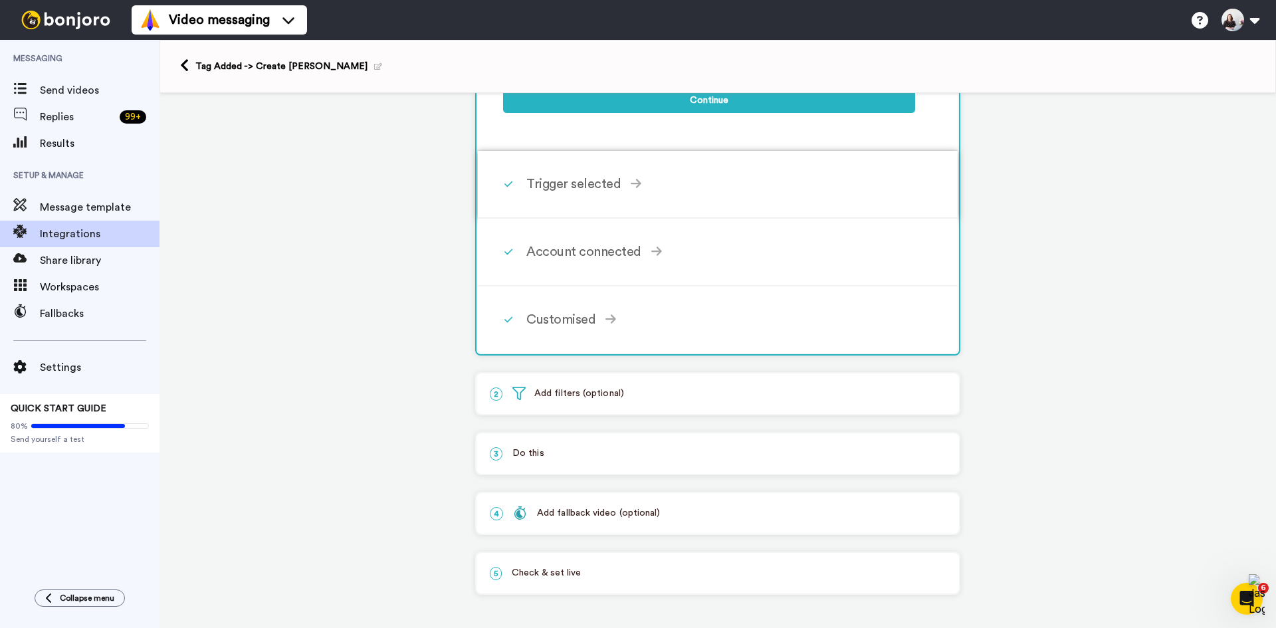
click at [634, 167] on div "Trigger selected Contact Added Triggers when a contact is added in ActiveCampai…" at bounding box center [735, 184] width 418 height 40
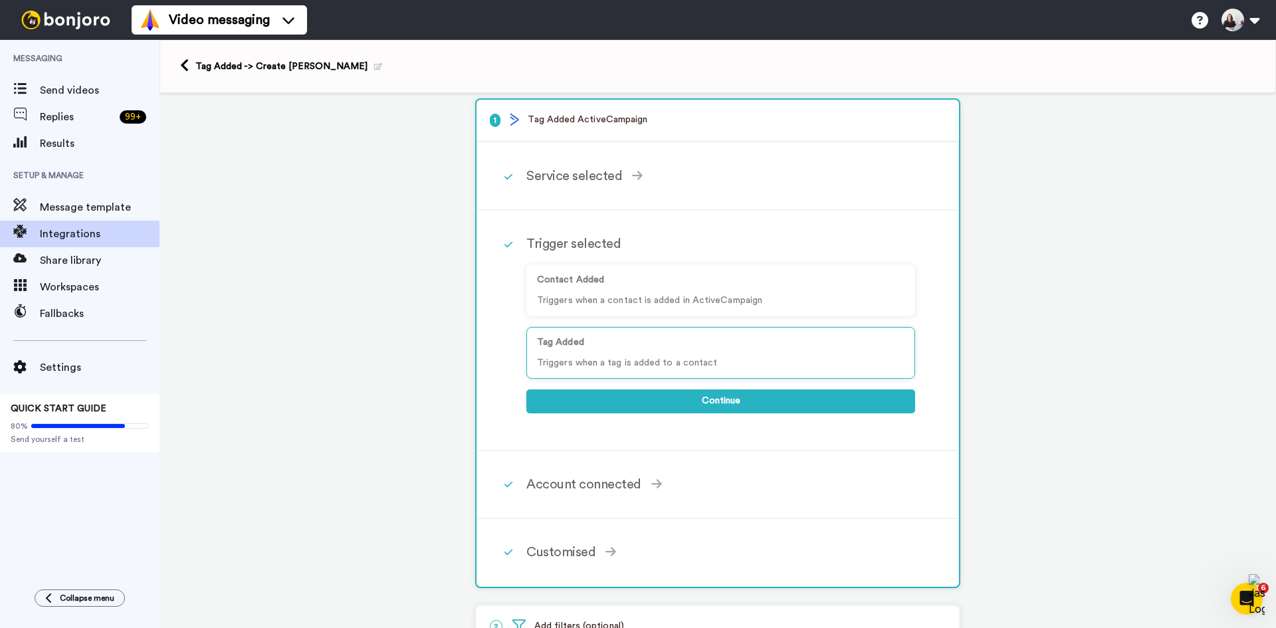
scroll to position [0, 0]
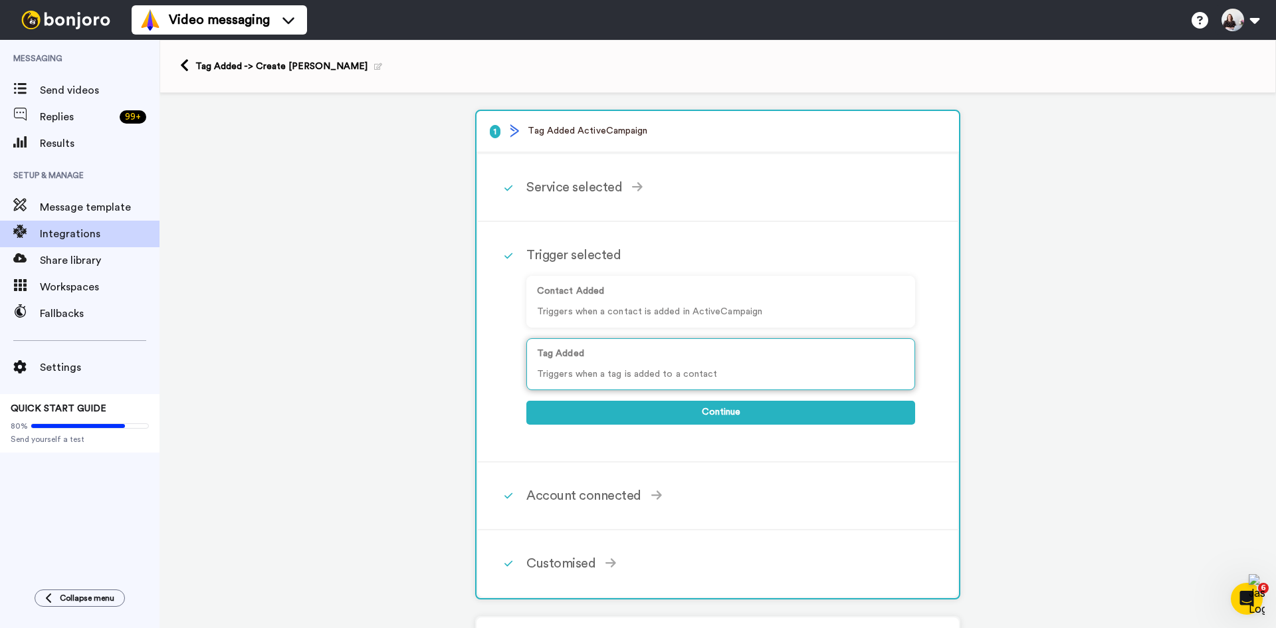
click at [624, 359] on p "Tag Added" at bounding box center [720, 354] width 367 height 14
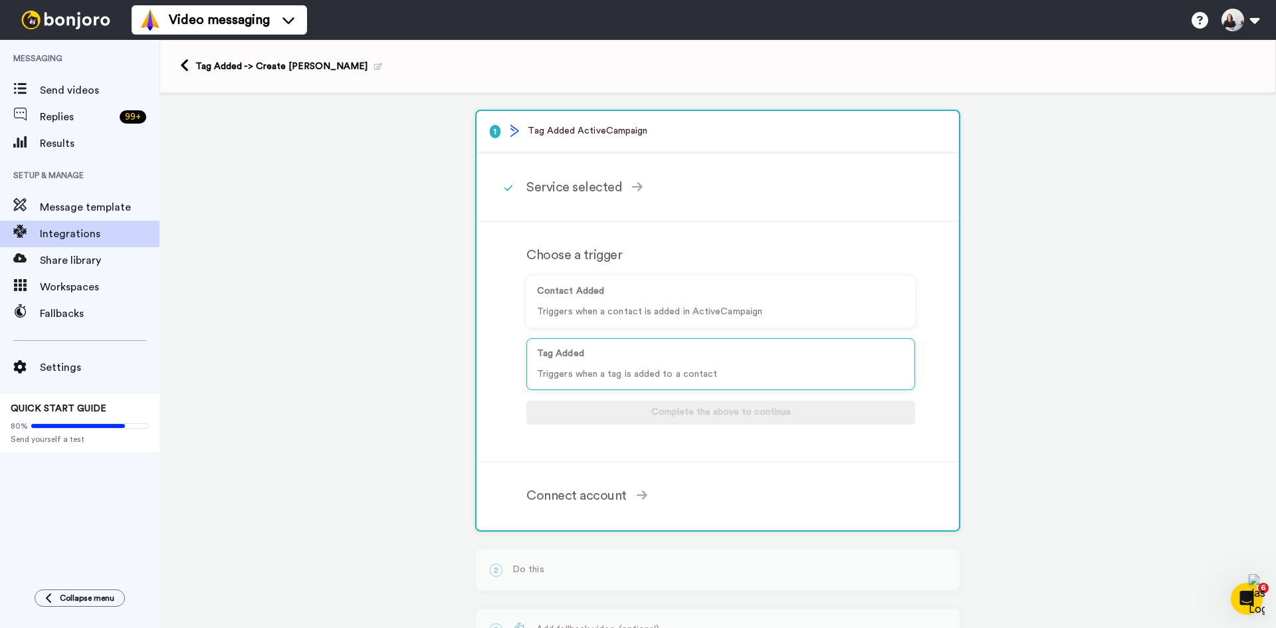
scroll to position [116, 0]
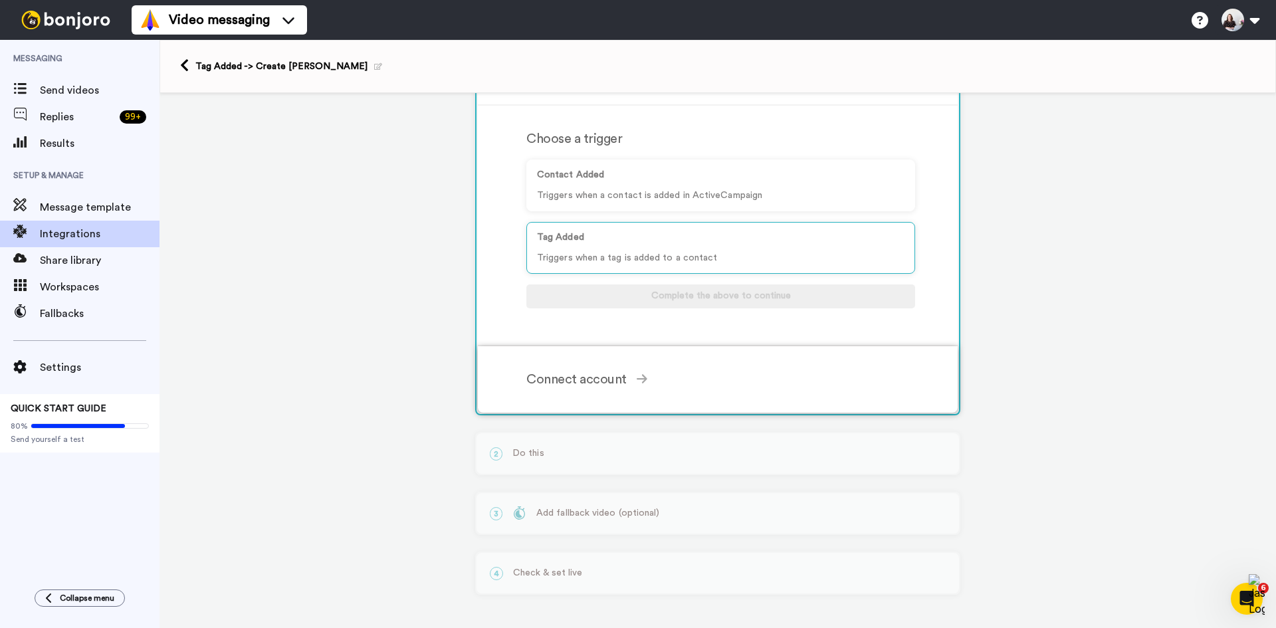
click at [646, 381] on div "Connect account" at bounding box center [720, 379] width 389 height 20
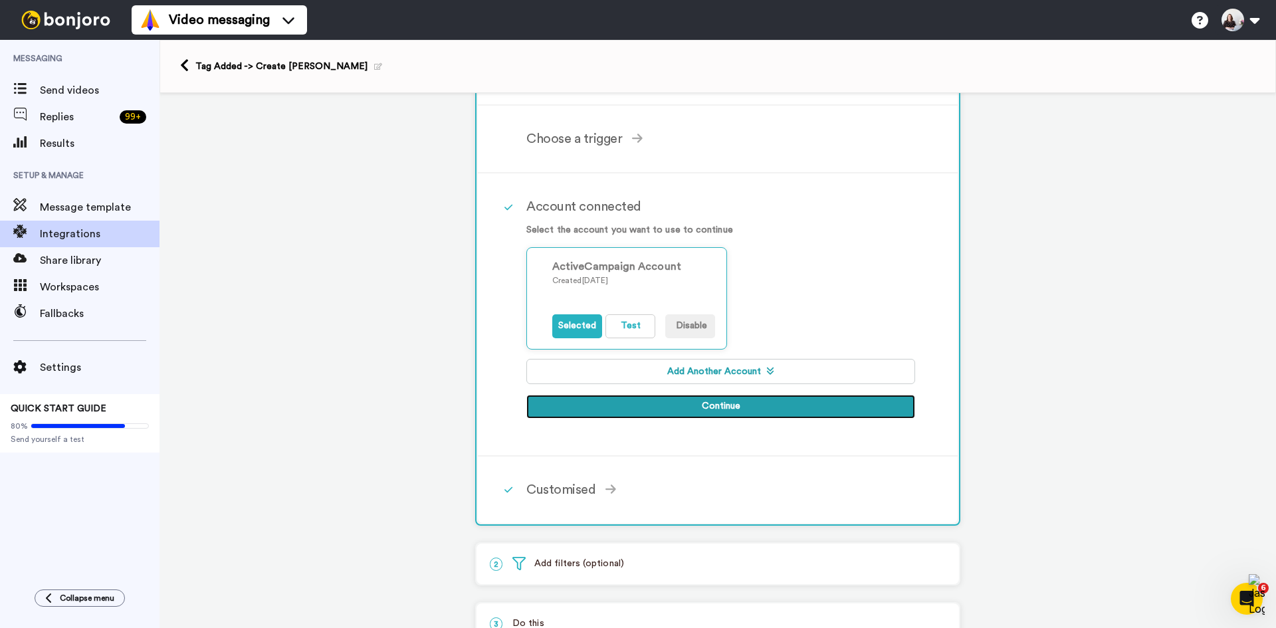
click at [577, 411] on button "Continue" at bounding box center [720, 407] width 389 height 24
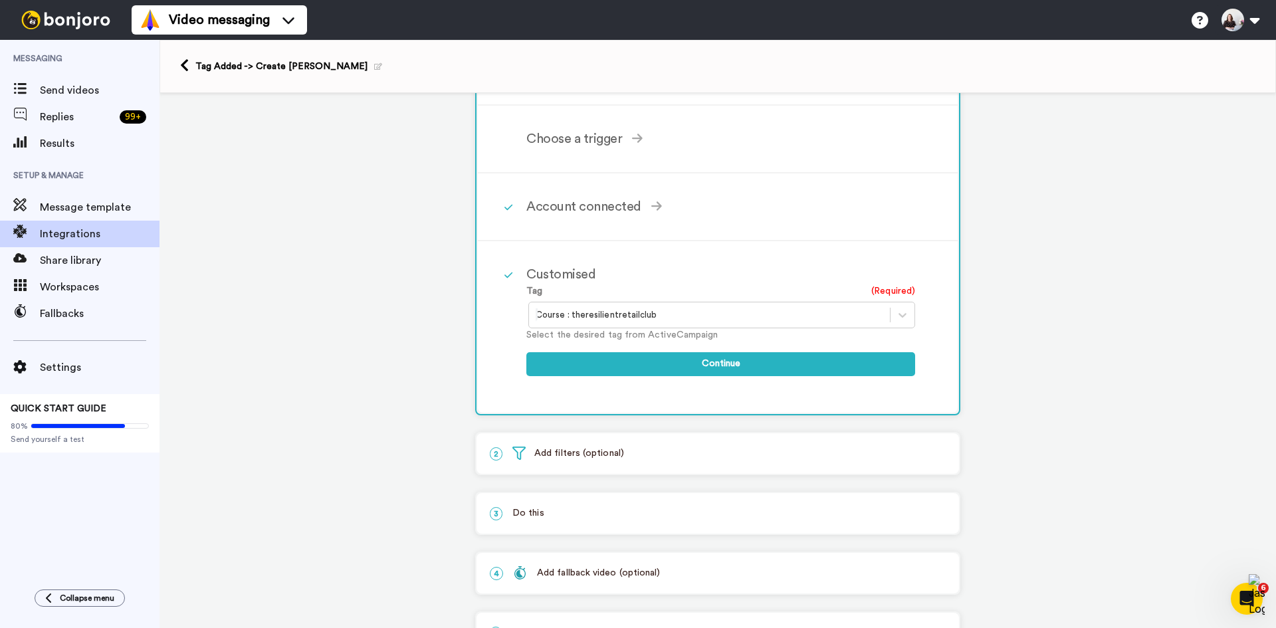
click at [374, 68] on icon at bounding box center [378, 66] width 8 height 7
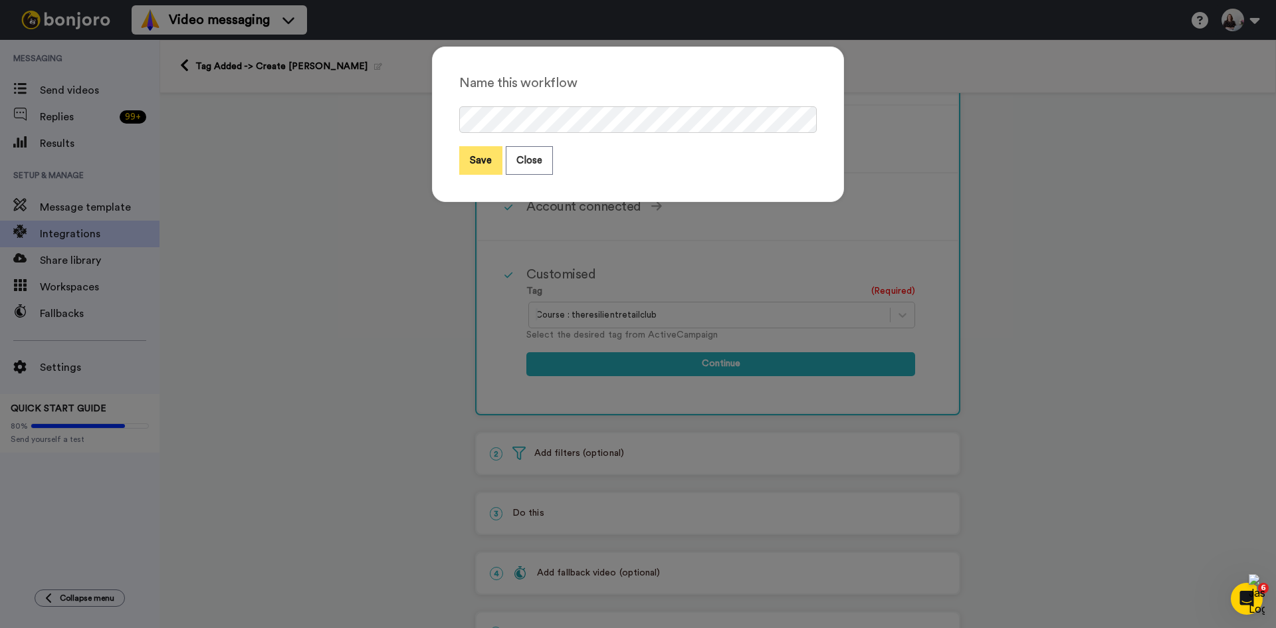
click at [468, 167] on button "Save" at bounding box center [480, 160] width 43 height 29
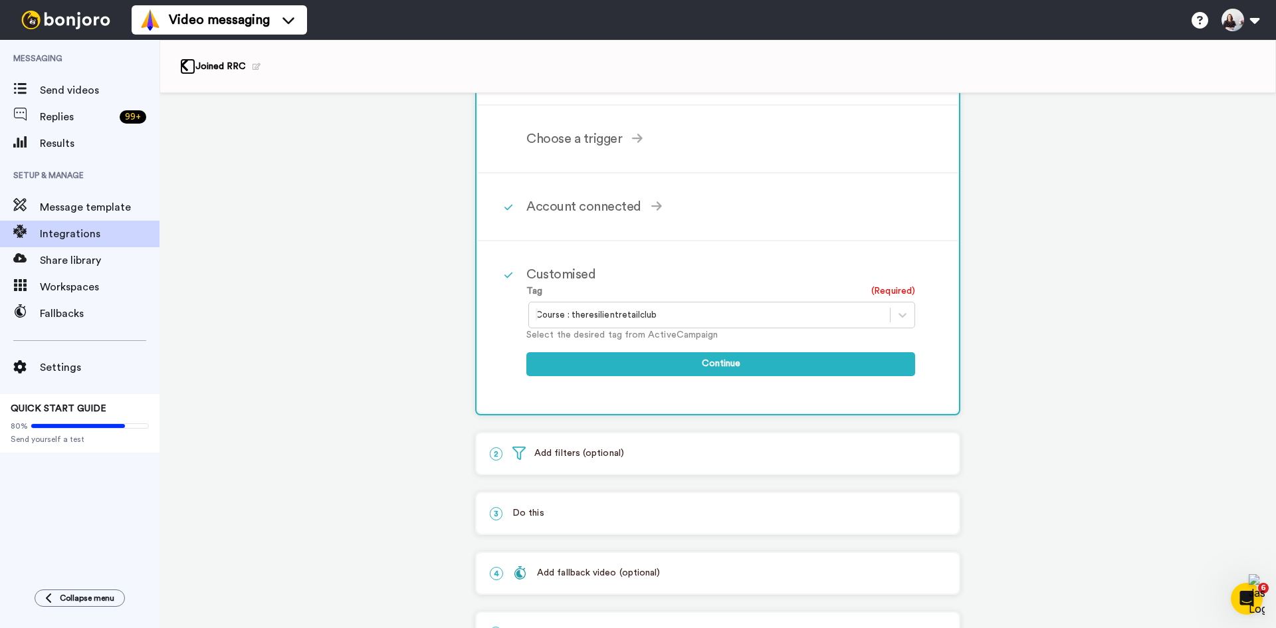
click at [184, 65] on icon at bounding box center [184, 65] width 9 height 14
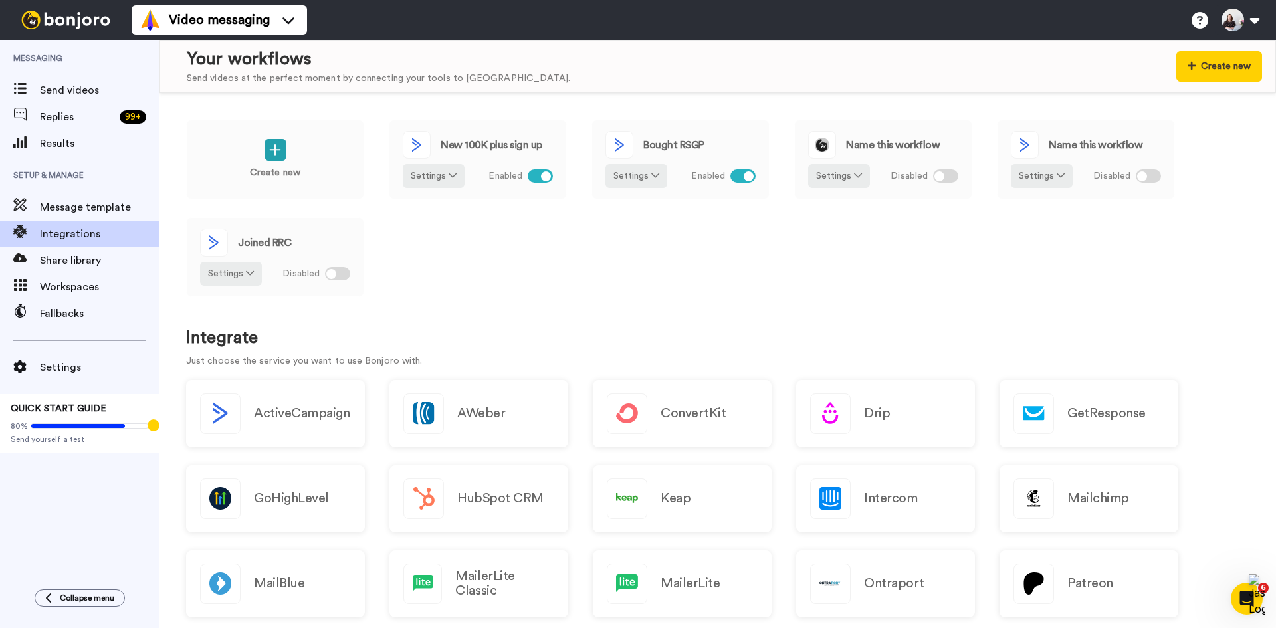
click at [734, 287] on div "Create new New 100K plus sign up Settings Enabled Bought RSGP Settings Enabled …" at bounding box center [717, 217] width 1063 height 195
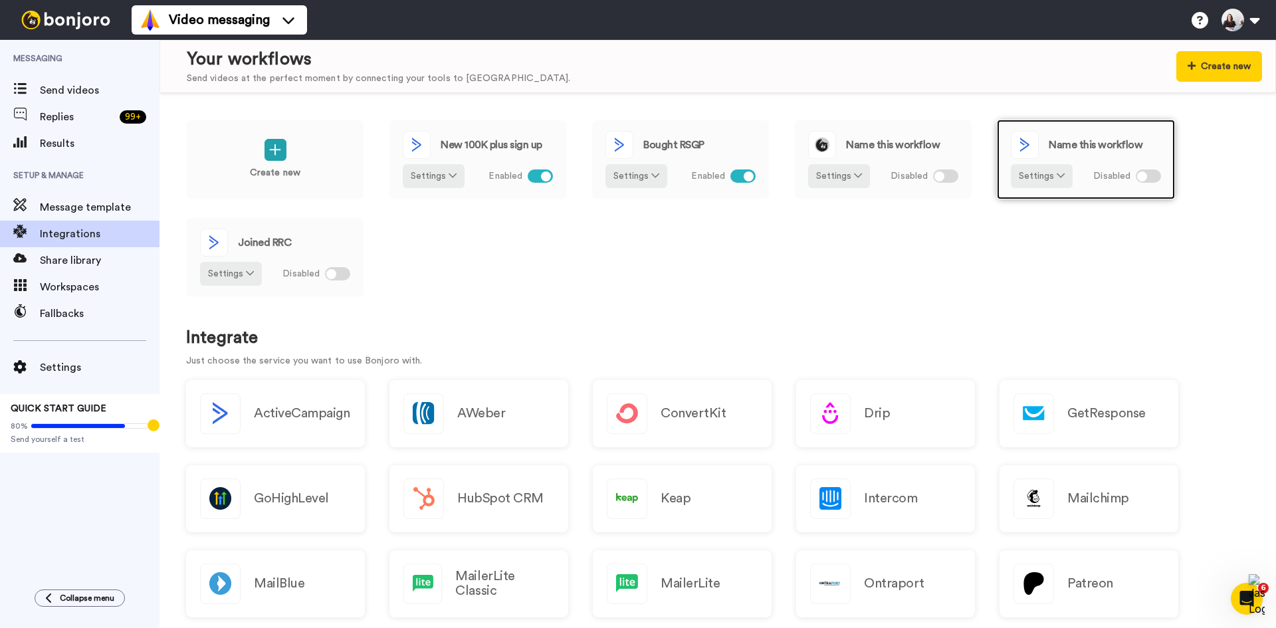
click at [1116, 140] on span "Name this workflow" at bounding box center [1095, 145] width 94 height 11
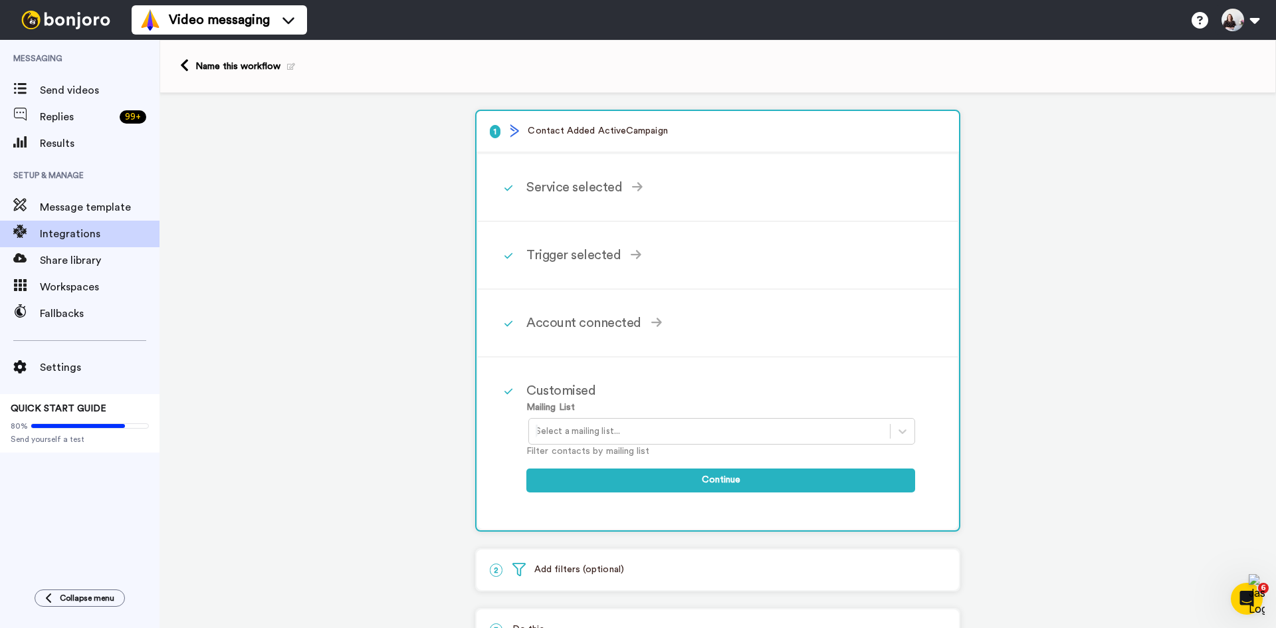
click at [352, 72] on div "Name this workflow" at bounding box center [717, 66] width 1116 height 53
click at [290, 68] on icon at bounding box center [291, 66] width 8 height 7
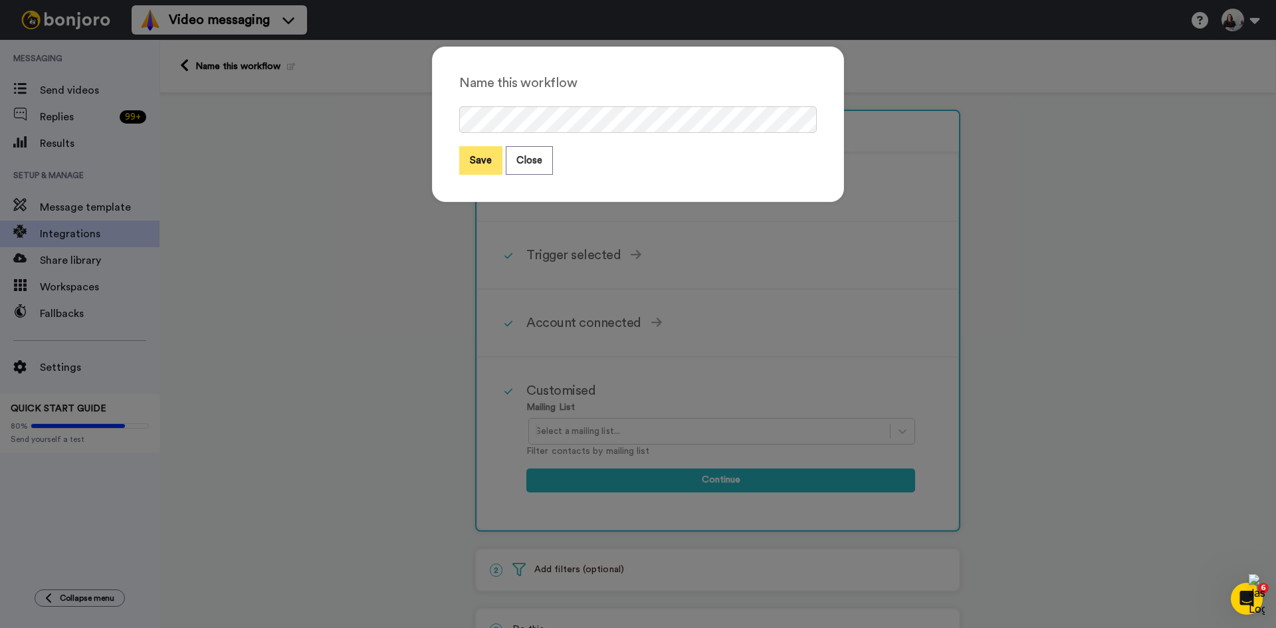
click at [459, 173] on button "Save" at bounding box center [480, 160] width 43 height 29
click at [467, 169] on button "Save" at bounding box center [480, 160] width 43 height 29
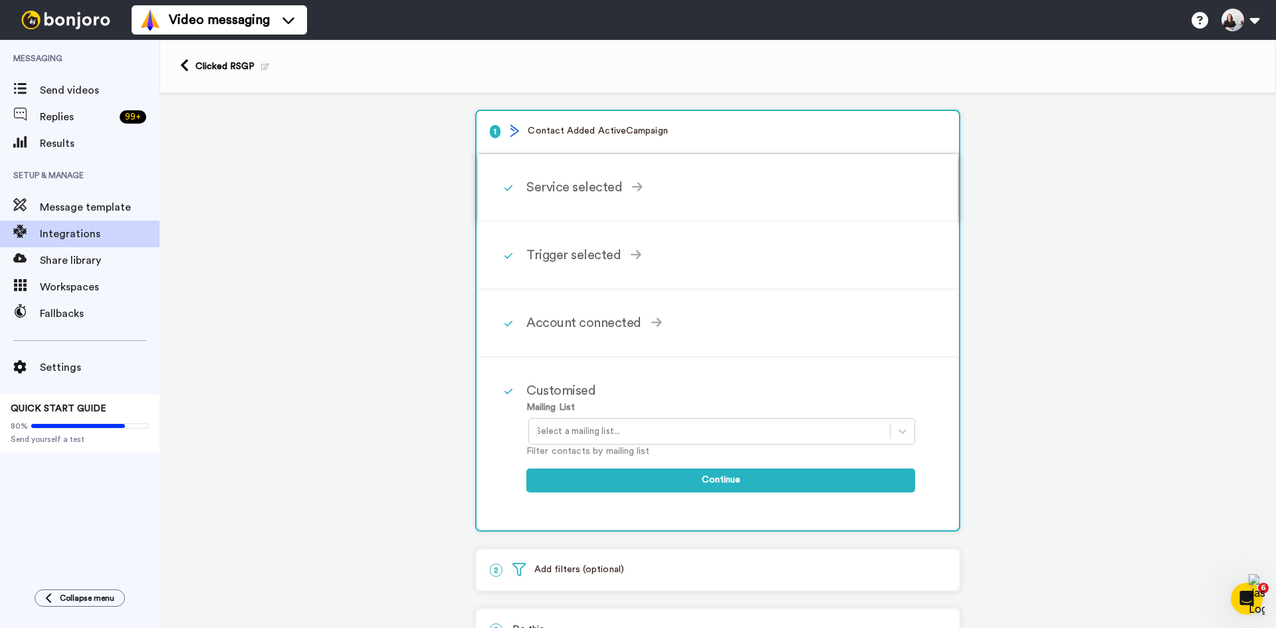
click at [600, 187] on div "Service selected" at bounding box center [720, 187] width 389 height 20
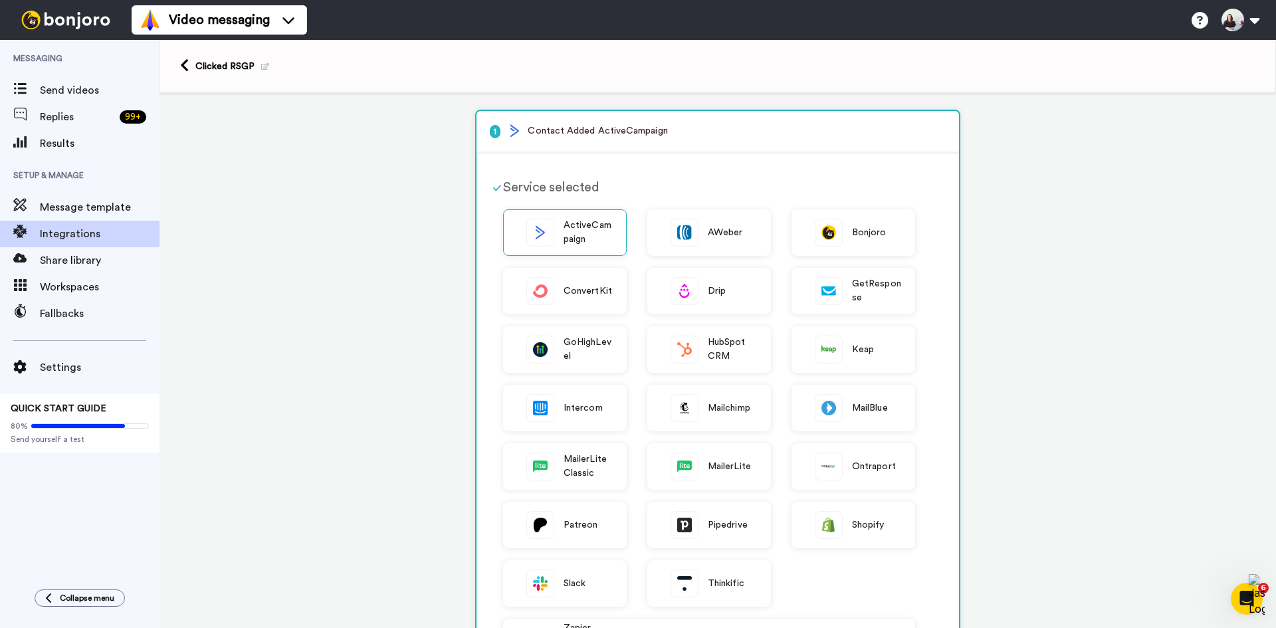
click at [627, 179] on div "Service selected" at bounding box center [709, 187] width 412 height 20
click at [564, 231] on span "ActiveCampaign" at bounding box center [587, 233] width 49 height 28
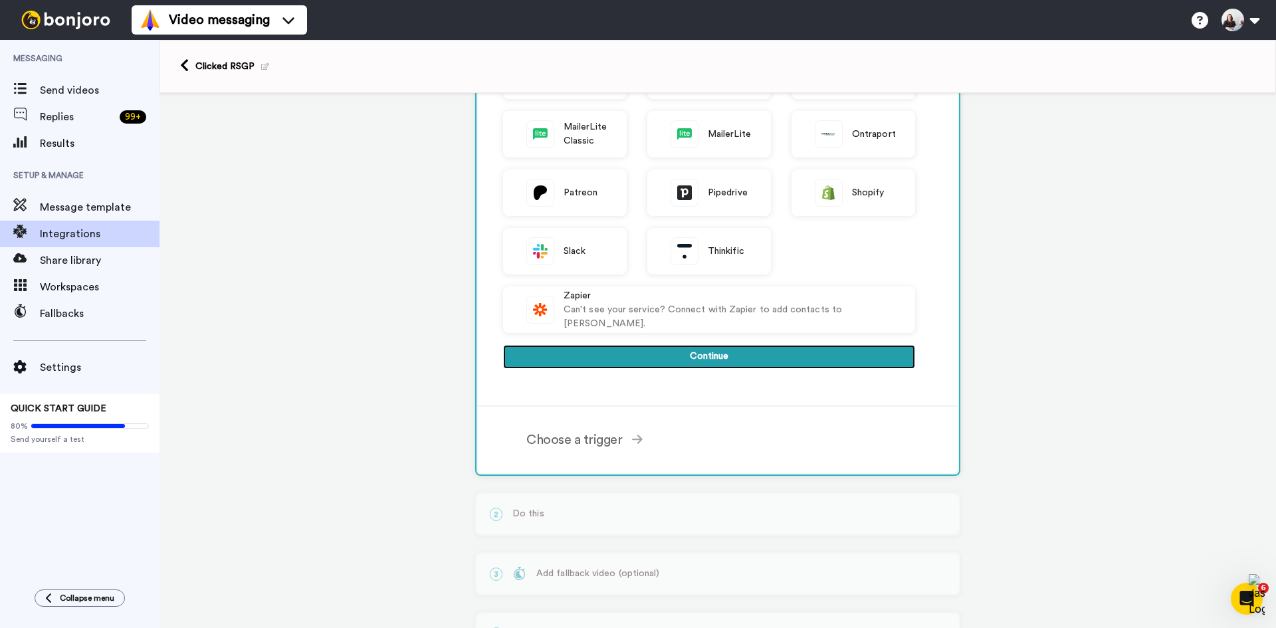
click at [639, 357] on button "Continue" at bounding box center [709, 357] width 412 height 24
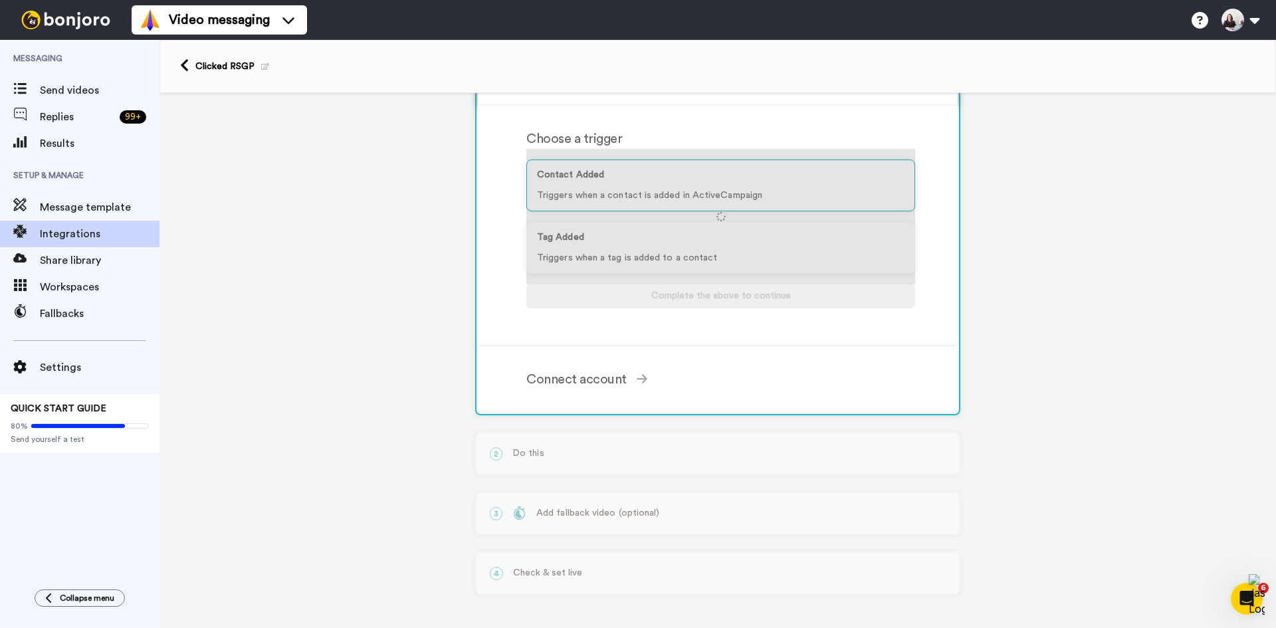
scroll to position [116, 0]
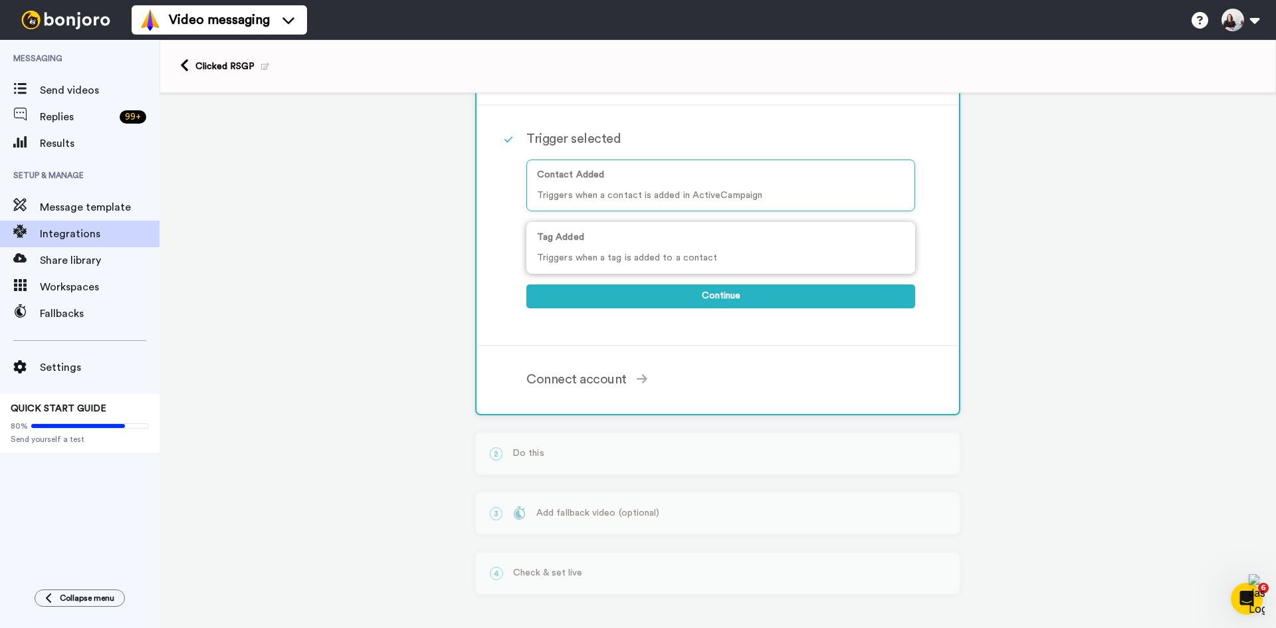
click at [635, 239] on p "Tag Added" at bounding box center [720, 238] width 367 height 14
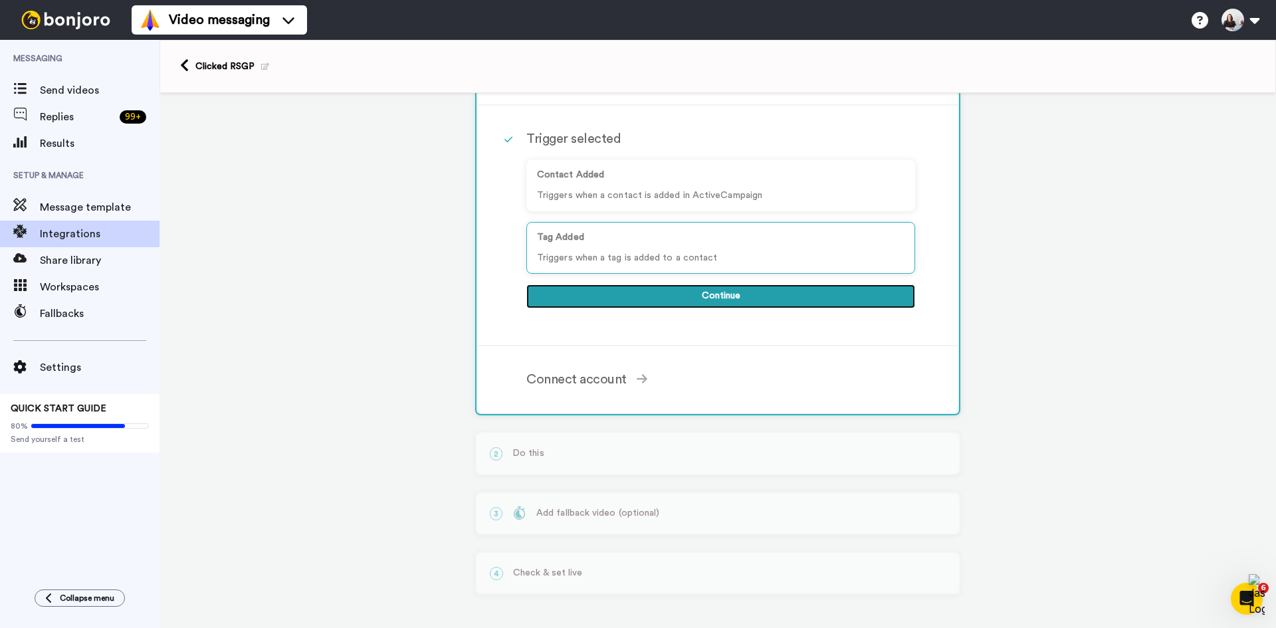
click at [644, 300] on button "Continue" at bounding box center [720, 296] width 389 height 24
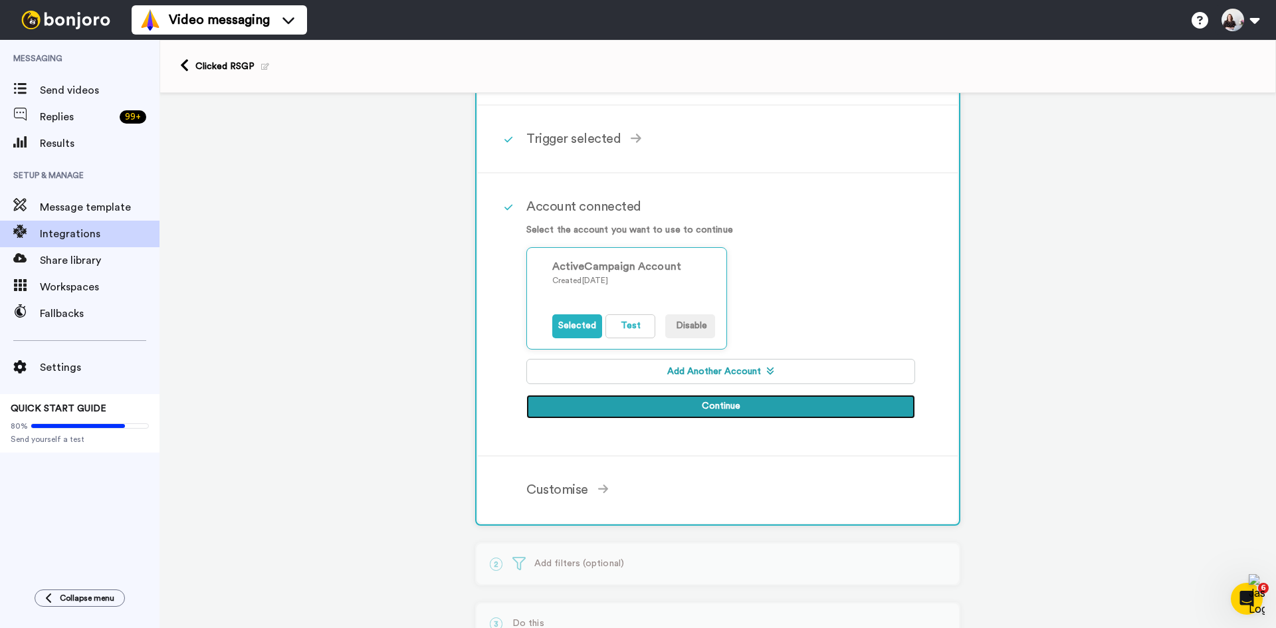
click at [601, 407] on button "Continue" at bounding box center [720, 407] width 389 height 24
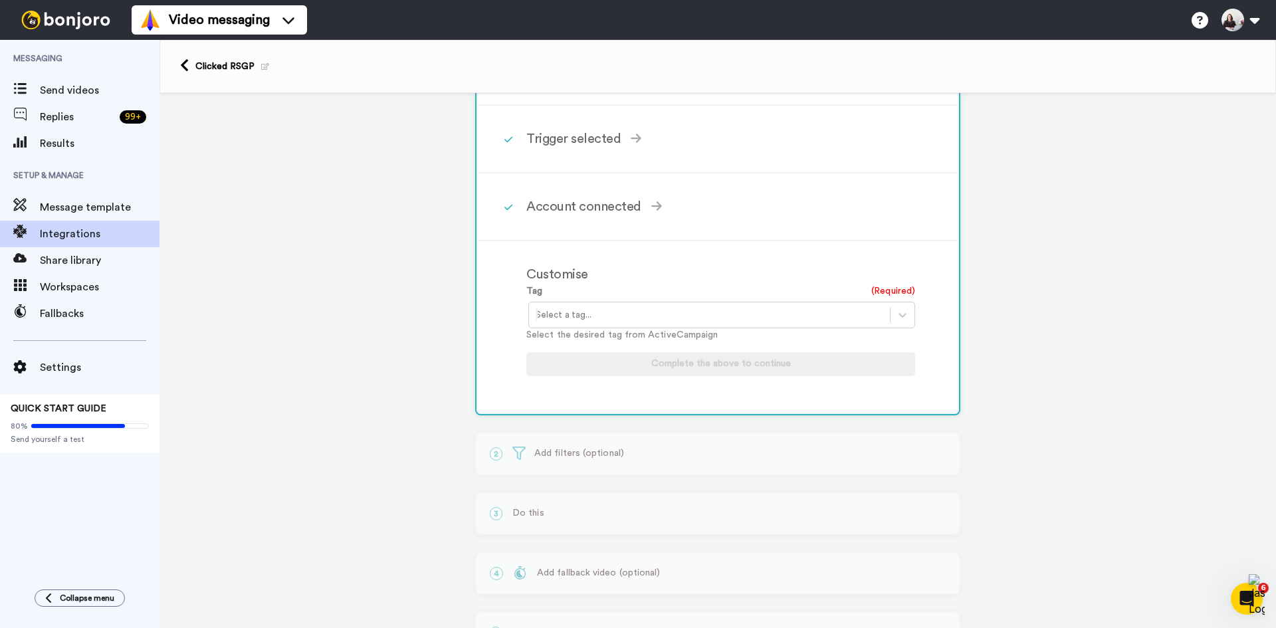
click at [600, 313] on div at bounding box center [709, 315] width 347 height 16
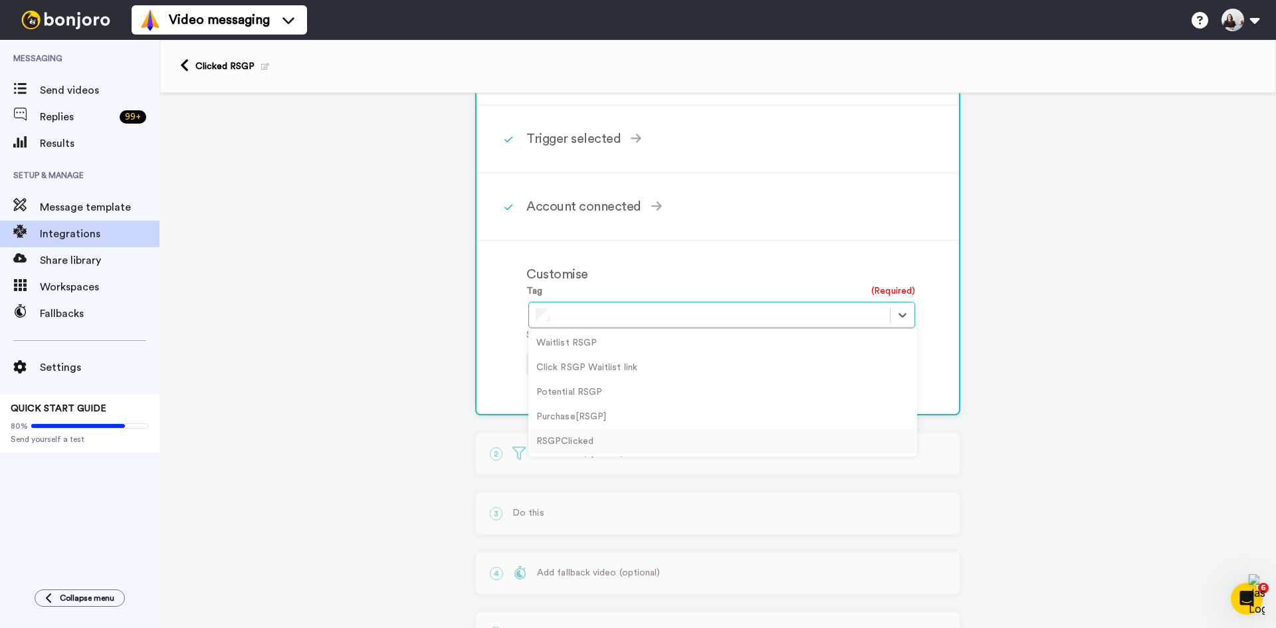
click at [567, 439] on div "RSGPClicked" at bounding box center [722, 441] width 389 height 25
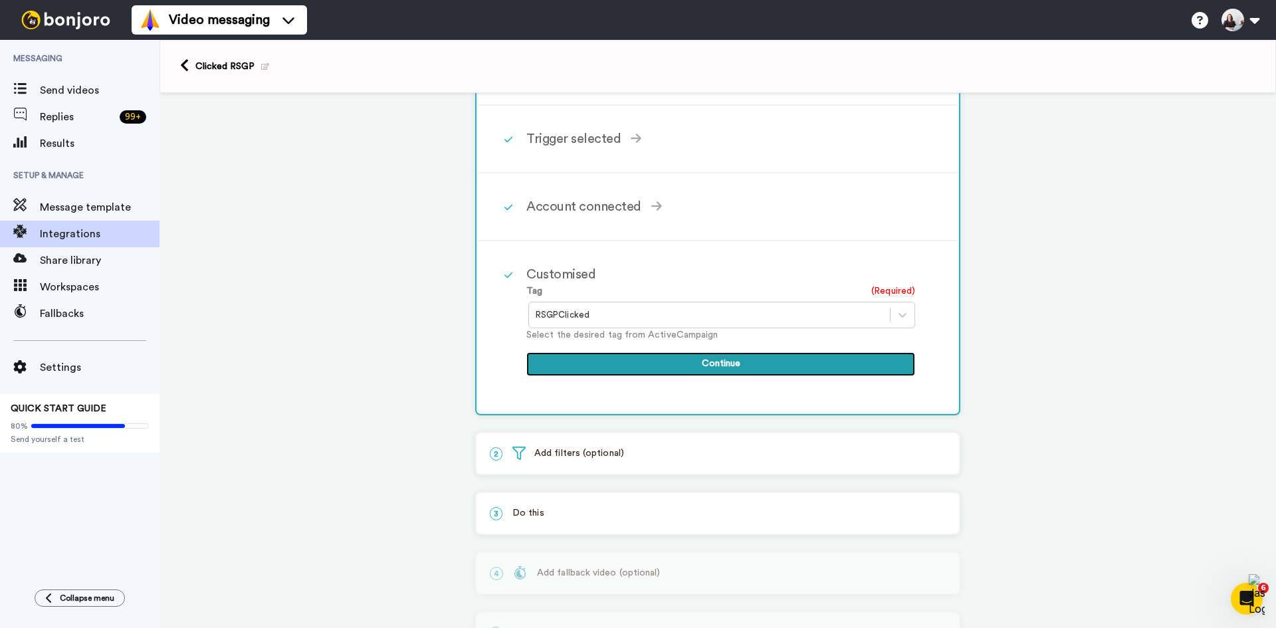
click at [603, 359] on button "Continue" at bounding box center [720, 364] width 389 height 24
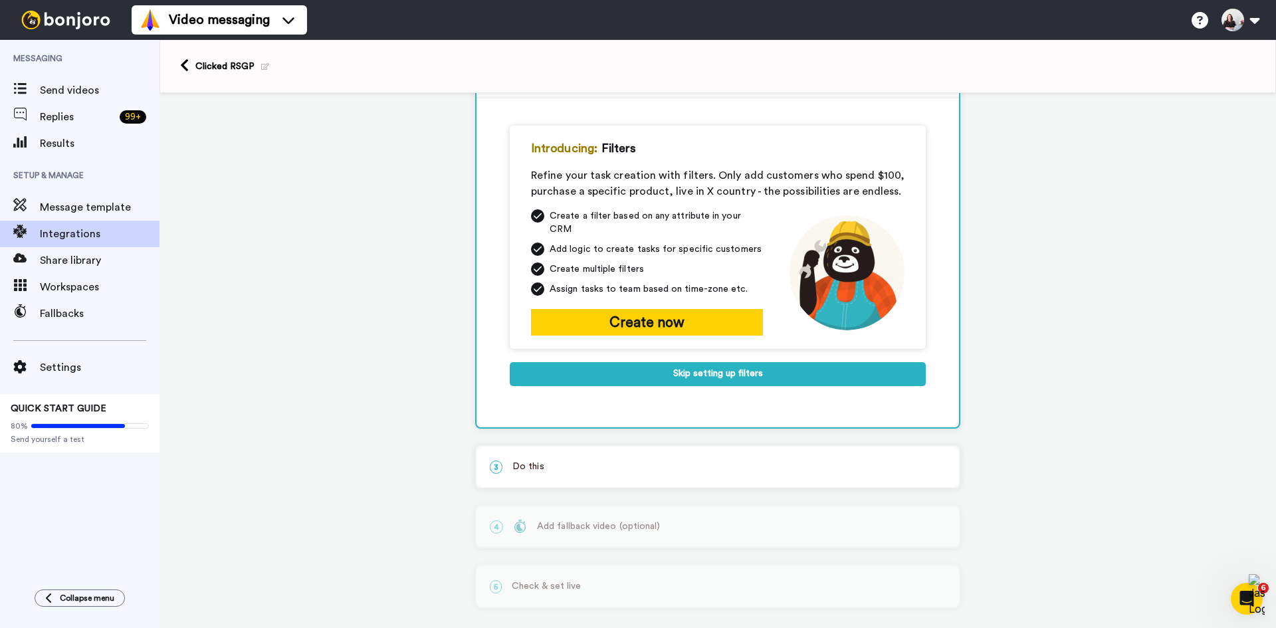
scroll to position [106, 0]
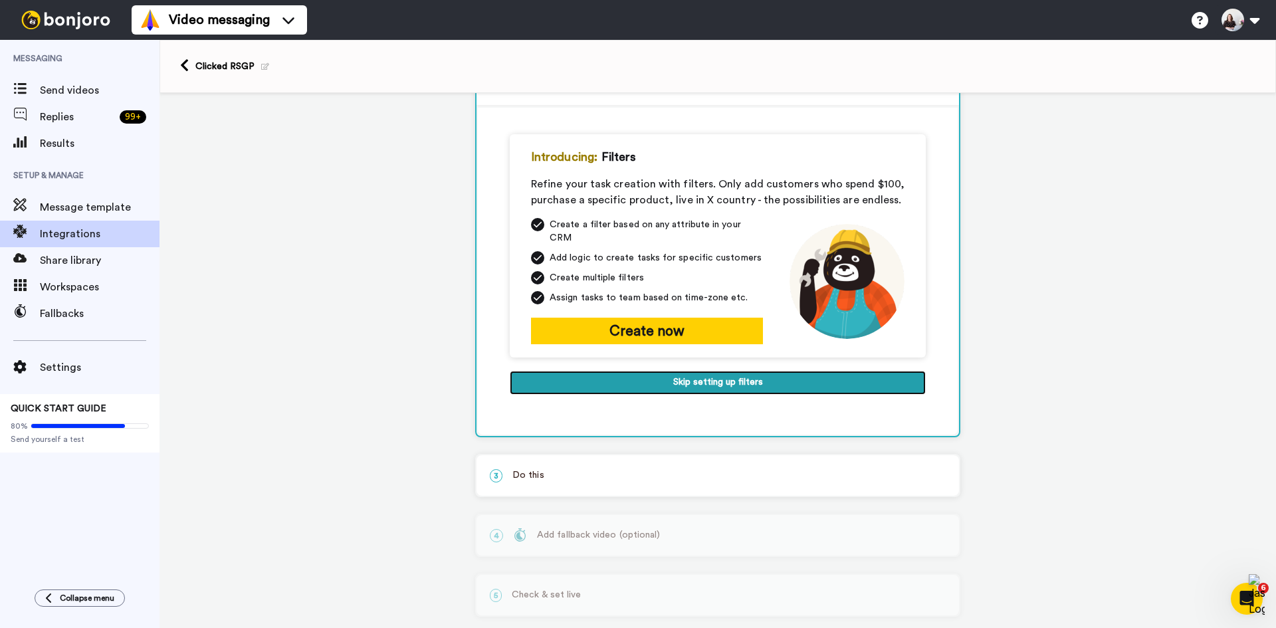
click at [691, 376] on button "Skip setting up filters" at bounding box center [718, 383] width 416 height 24
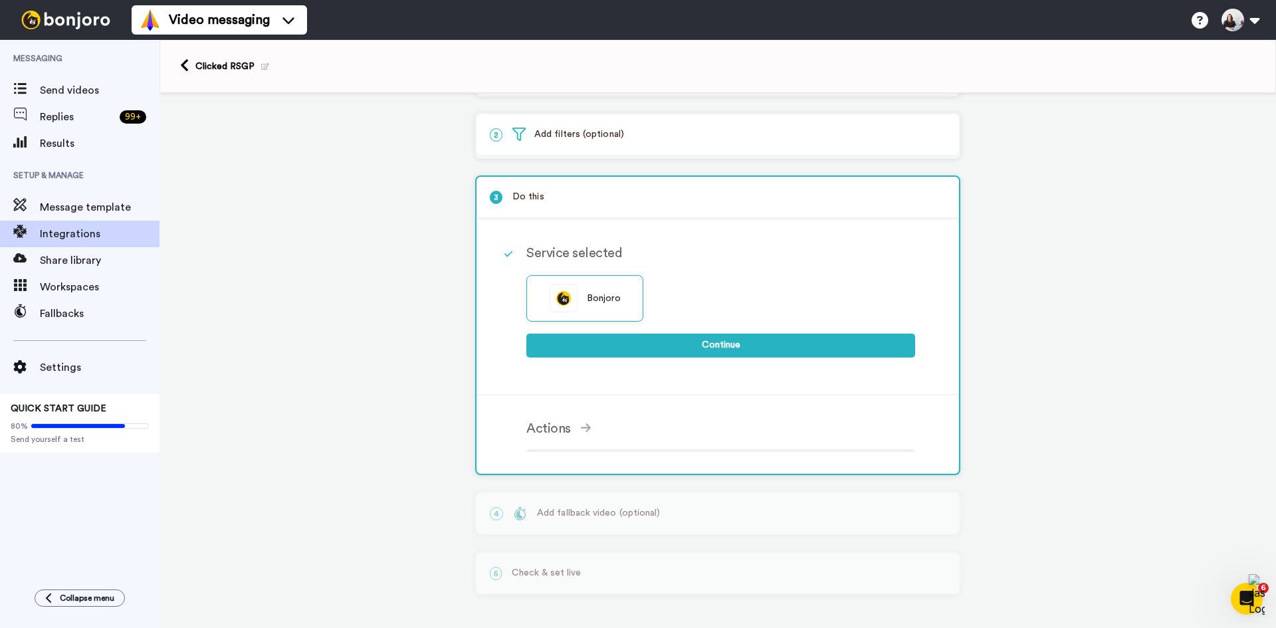
scroll to position [43, 0]
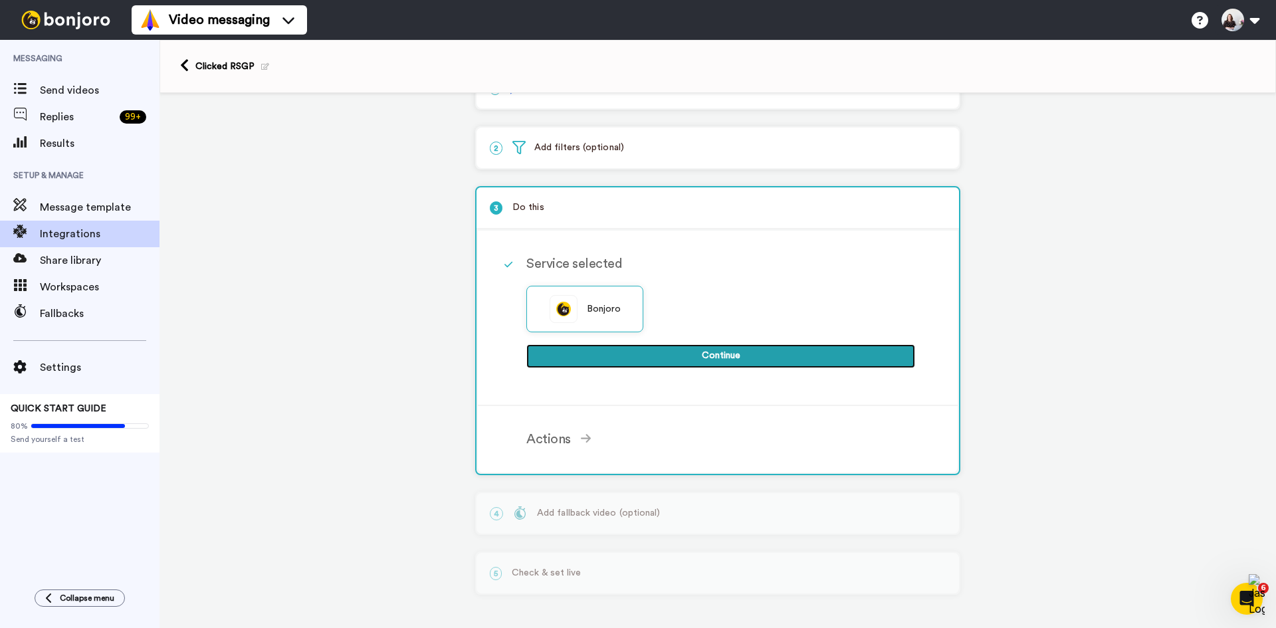
click at [684, 357] on button "Continue" at bounding box center [720, 356] width 389 height 24
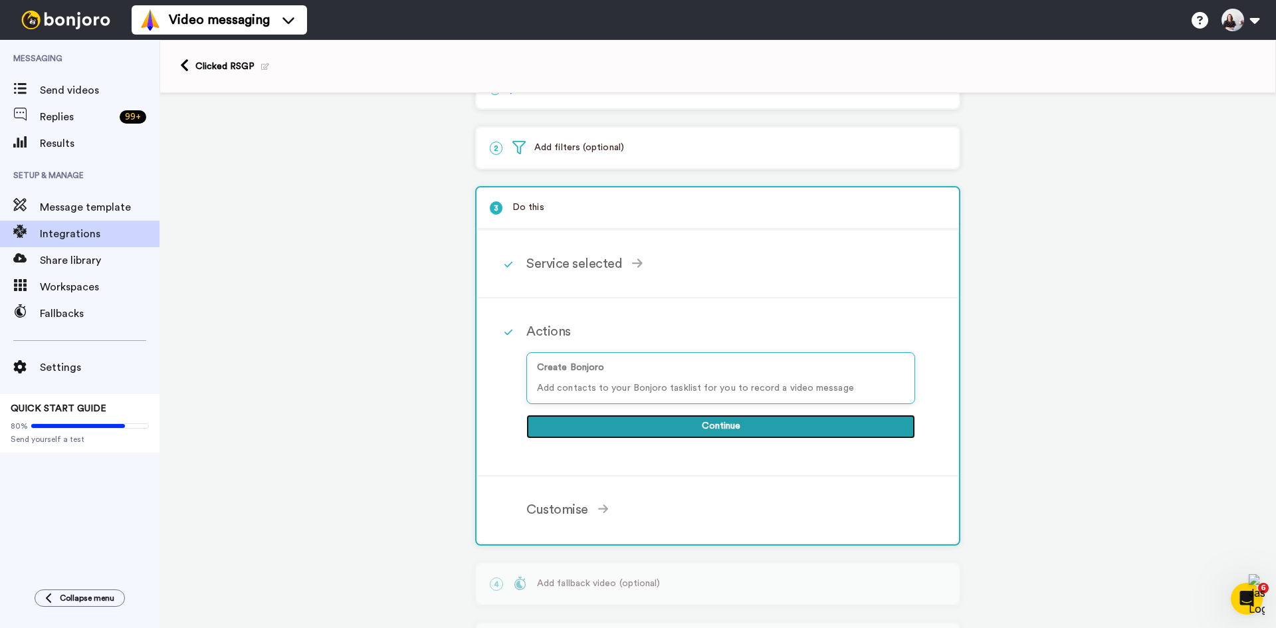
click at [680, 424] on button "Continue" at bounding box center [720, 427] width 389 height 24
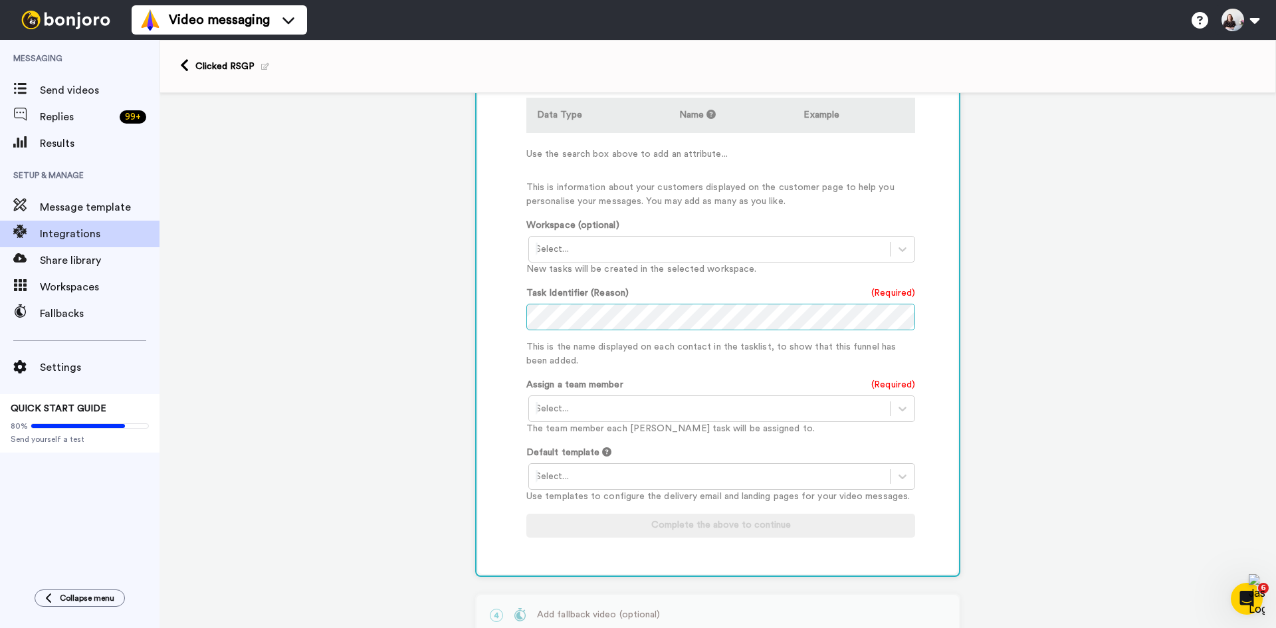
scroll to position [442, 0]
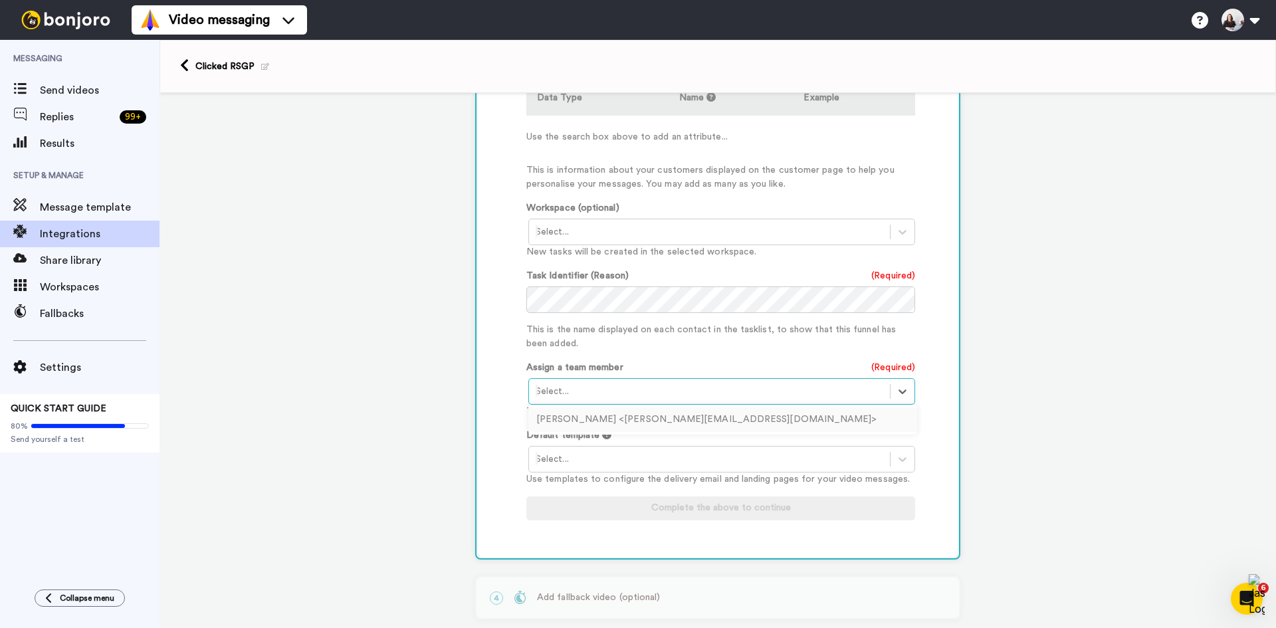
click at [586, 395] on div at bounding box center [709, 391] width 347 height 16
click at [585, 416] on div "Catherine Erdly <catherine@futureretail.world>" at bounding box center [722, 419] width 389 height 25
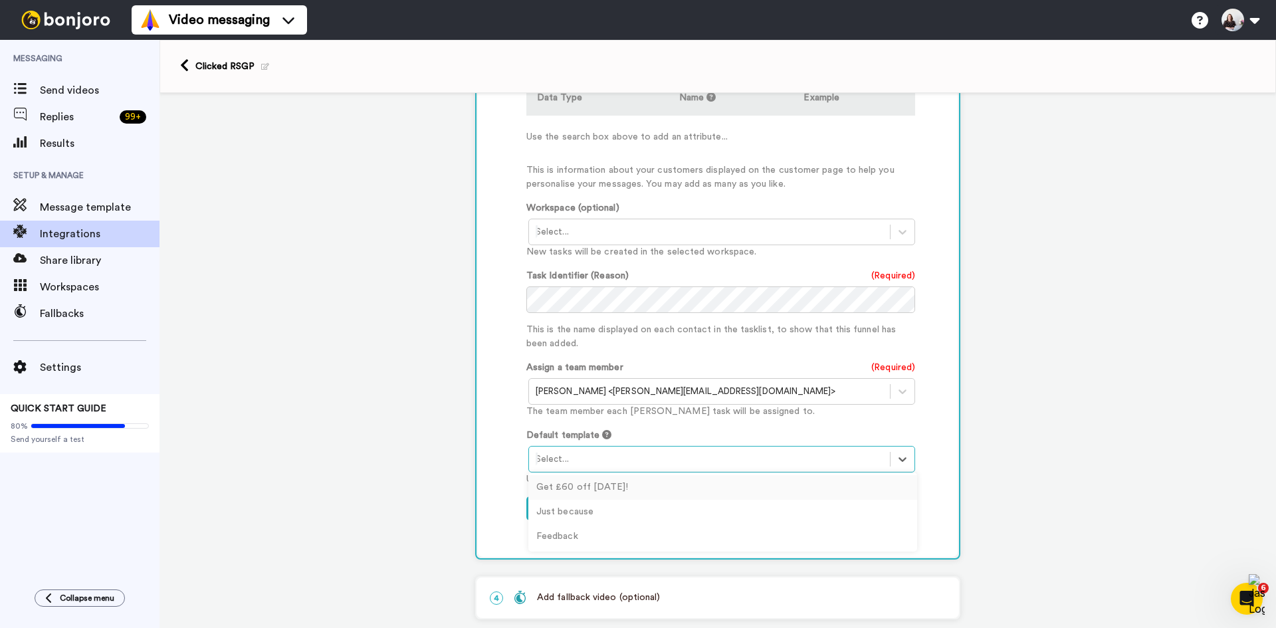
click at [580, 463] on div at bounding box center [709, 459] width 347 height 16
click at [564, 514] on div "Just because" at bounding box center [722, 512] width 389 height 25
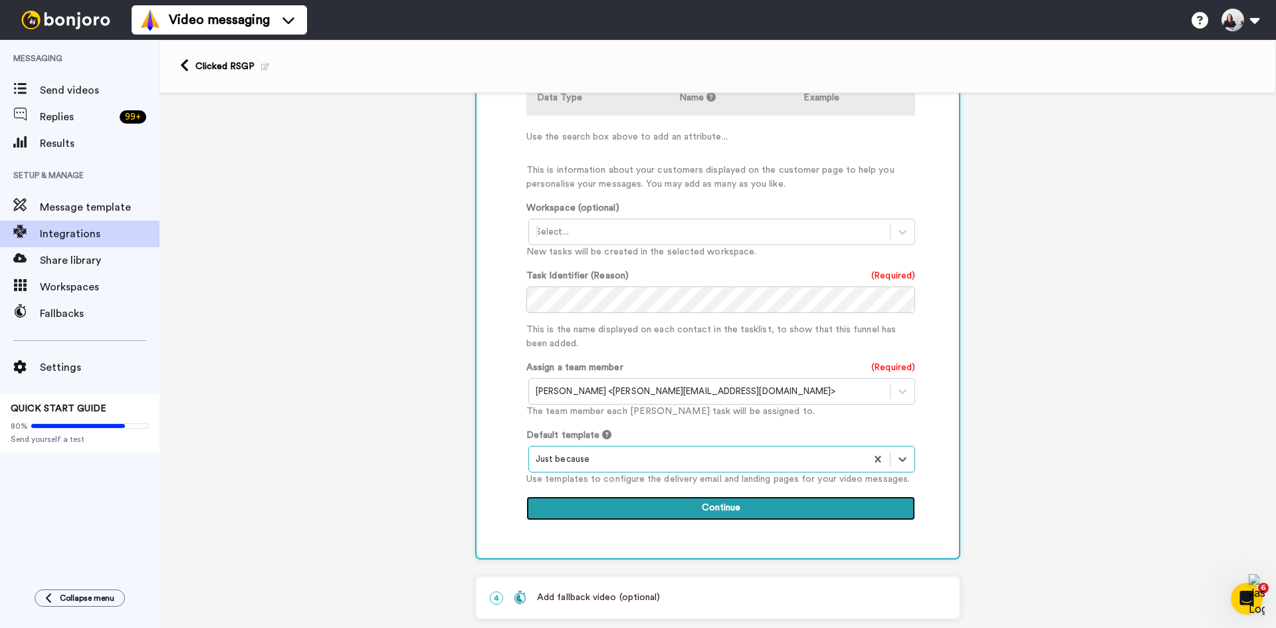
click at [607, 505] on button "Continue" at bounding box center [720, 508] width 389 height 24
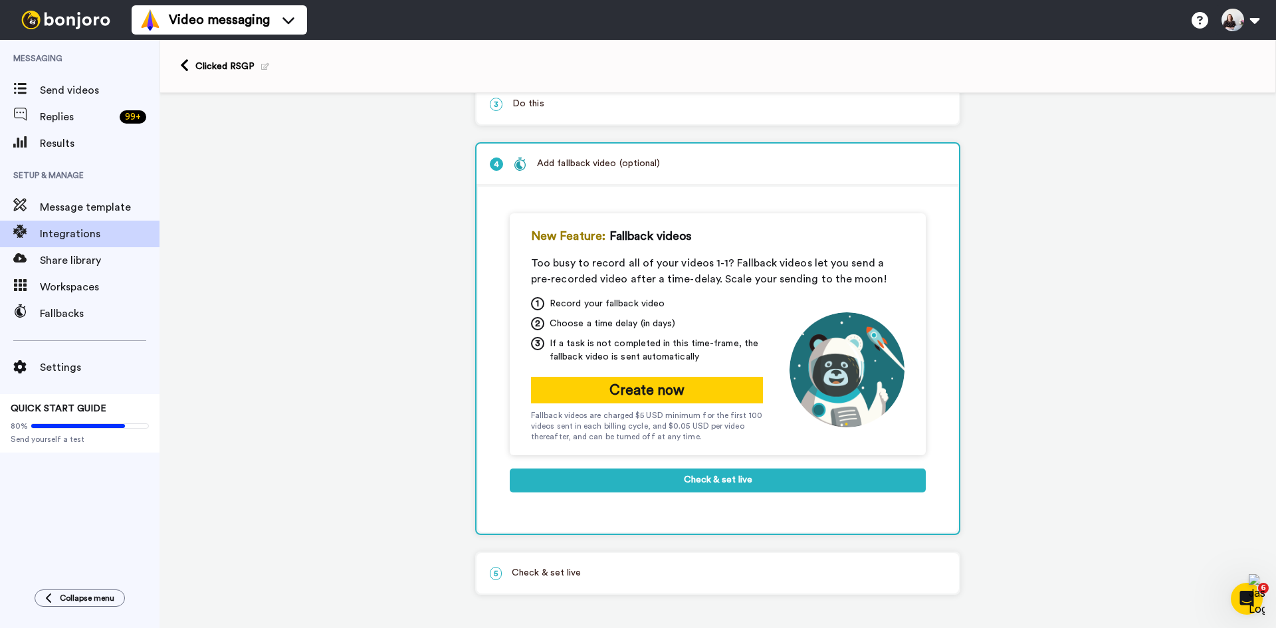
scroll to position [147, 0]
click at [620, 490] on button "Check & set live" at bounding box center [718, 480] width 416 height 24
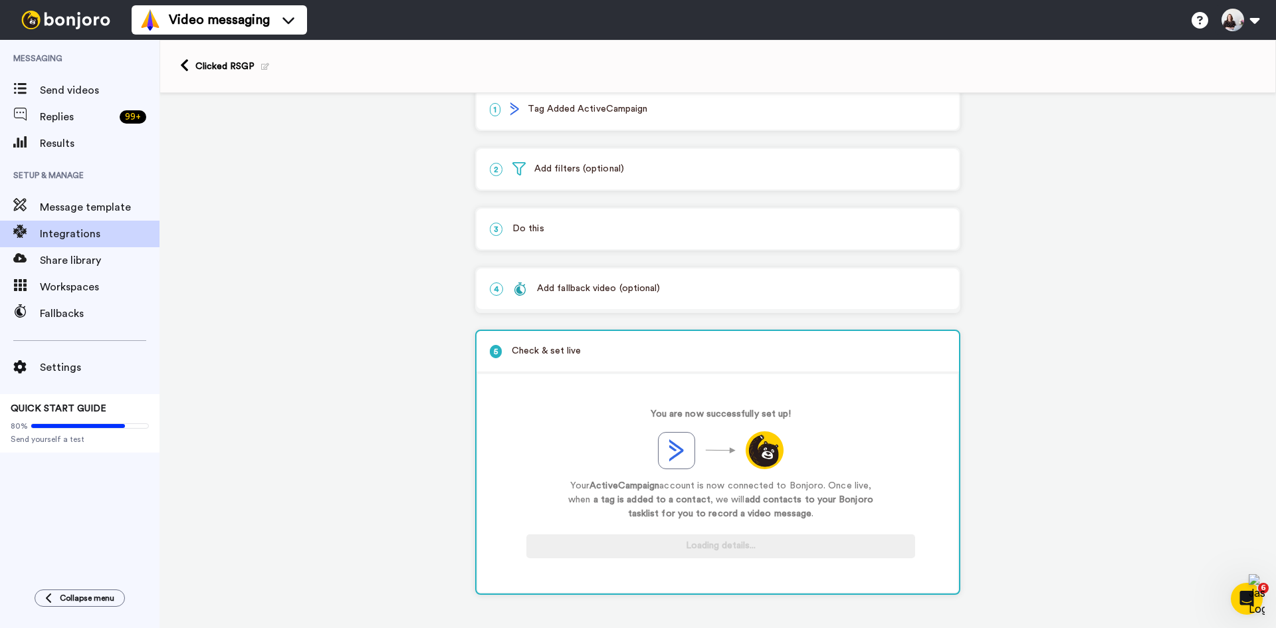
scroll to position [22, 0]
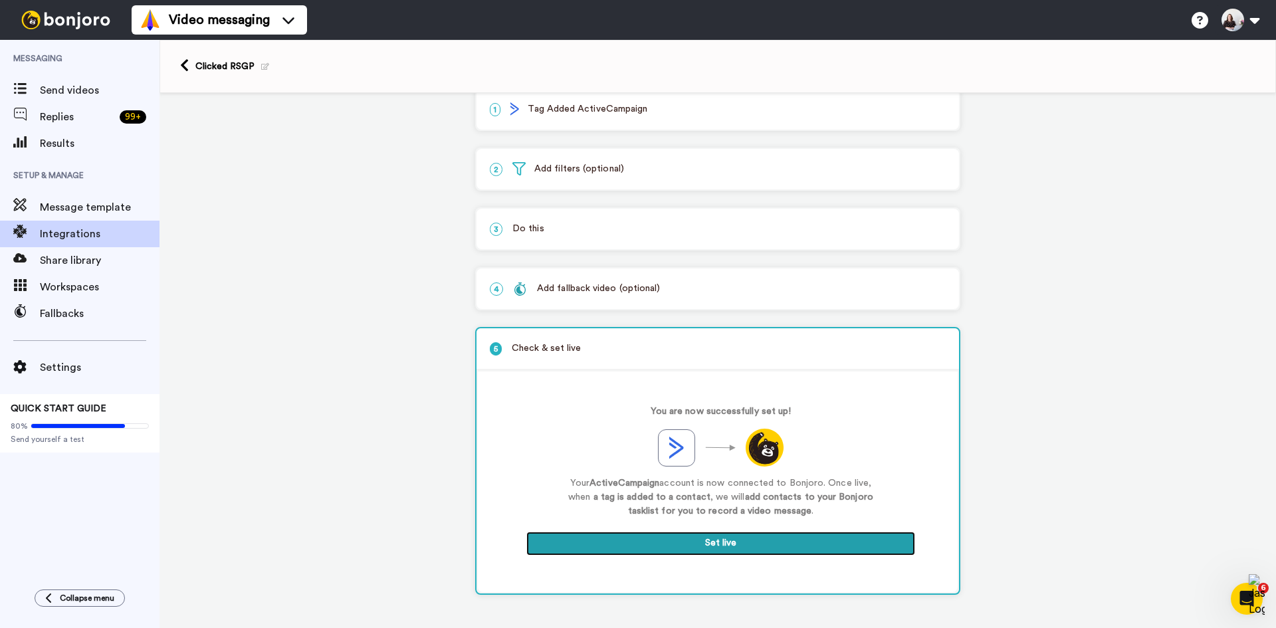
click at [618, 538] on button "Set live" at bounding box center [720, 544] width 389 height 24
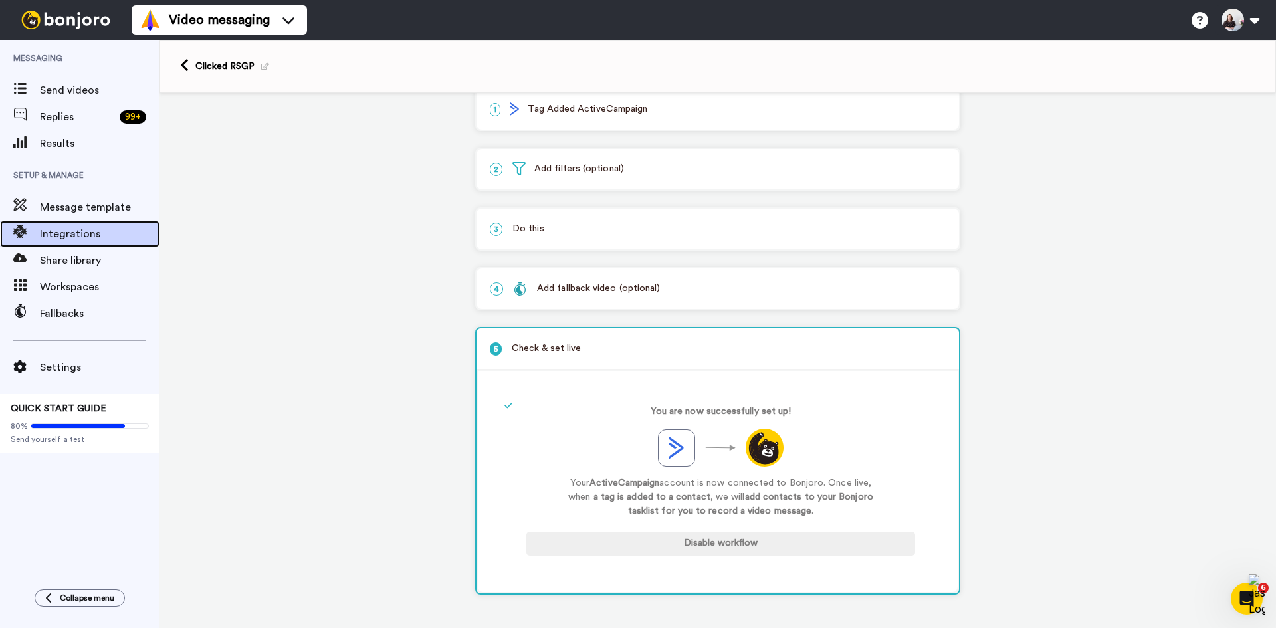
click at [82, 235] on span "Integrations" at bounding box center [100, 234] width 120 height 16
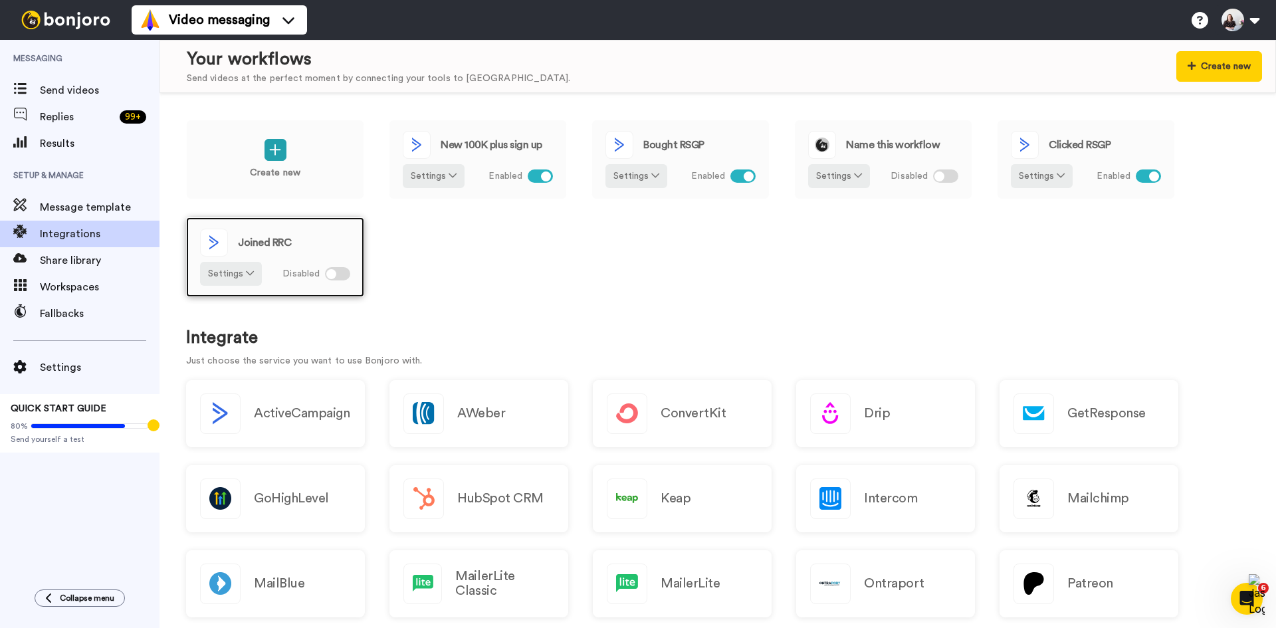
click at [342, 274] on div at bounding box center [337, 273] width 25 height 13
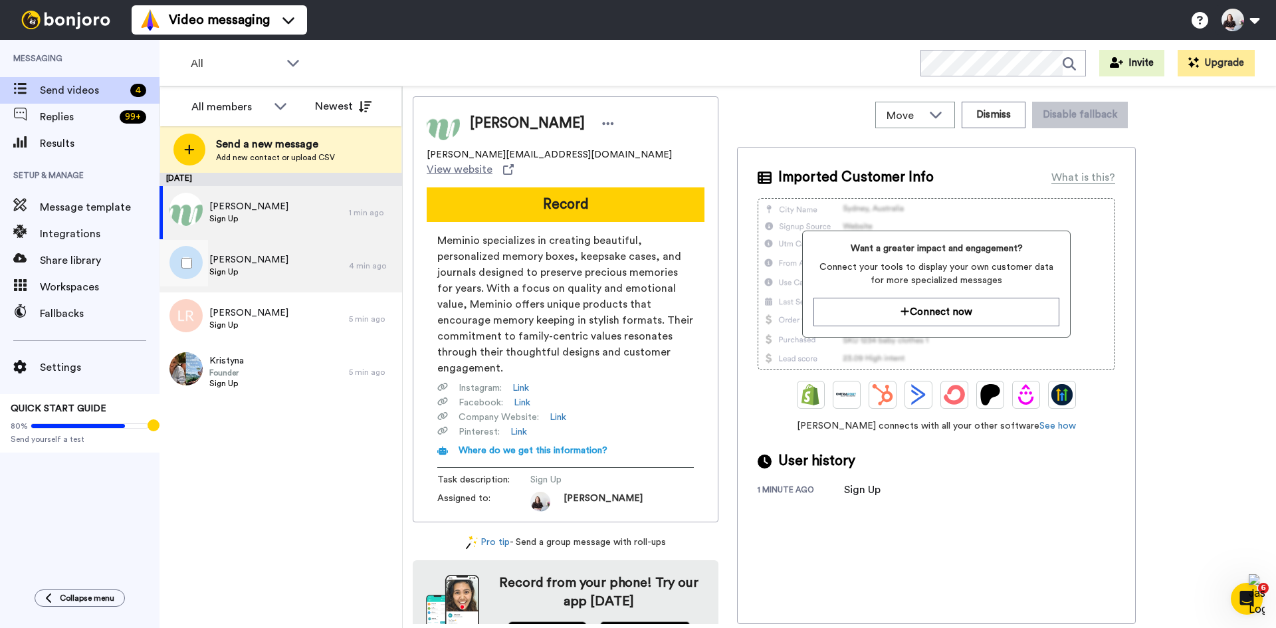
click at [277, 262] on div "Elena Sign Up" at bounding box center [253, 265] width 189 height 53
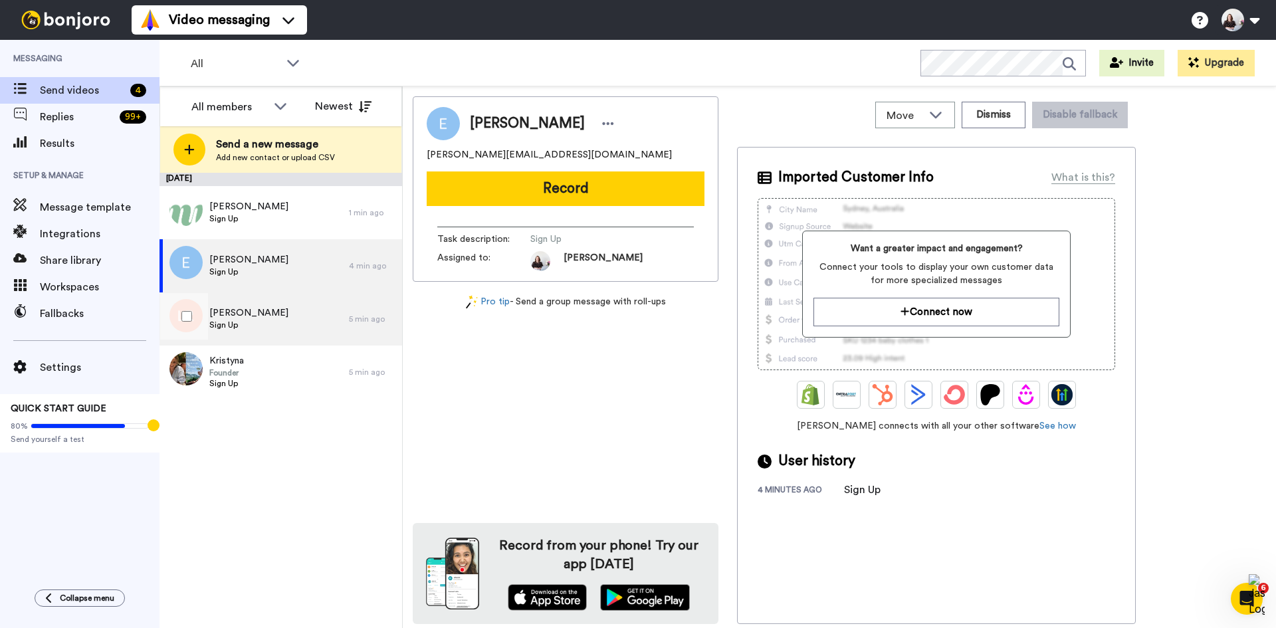
click at [280, 328] on div "Louise Rogers Sign Up" at bounding box center [253, 318] width 189 height 53
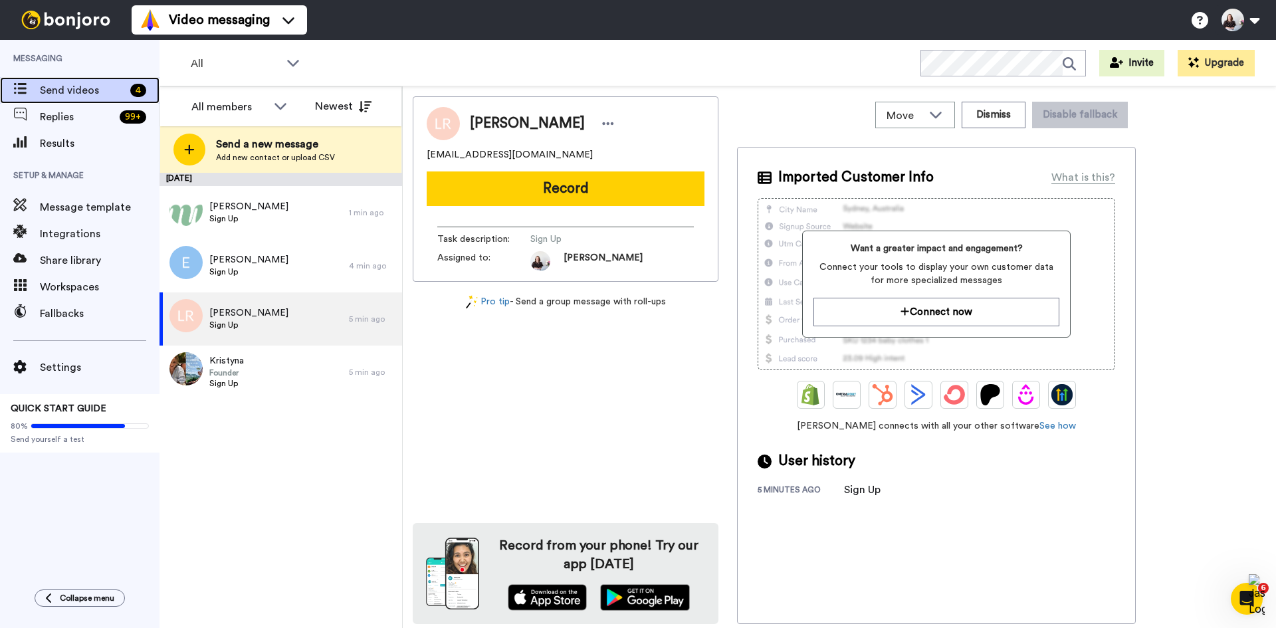
click at [74, 94] on span "Send videos" at bounding box center [82, 90] width 85 height 16
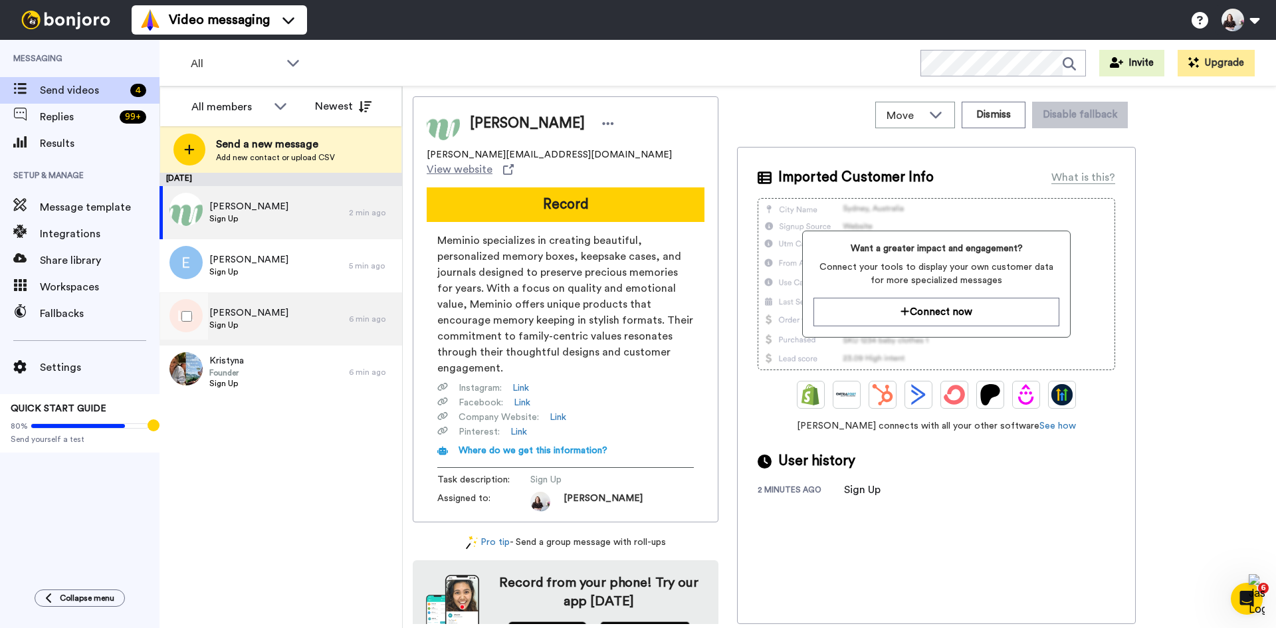
click at [294, 312] on div "Louise Rogers Sign Up" at bounding box center [253, 318] width 189 height 53
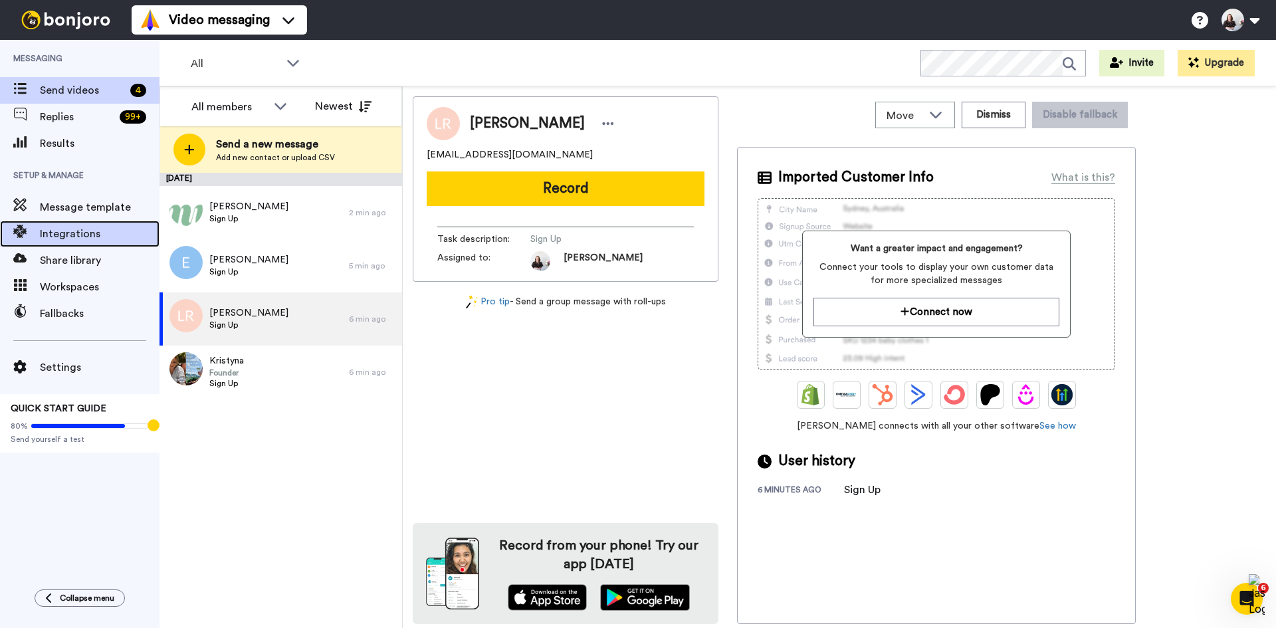
click at [76, 227] on span "Integrations" at bounding box center [100, 234] width 120 height 16
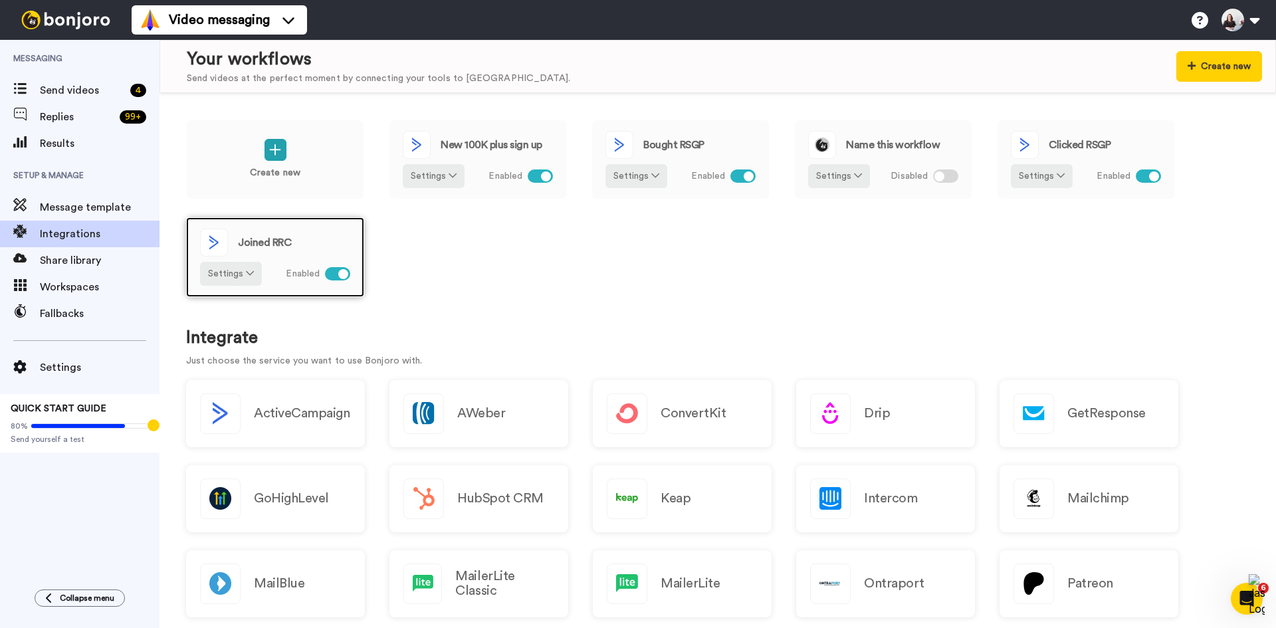
click at [296, 241] on div "Joined RRC" at bounding box center [275, 243] width 150 height 28
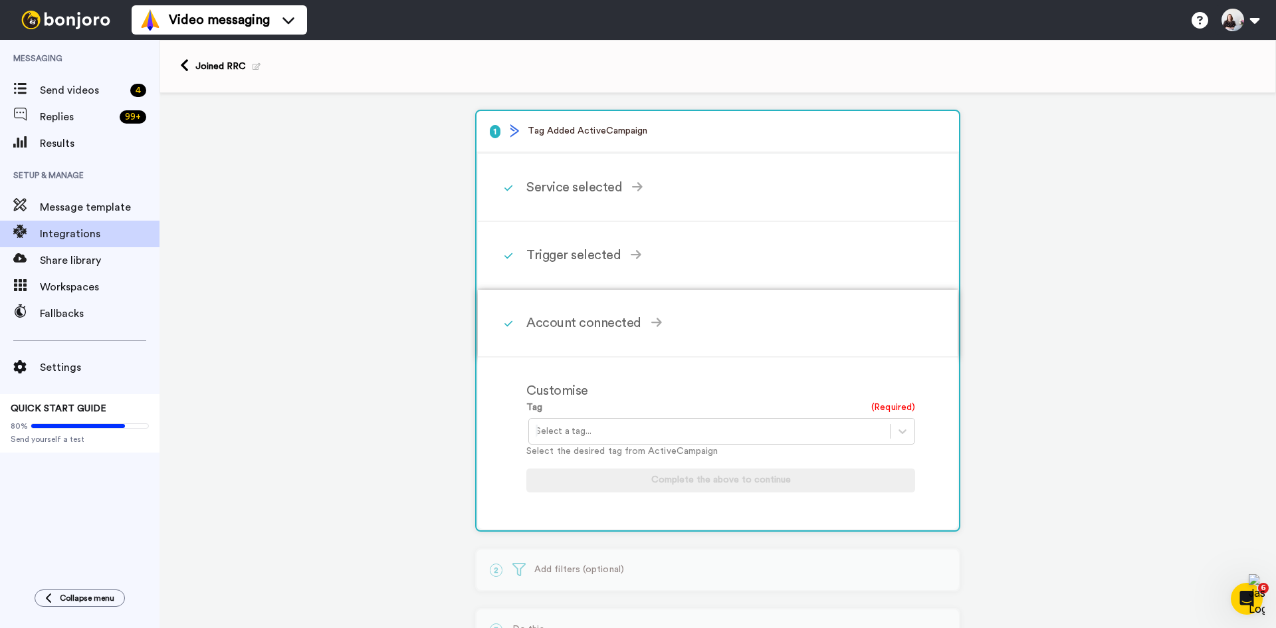
click at [559, 336] on div "Account connected Select the account you want to use to continue ActiveCampaign…" at bounding box center [735, 323] width 418 height 40
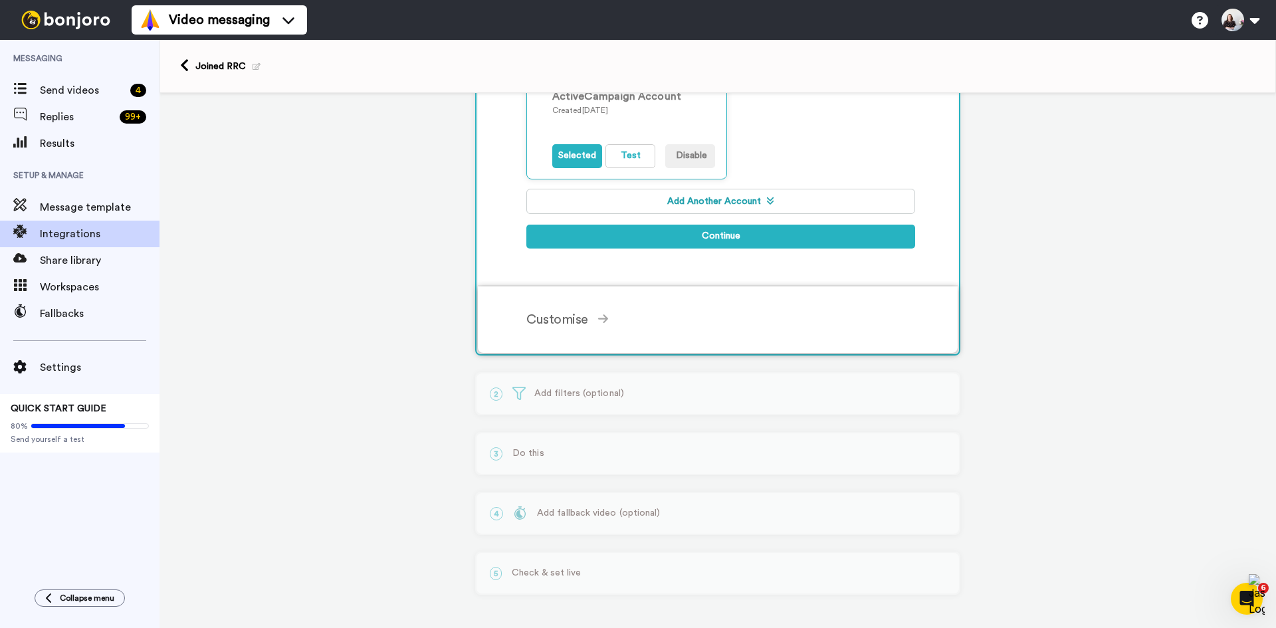
click at [604, 337] on div "Customise Tag (Required) Select a tag... Select the desired tag from ActiveCamp…" at bounding box center [735, 320] width 418 height 40
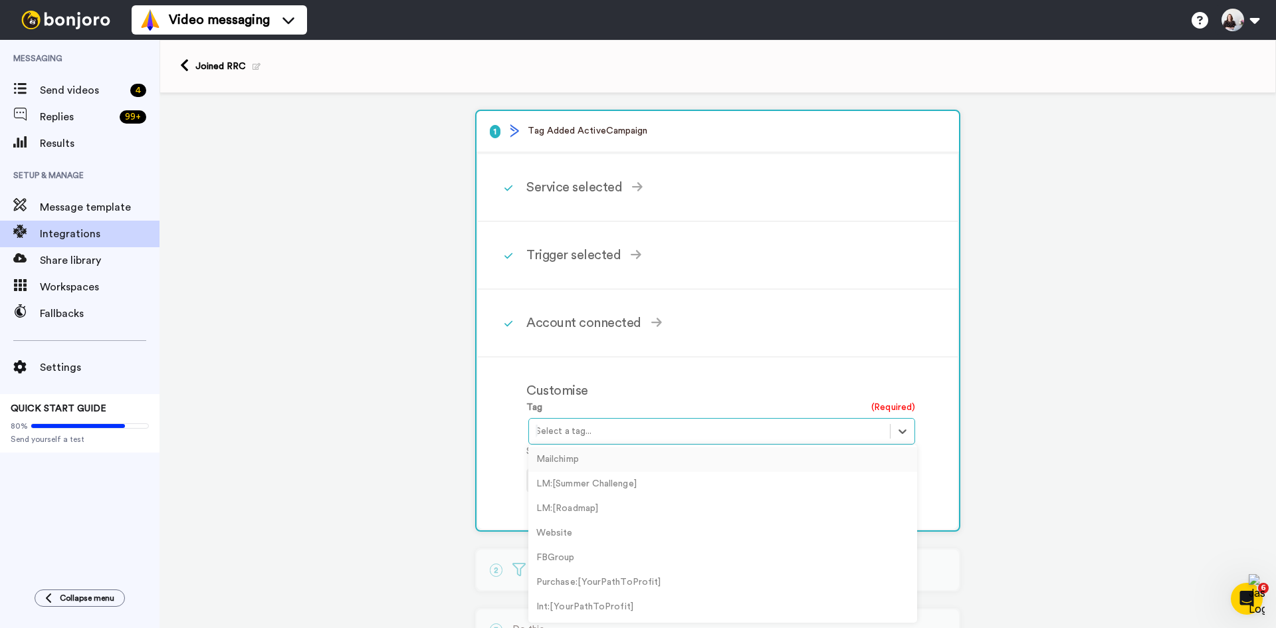
click at [611, 433] on div at bounding box center [709, 431] width 347 height 16
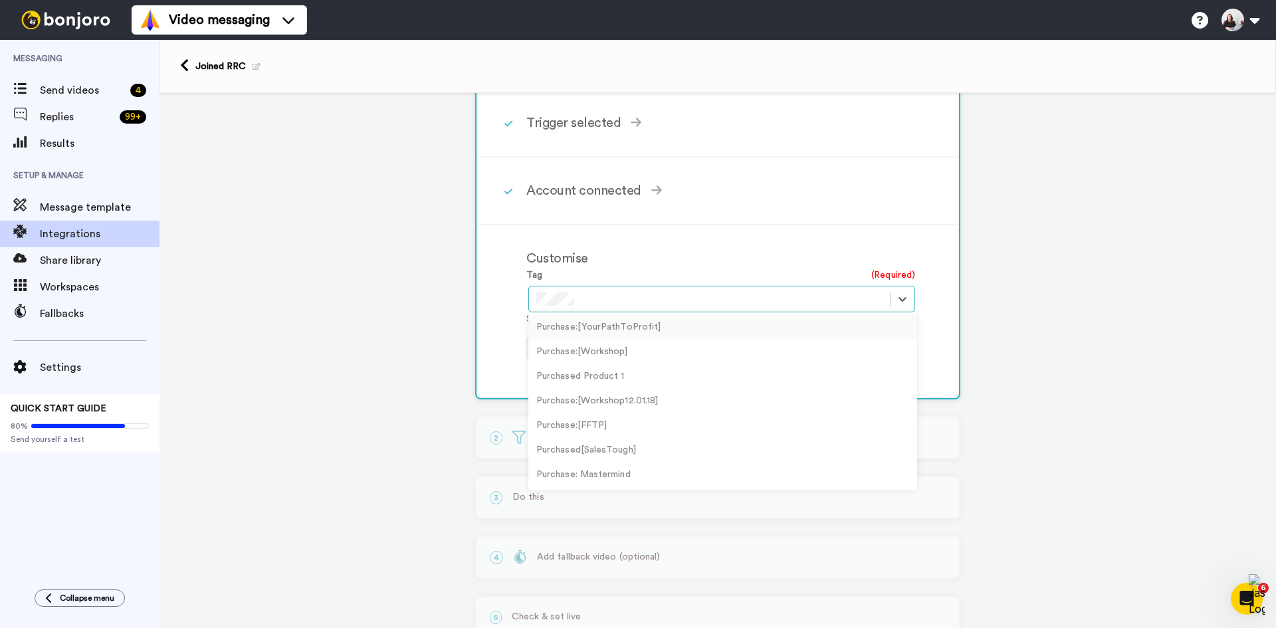
scroll to position [133, 0]
click at [579, 423] on div "Course : resilient-retail" at bounding box center [722, 425] width 389 height 25
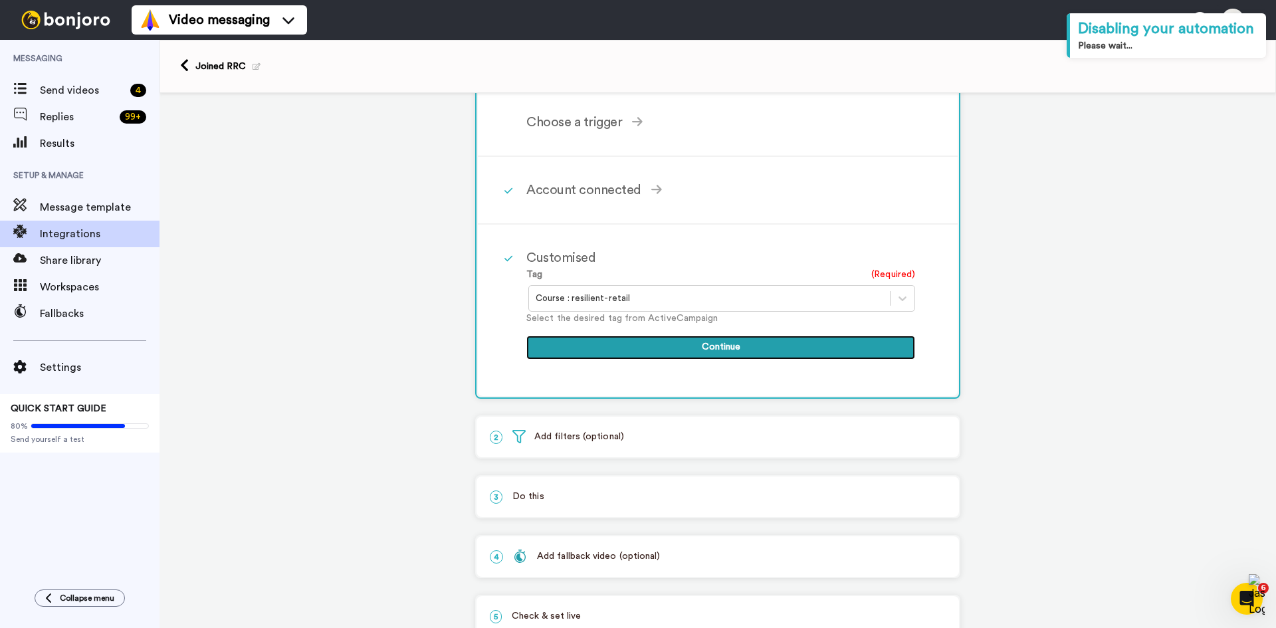
click at [662, 340] on button "Continue" at bounding box center [720, 348] width 389 height 24
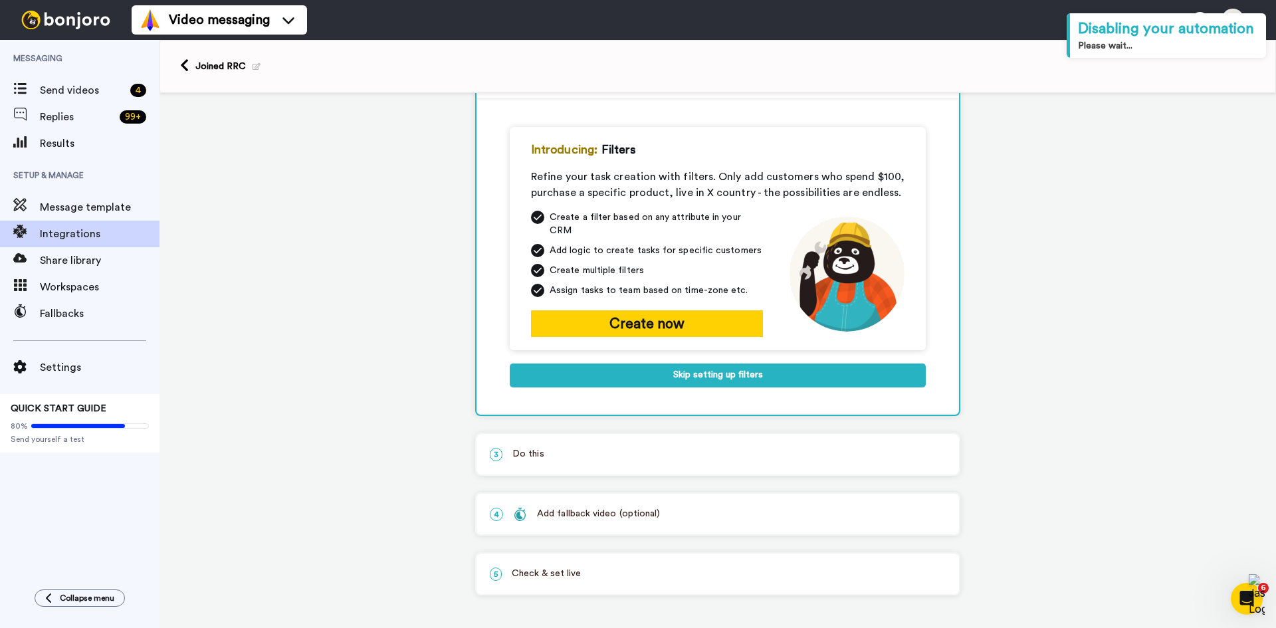
scroll to position [114, 0]
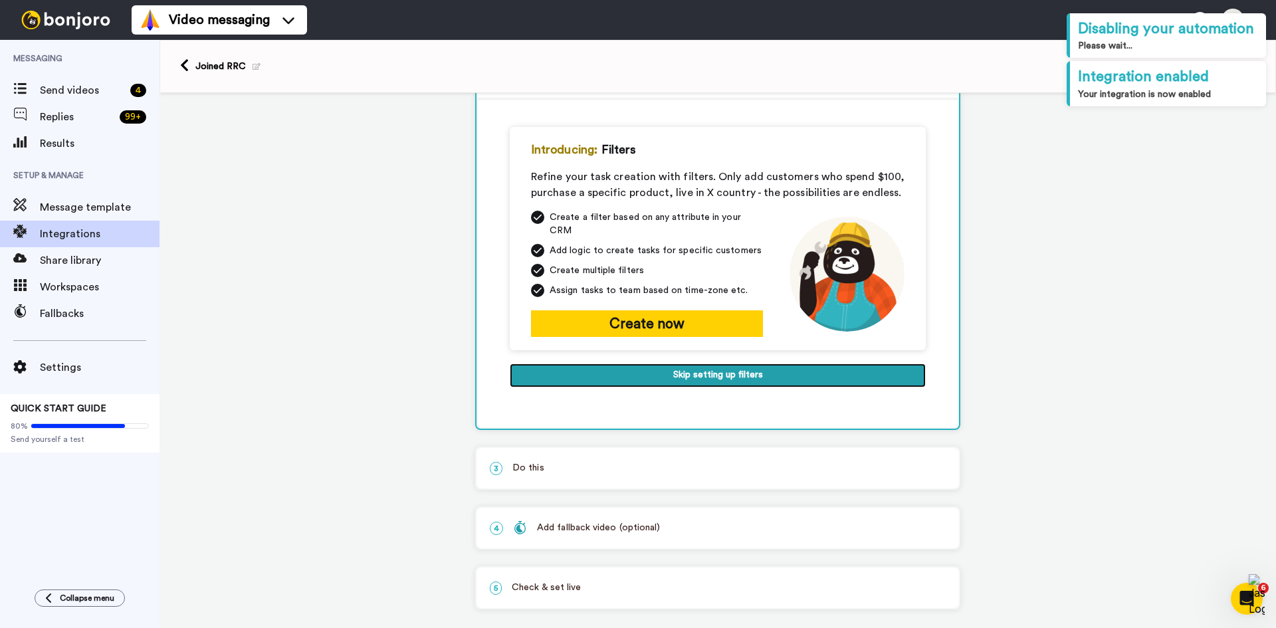
click at [678, 369] on button "Skip setting up filters" at bounding box center [718, 375] width 416 height 24
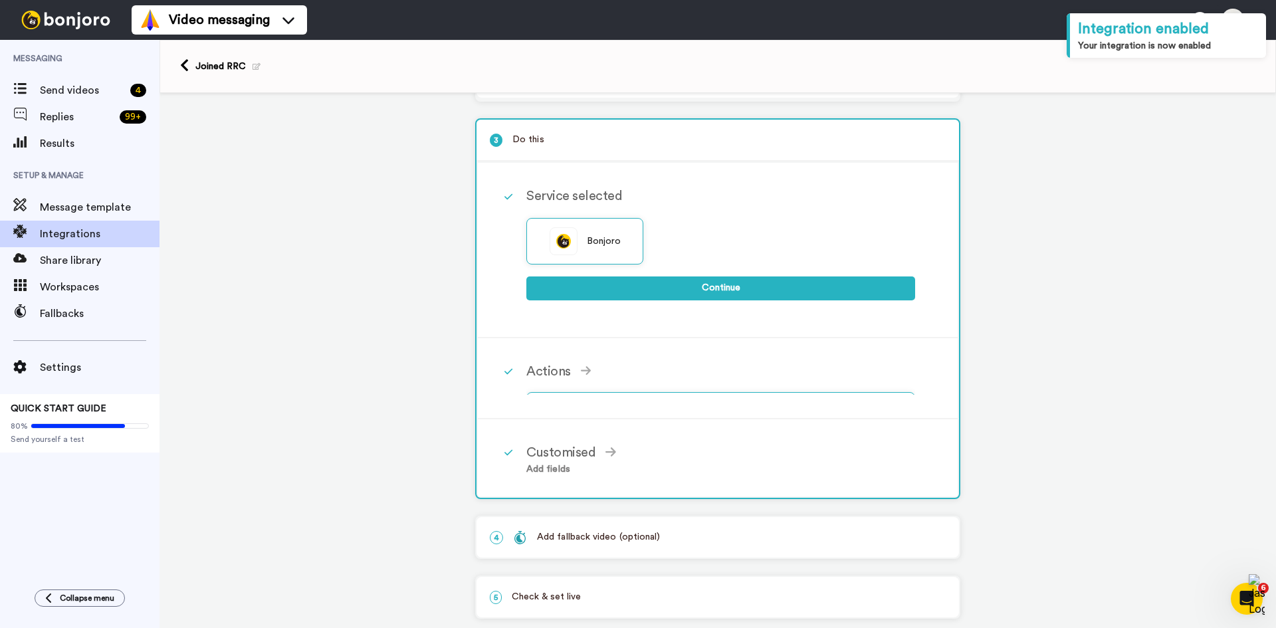
scroll to position [111, 0]
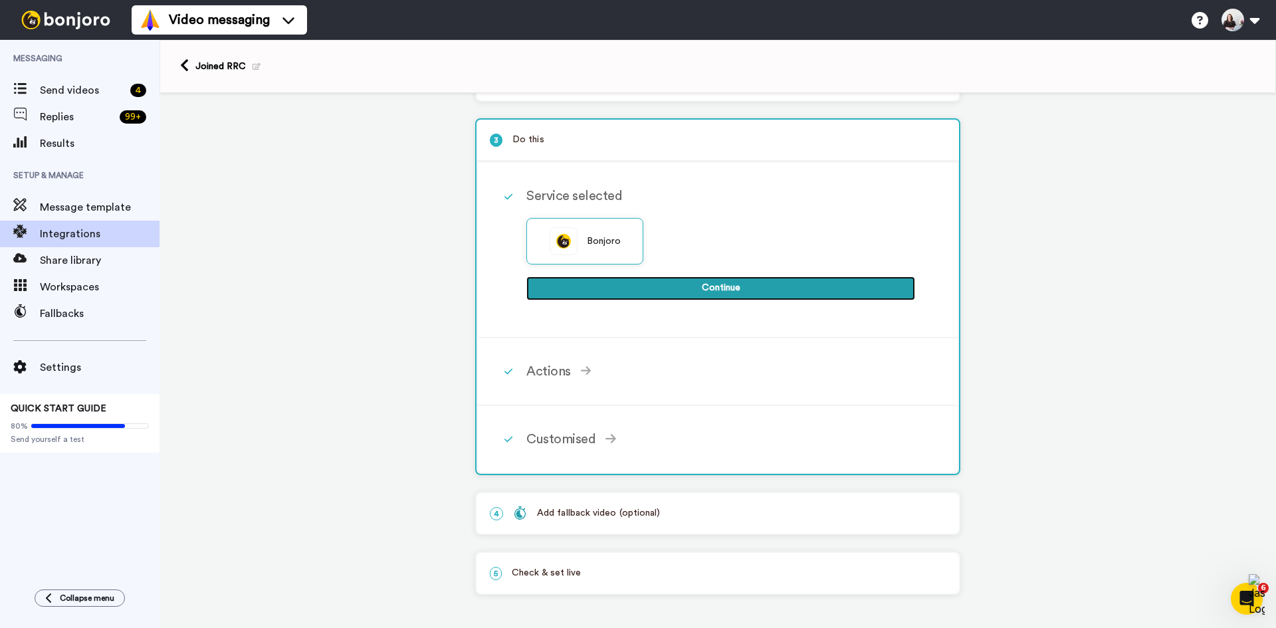
click at [693, 293] on button "Continue" at bounding box center [720, 288] width 389 height 24
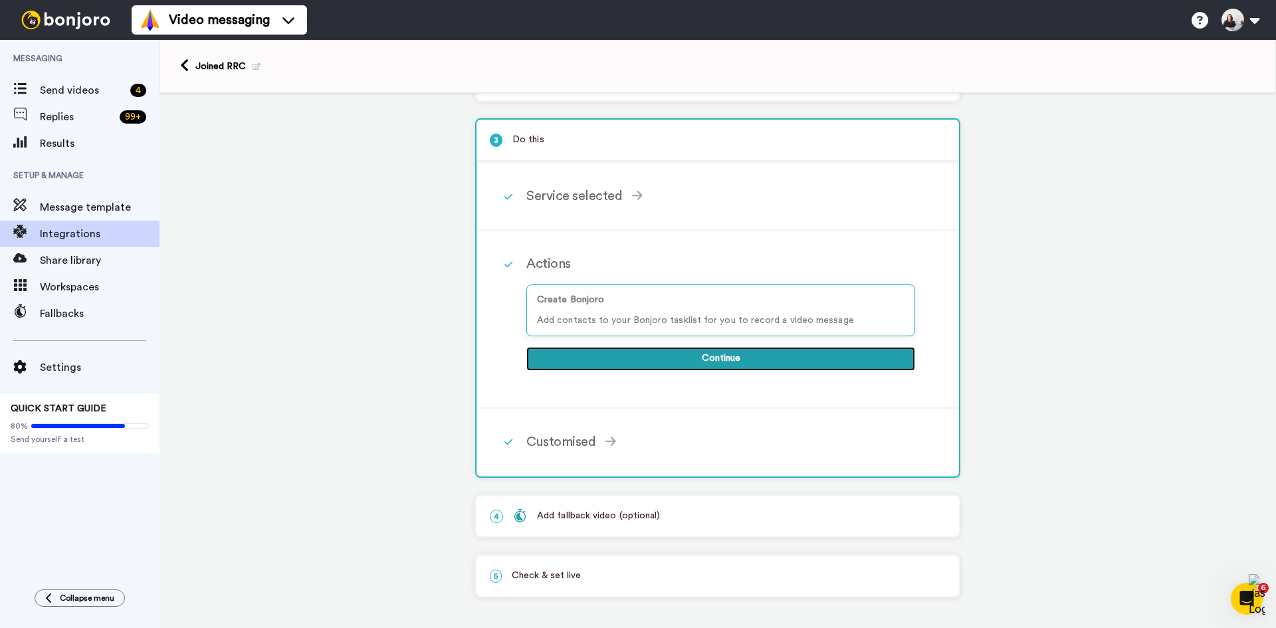
click at [685, 364] on button "Continue" at bounding box center [720, 359] width 389 height 24
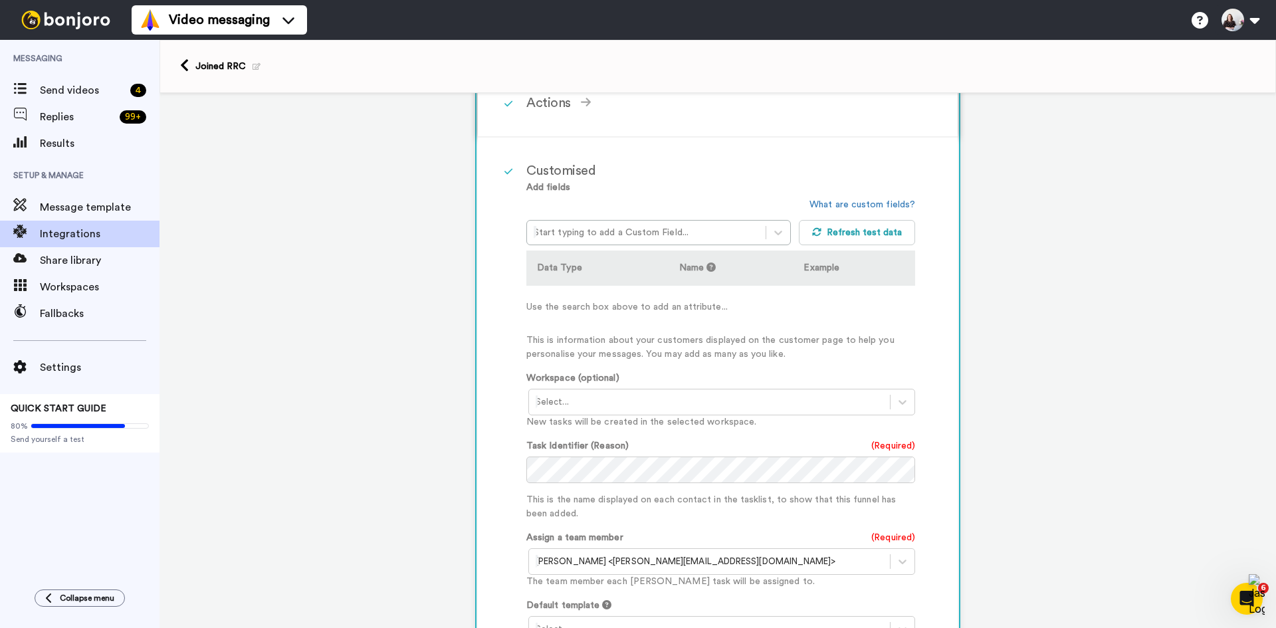
scroll to position [310, 0]
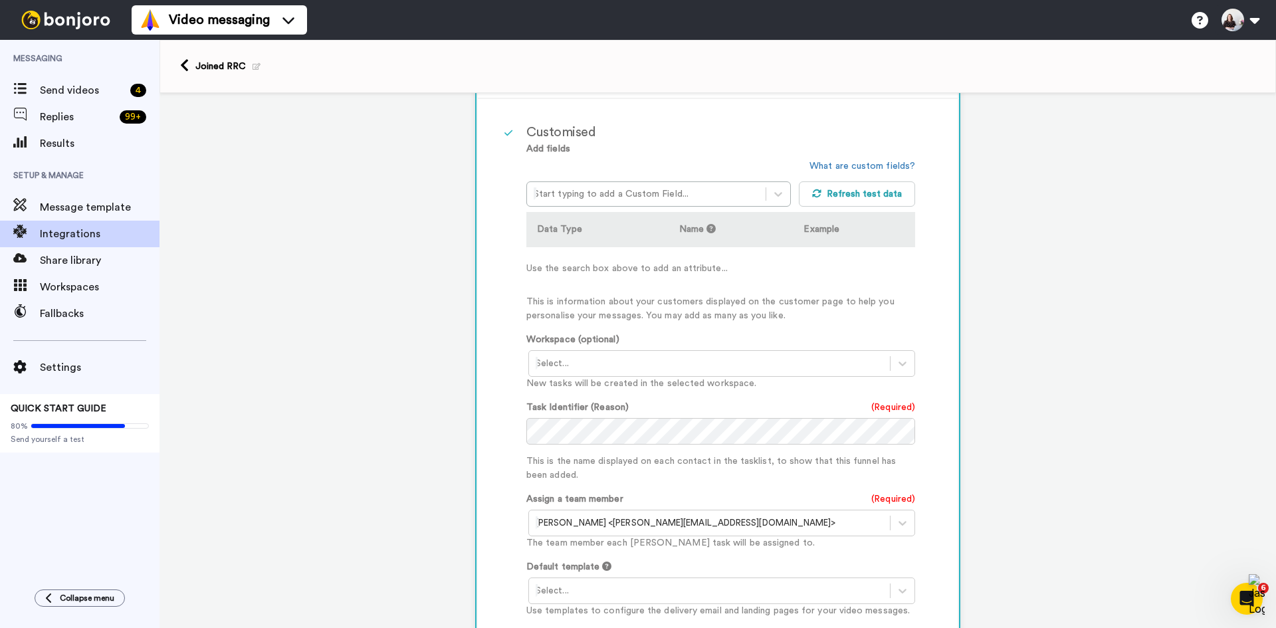
click at [594, 410] on label "Task Identifier (Reason)" at bounding box center [577, 408] width 102 height 14
click at [1046, 281] on div "1 Tag Added ActiveCampaign Service selected ActiveCampaign AWeber Bonjoro Conve…" at bounding box center [717, 313] width 1116 height 1061
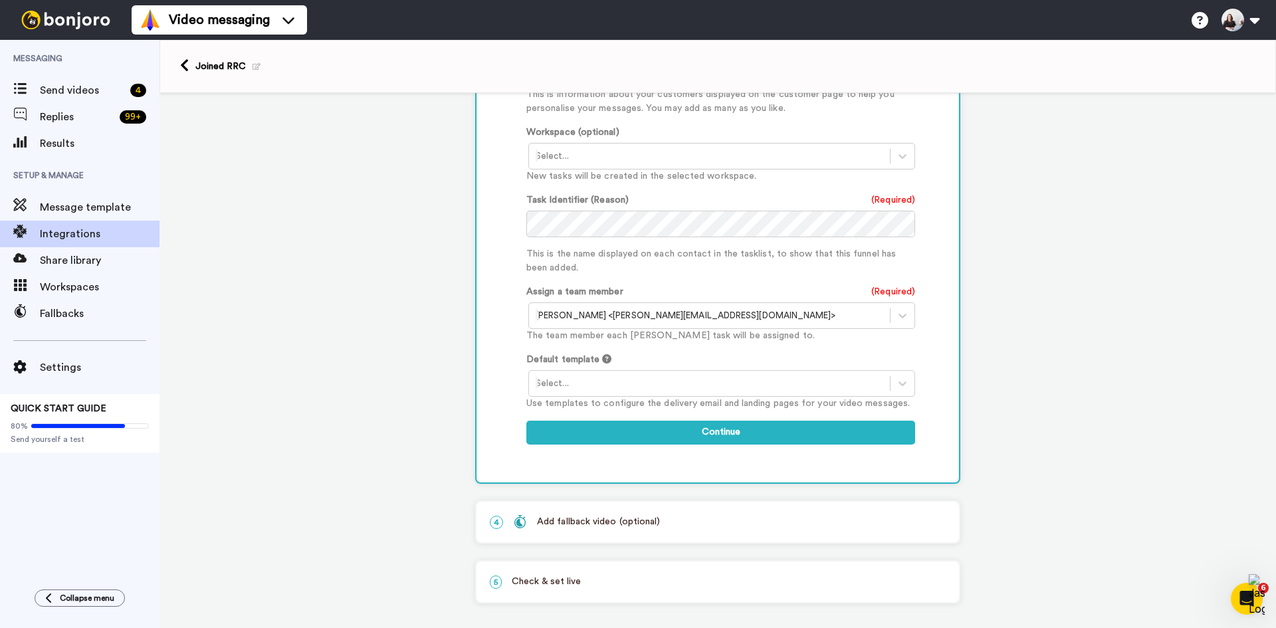
scroll to position [526, 0]
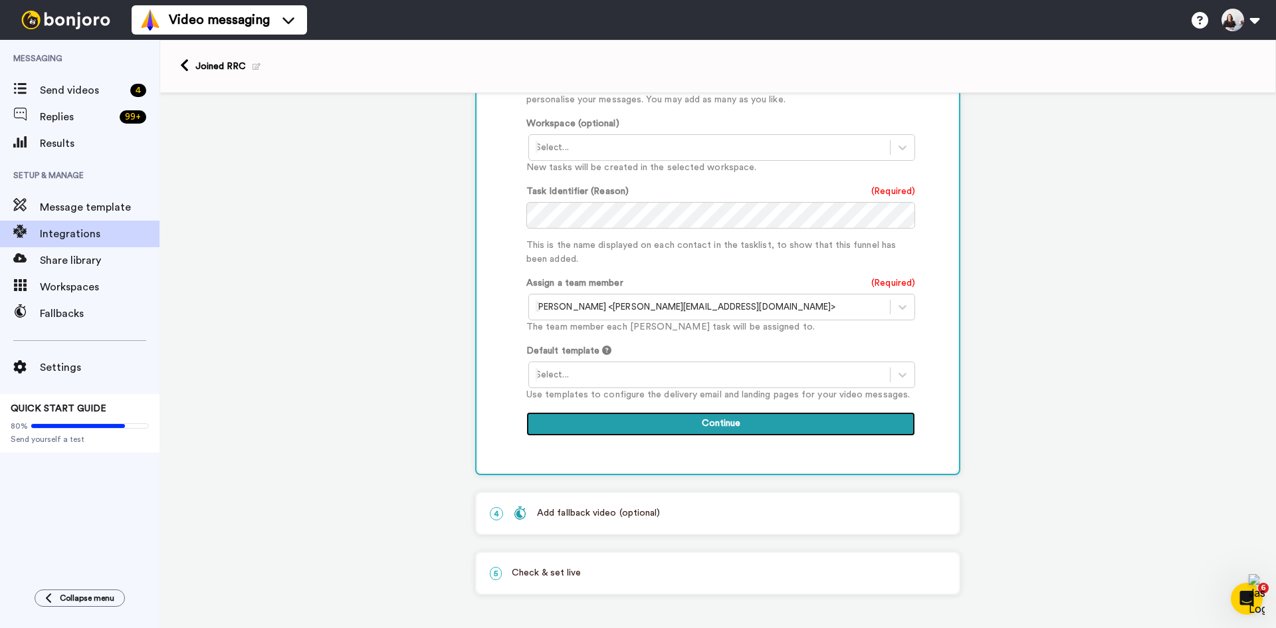
click at [785, 427] on button "Continue" at bounding box center [720, 424] width 389 height 24
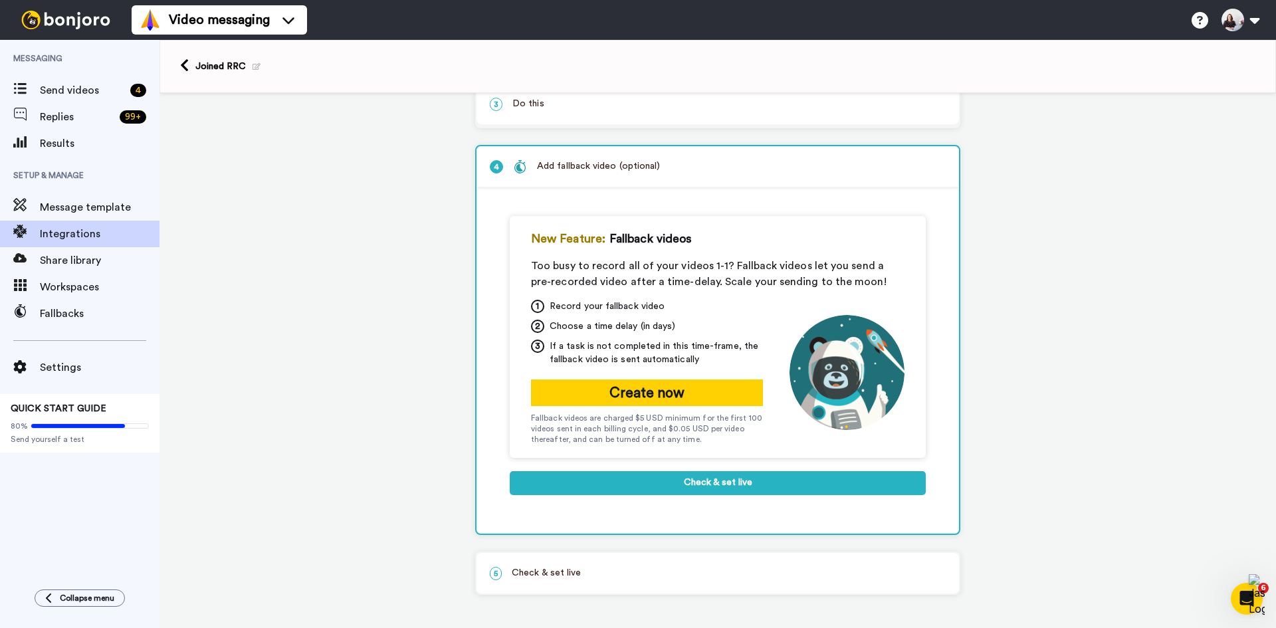
scroll to position [140, 0]
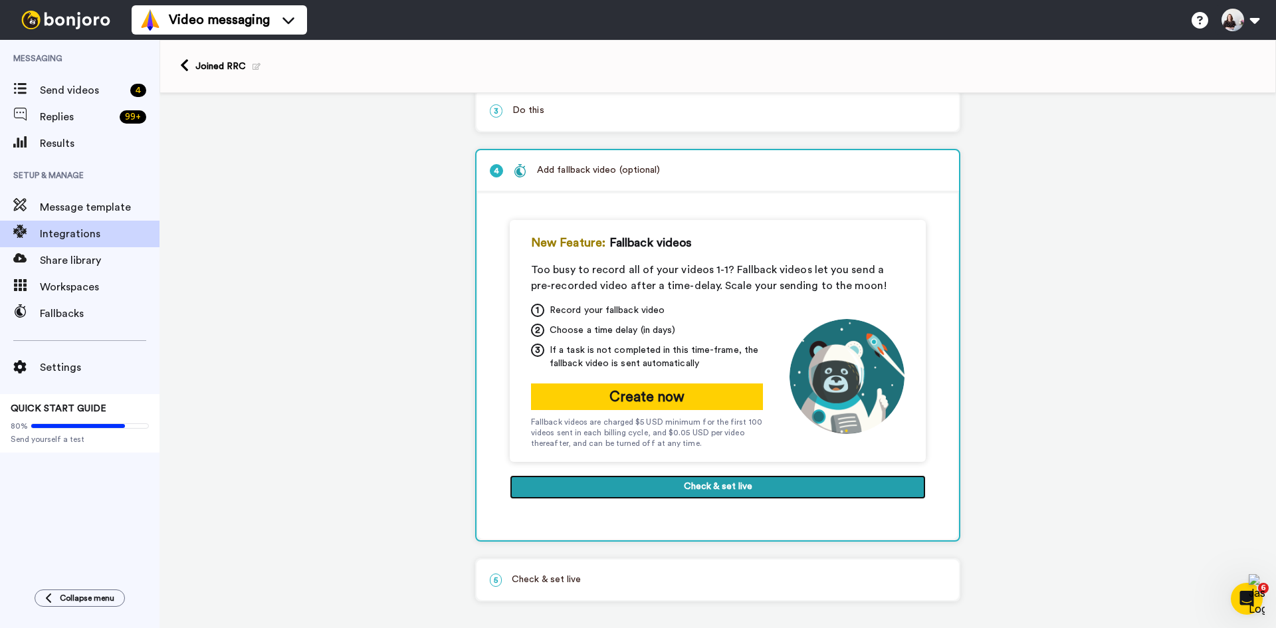
click at [744, 485] on button "Check & set live" at bounding box center [718, 487] width 416 height 24
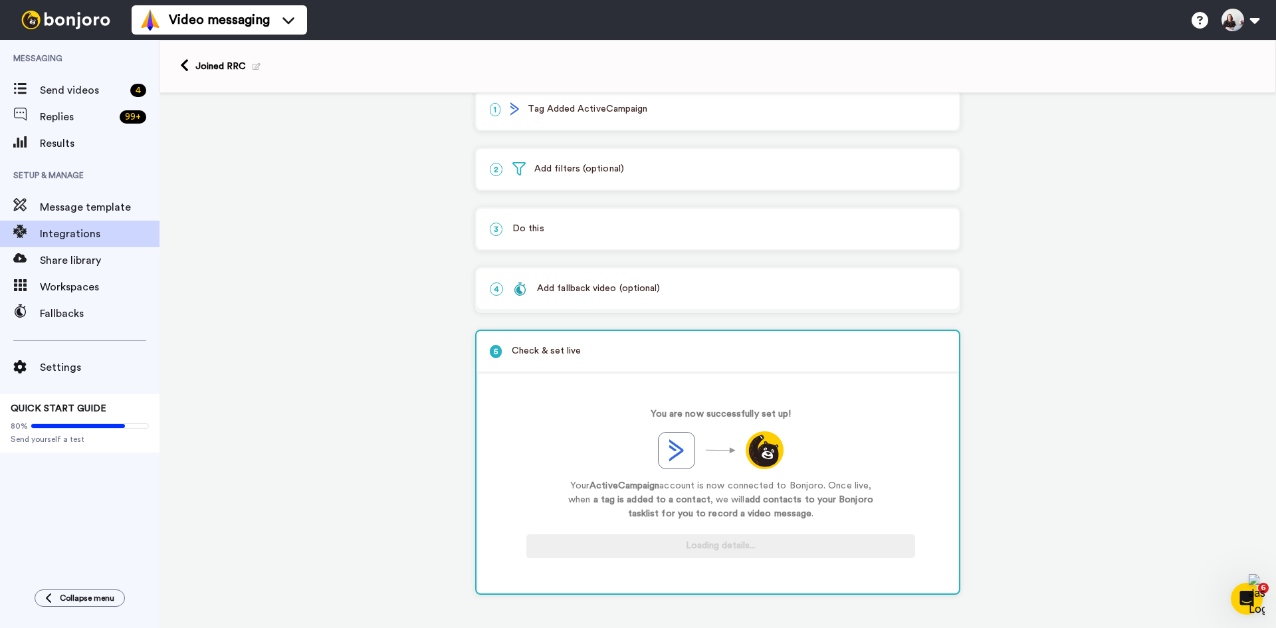
scroll to position [22, 0]
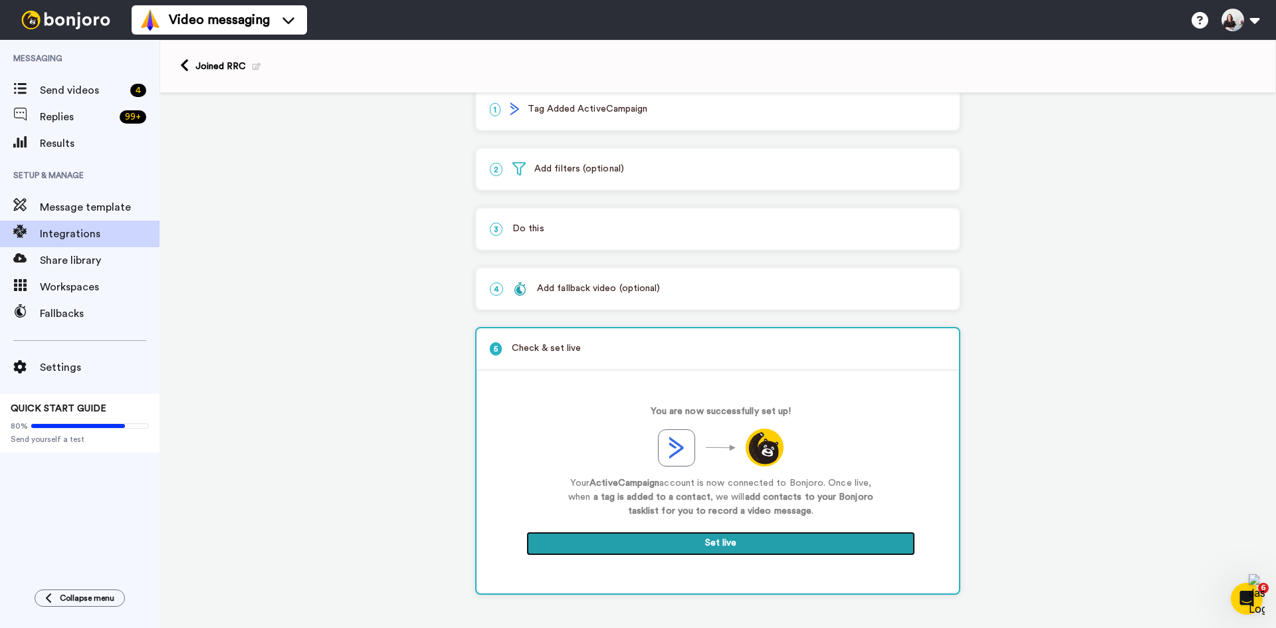
click at [732, 545] on button "Set live" at bounding box center [720, 544] width 389 height 24
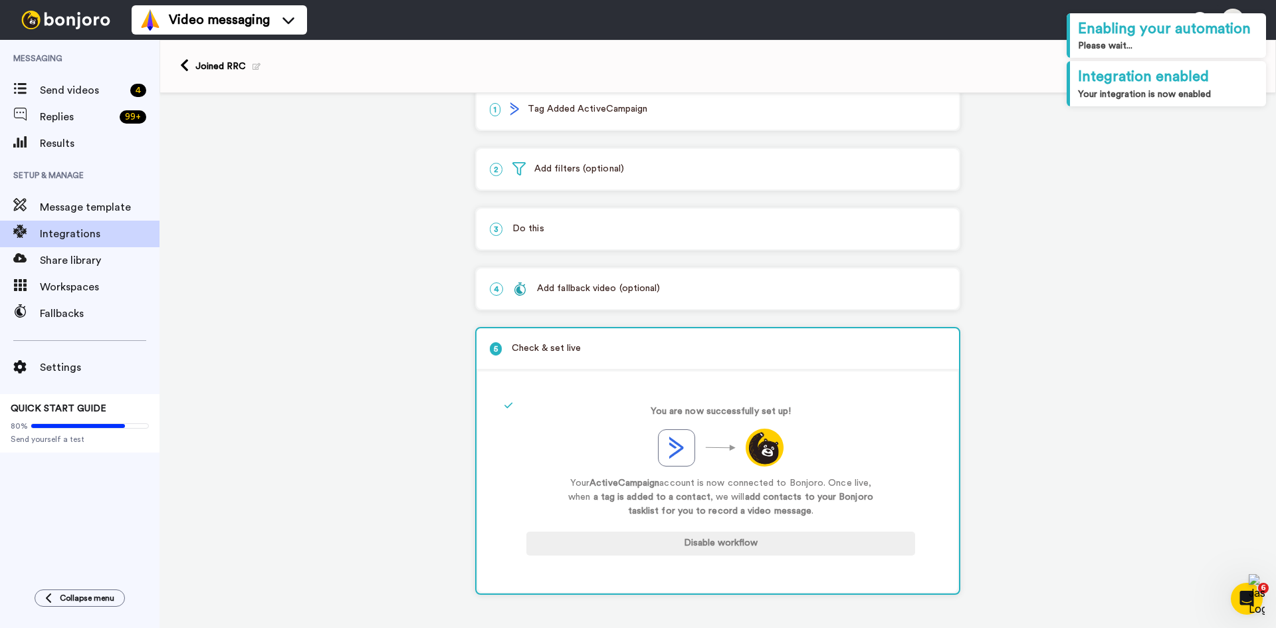
scroll to position [0, 0]
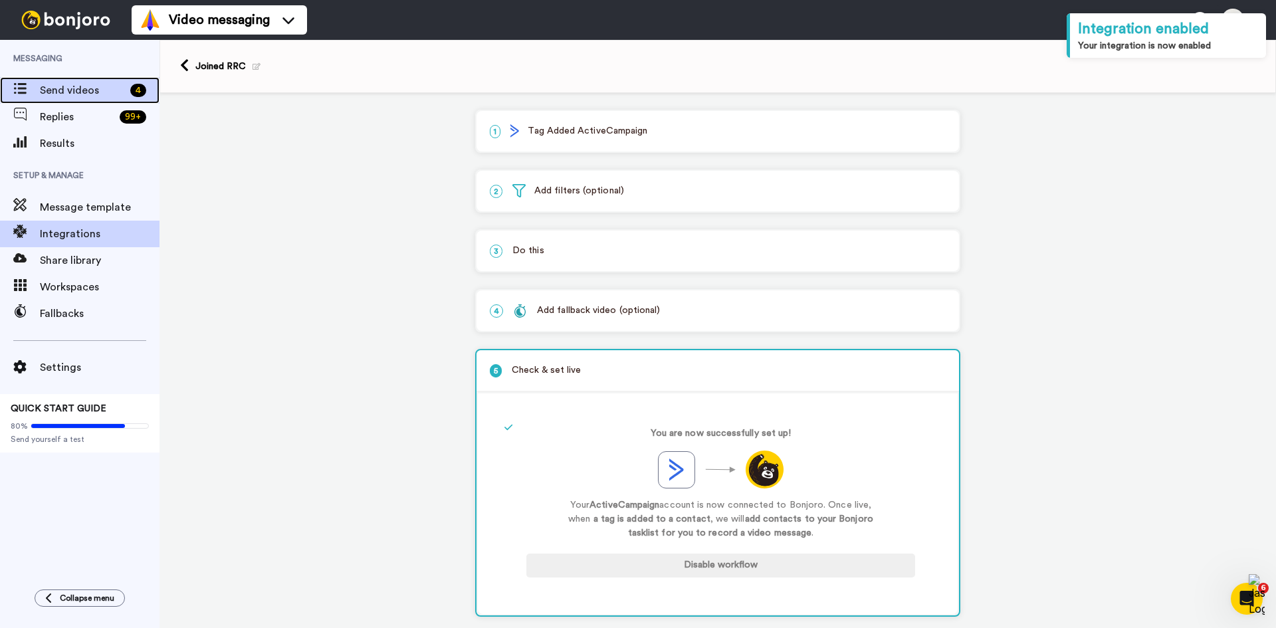
click at [88, 83] on span "Send videos" at bounding box center [82, 90] width 85 height 16
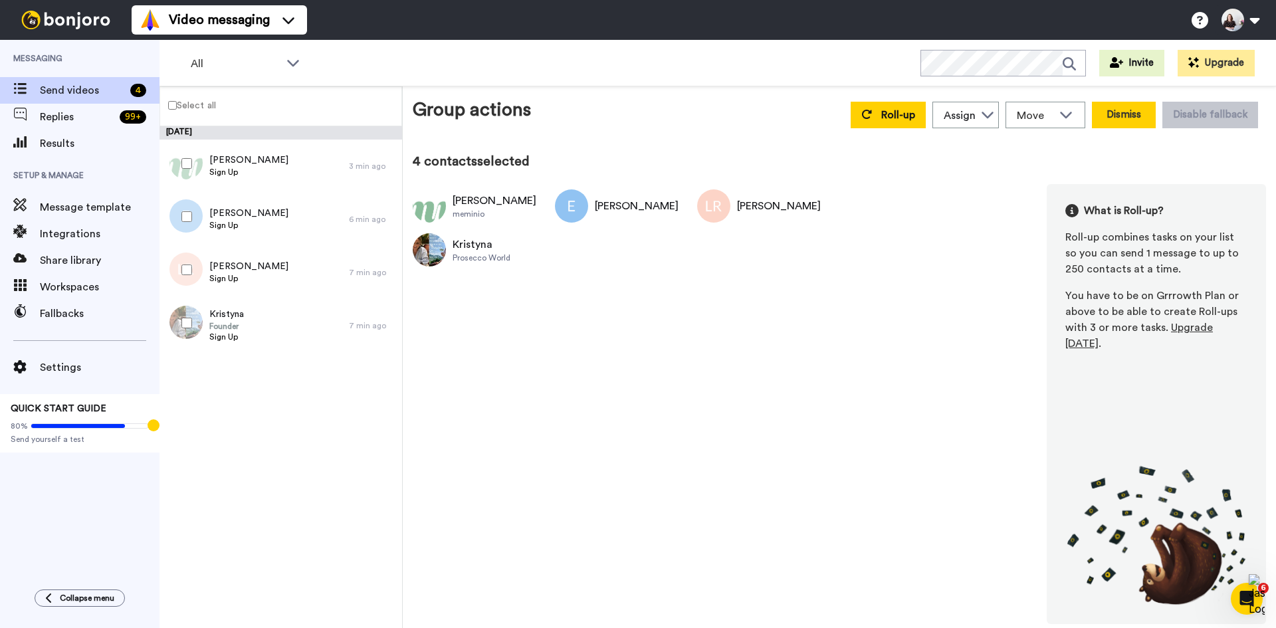
click at [1140, 115] on button "Dismiss" at bounding box center [1124, 115] width 64 height 27
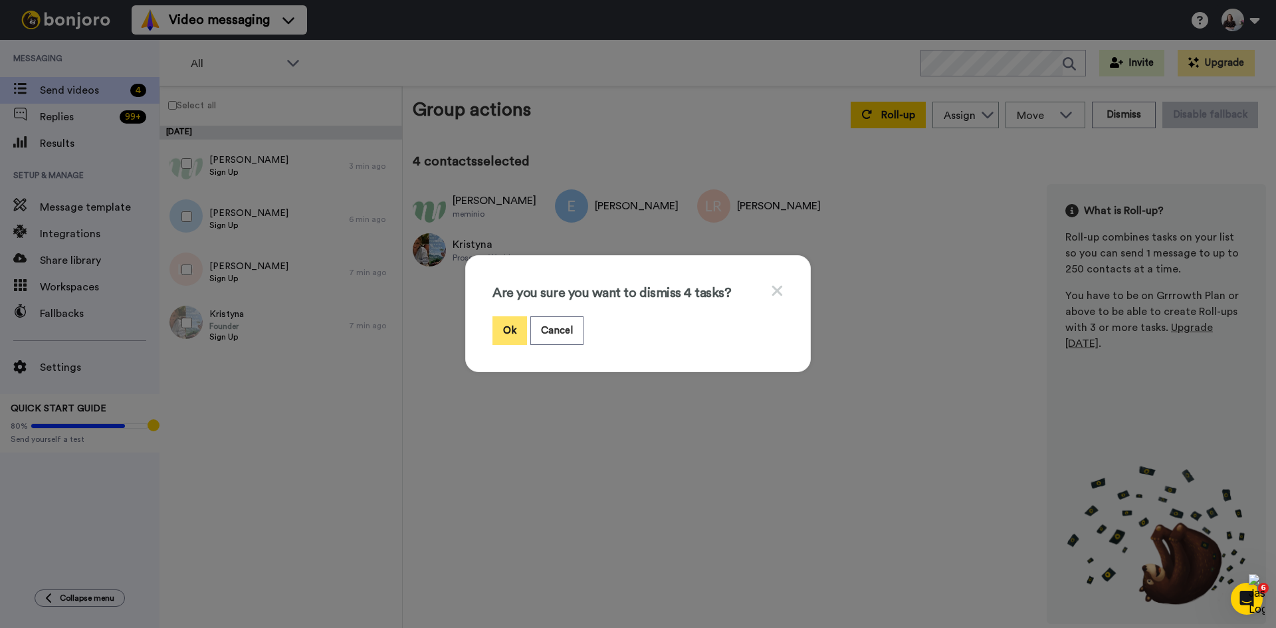
click at [504, 330] on button "Ok" at bounding box center [509, 330] width 35 height 29
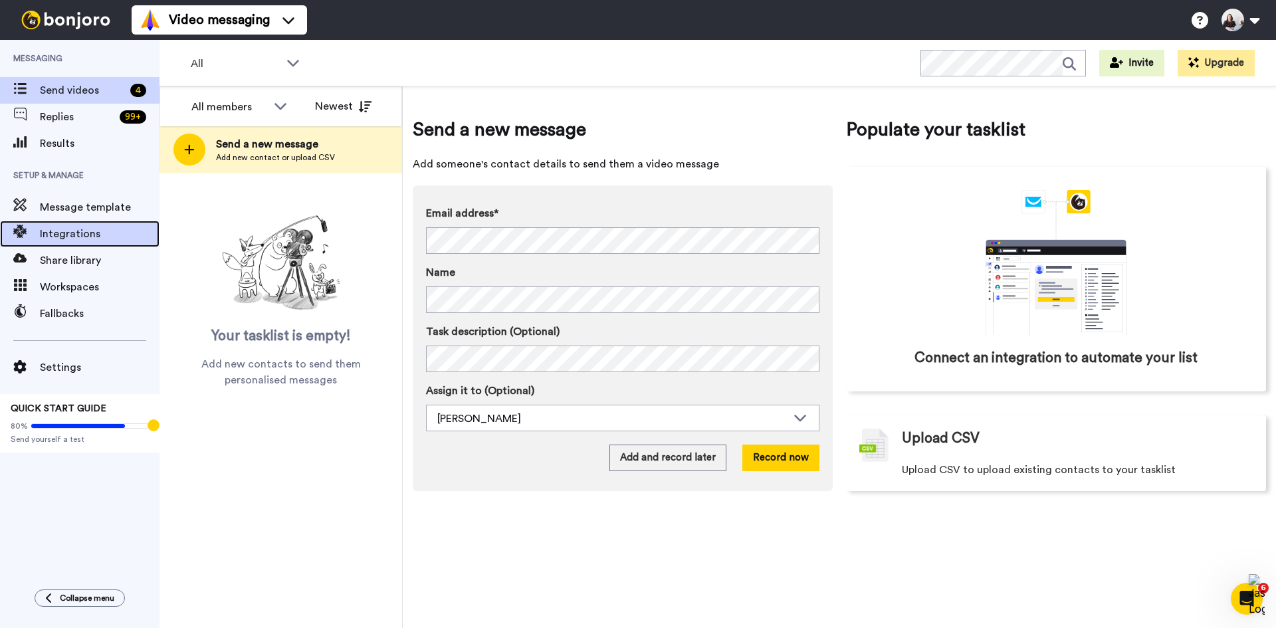
click at [76, 231] on span "Integrations" at bounding box center [100, 234] width 120 height 16
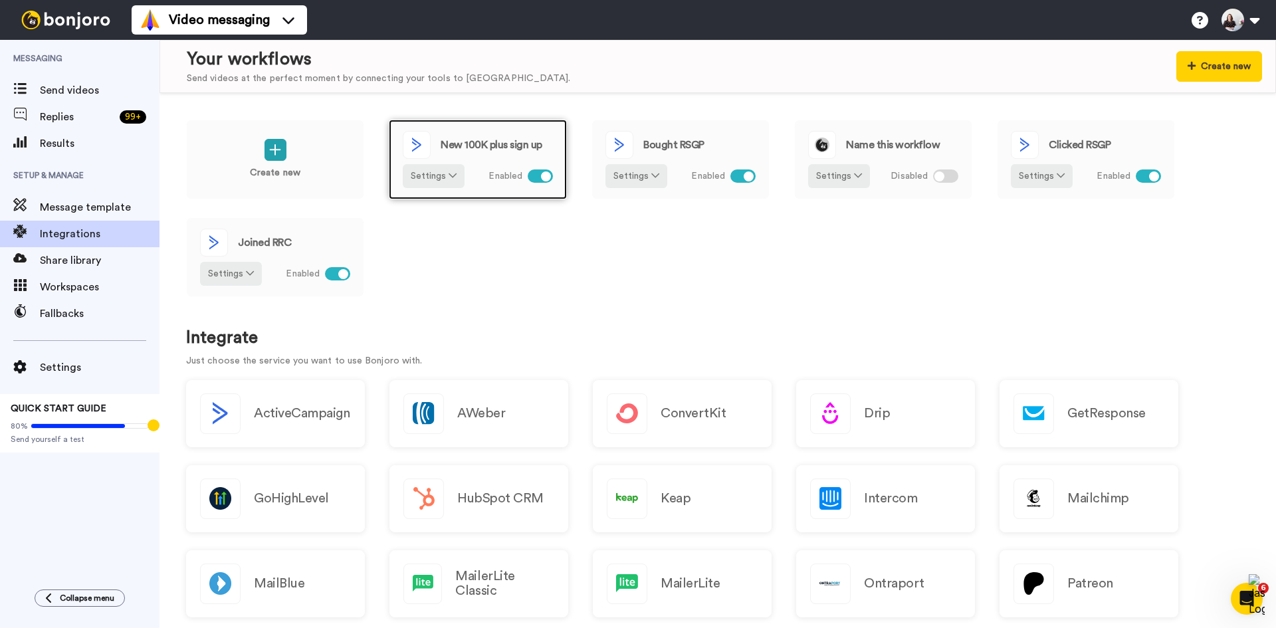
click at [498, 149] on span "New 100K plus sign up" at bounding box center [492, 145] width 102 height 11
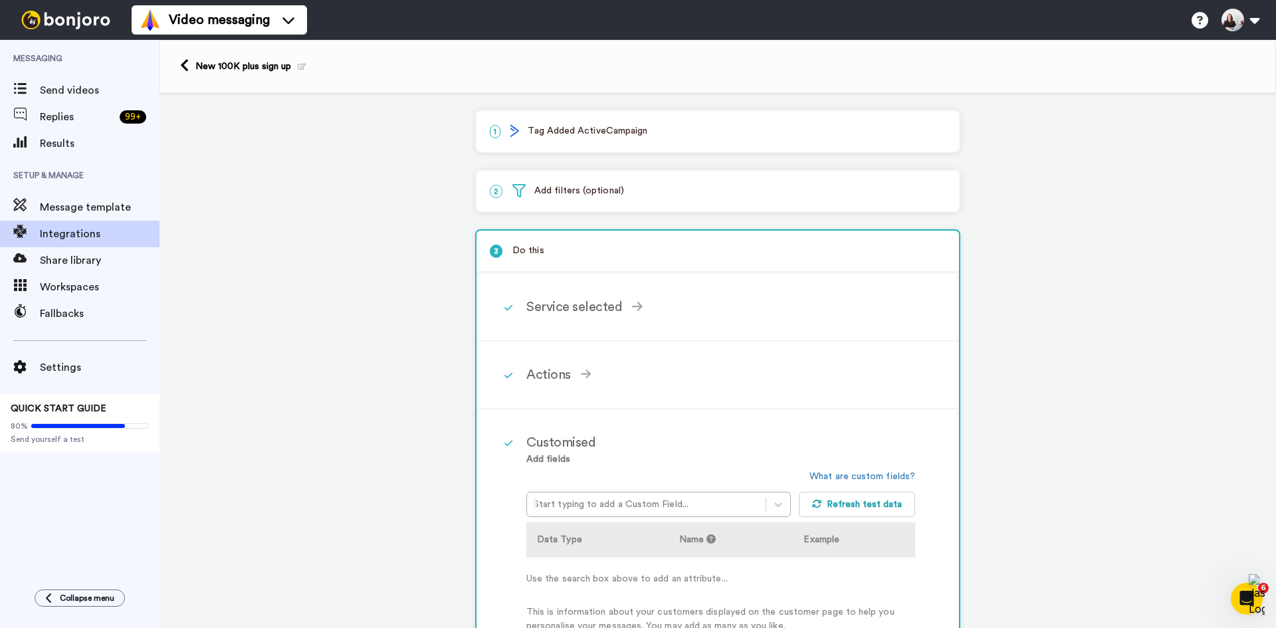
click at [684, 140] on div "1 Tag Added ActiveCampaign" at bounding box center [717, 131] width 482 height 41
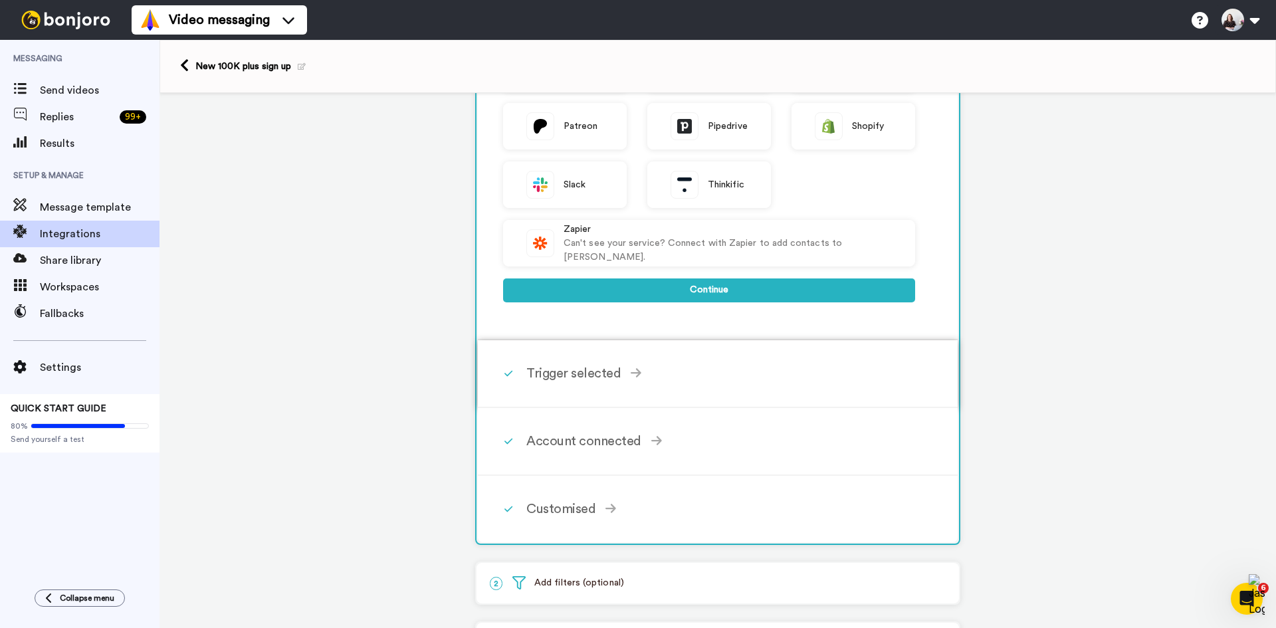
click at [603, 377] on div "Trigger selected" at bounding box center [720, 373] width 389 height 20
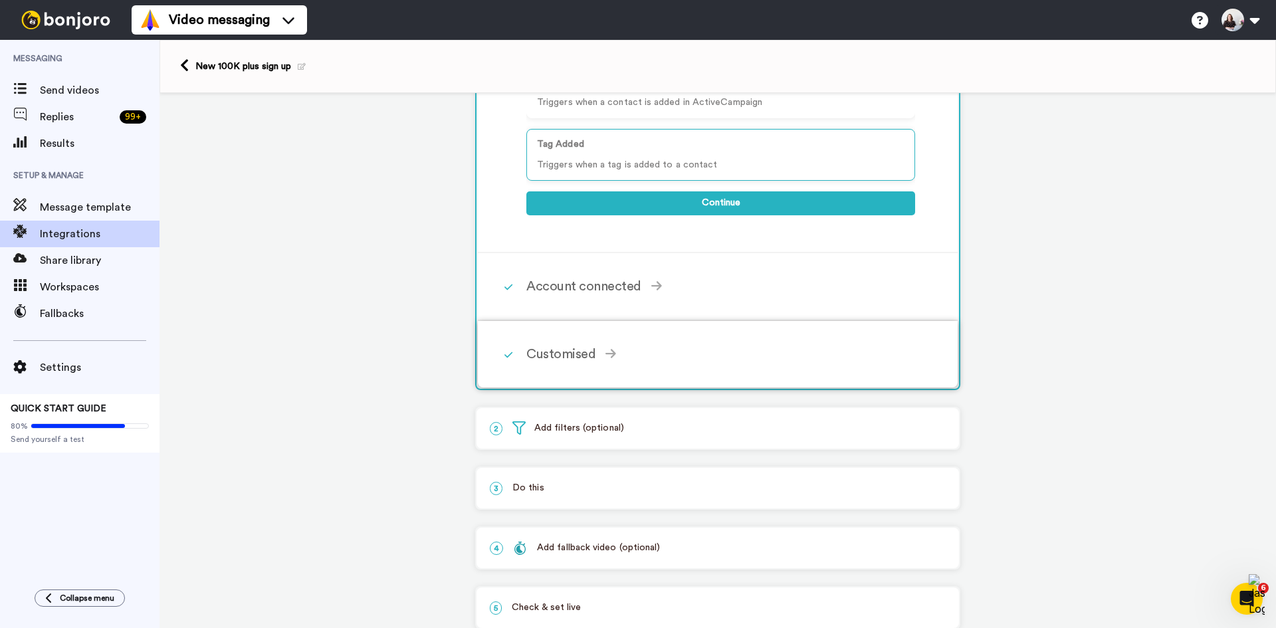
scroll to position [171, 0]
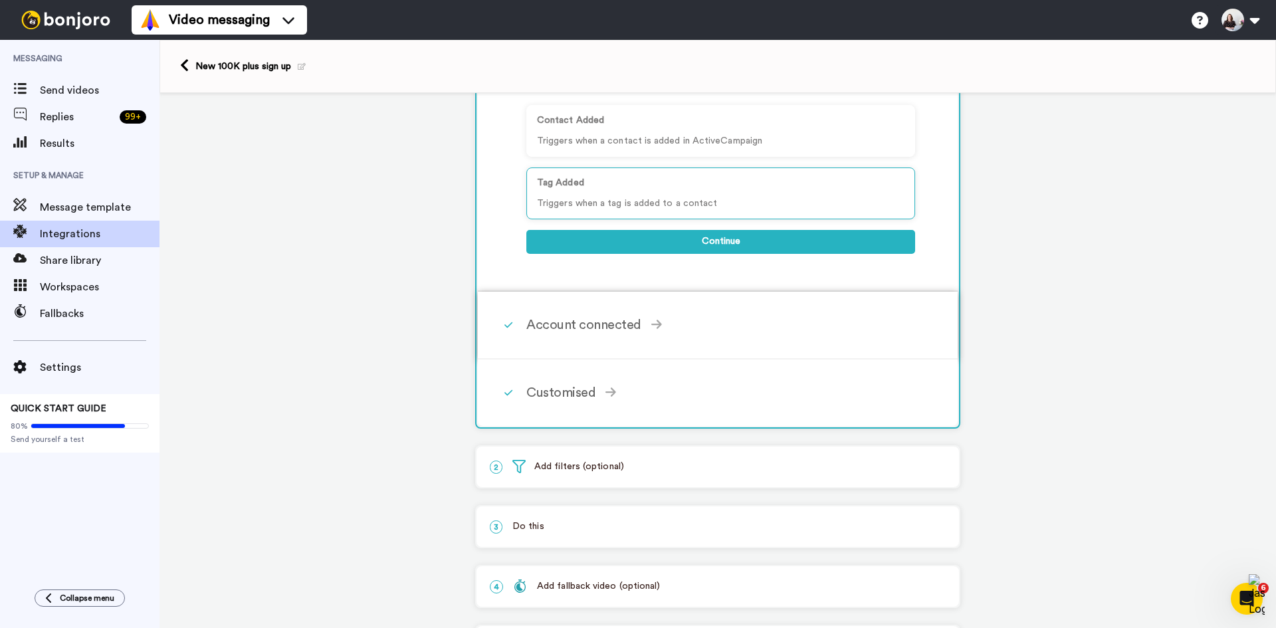
click at [638, 330] on div "Account connected" at bounding box center [720, 325] width 389 height 20
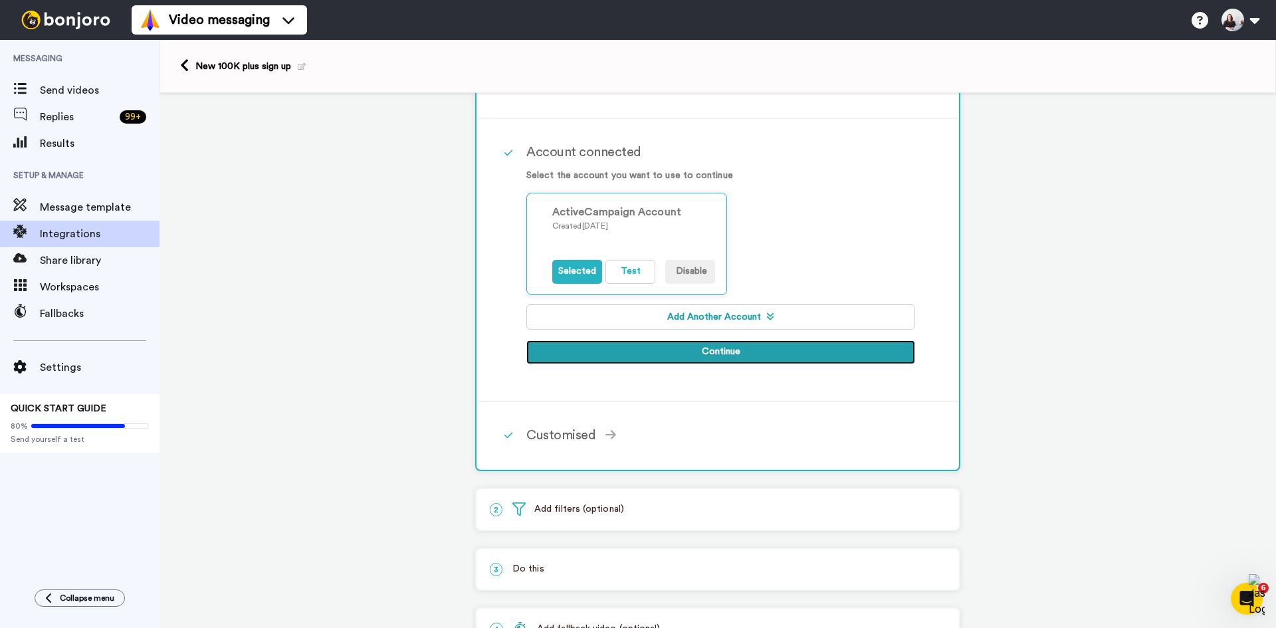
click at [627, 349] on button "Continue" at bounding box center [720, 352] width 389 height 24
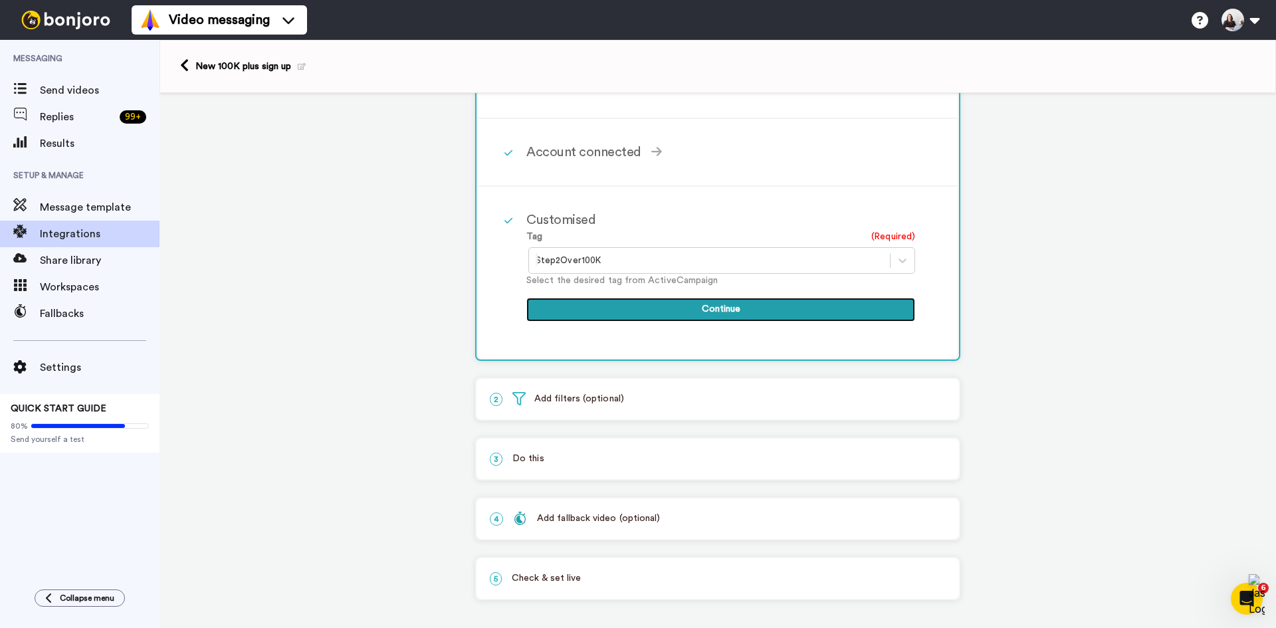
click at [638, 314] on button "Continue" at bounding box center [720, 310] width 389 height 24
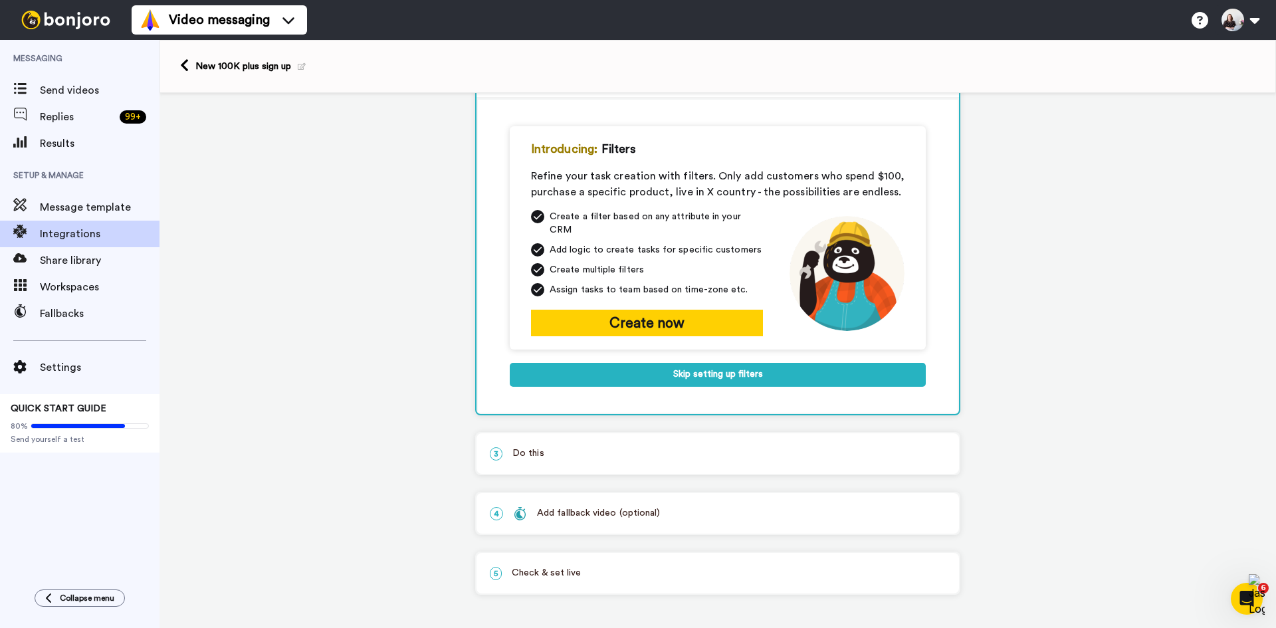
scroll to position [110, 0]
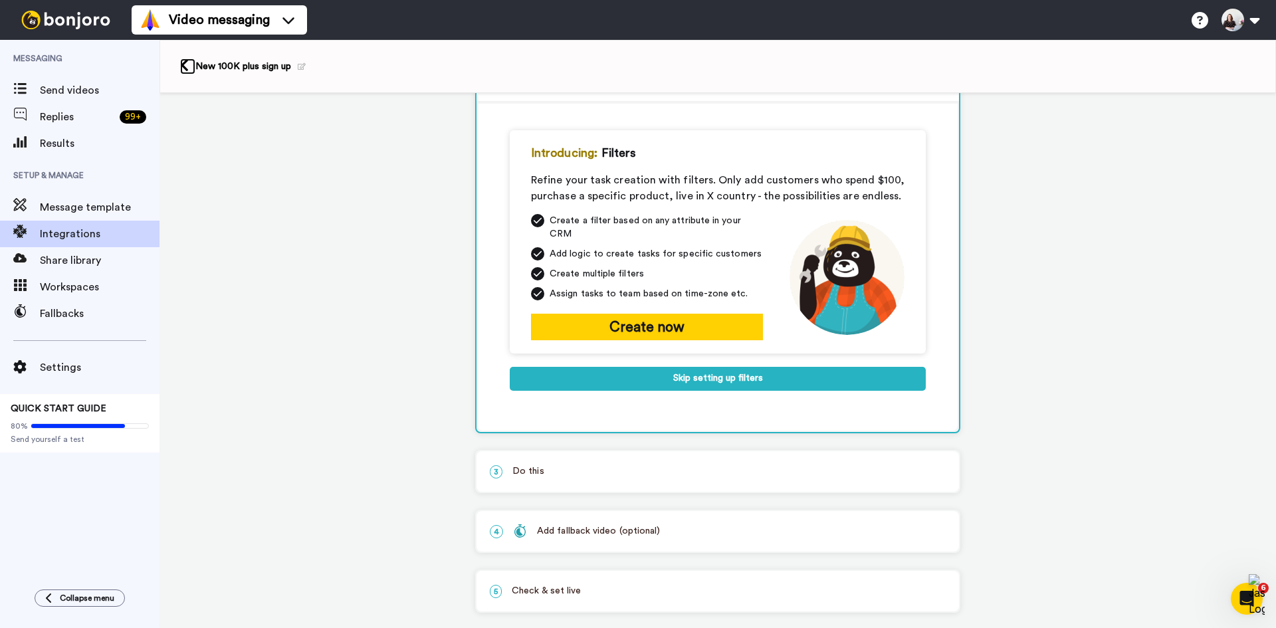
click at [183, 67] on icon at bounding box center [184, 65] width 9 height 14
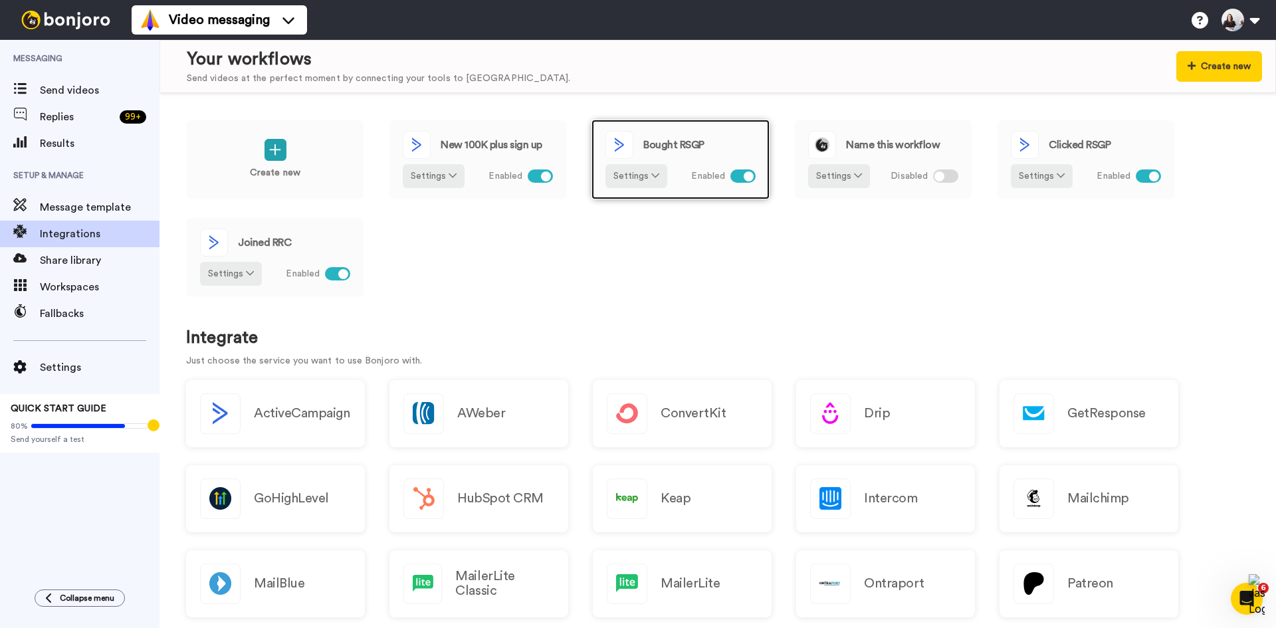
click at [737, 143] on div "Bought RSGP" at bounding box center [680, 145] width 150 height 28
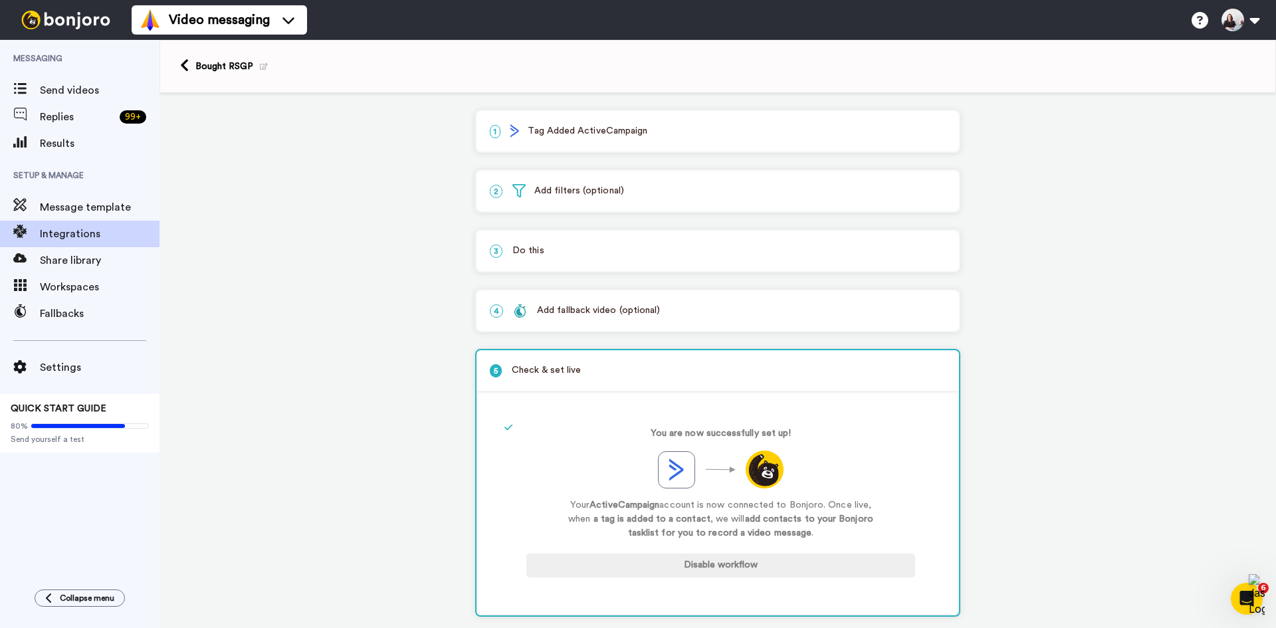
click at [640, 135] on p "1 Tag Added ActiveCampaign" at bounding box center [718, 131] width 456 height 14
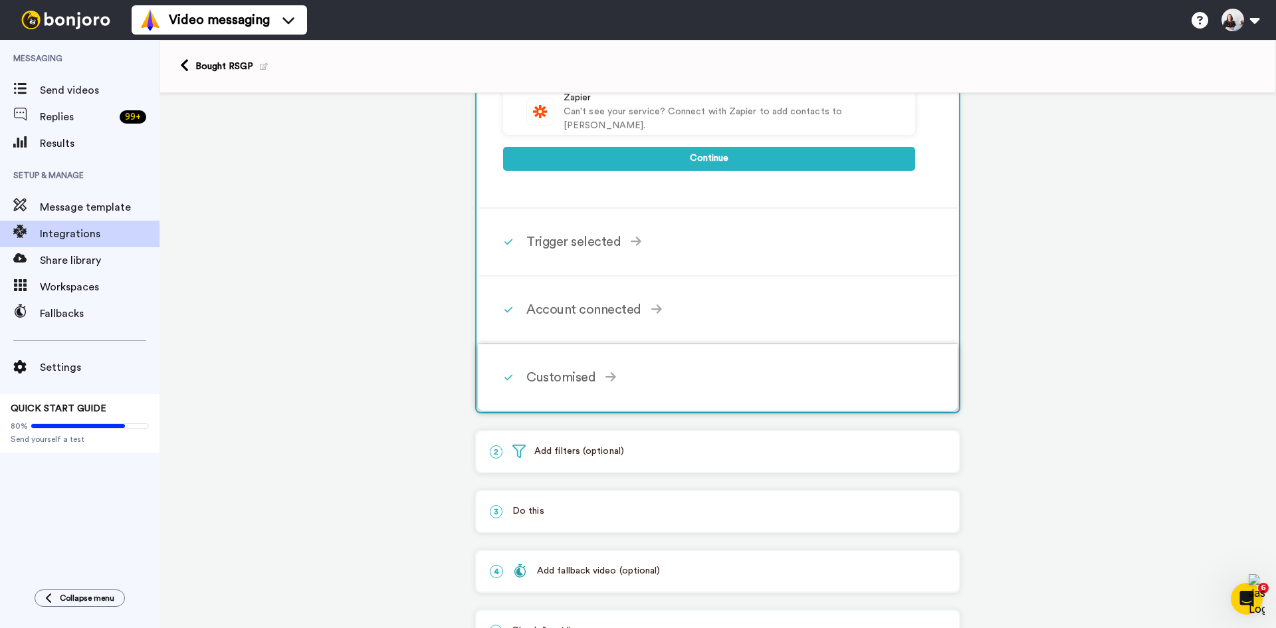
scroll to position [532, 0]
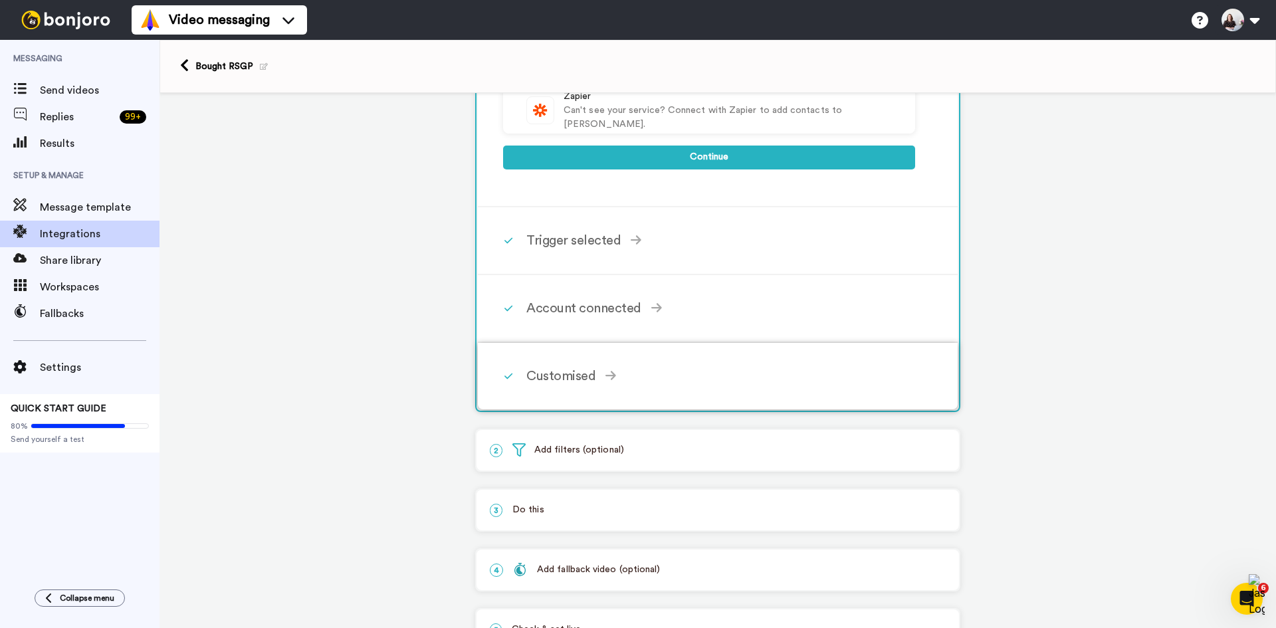
click at [653, 385] on div "Customised" at bounding box center [720, 376] width 389 height 20
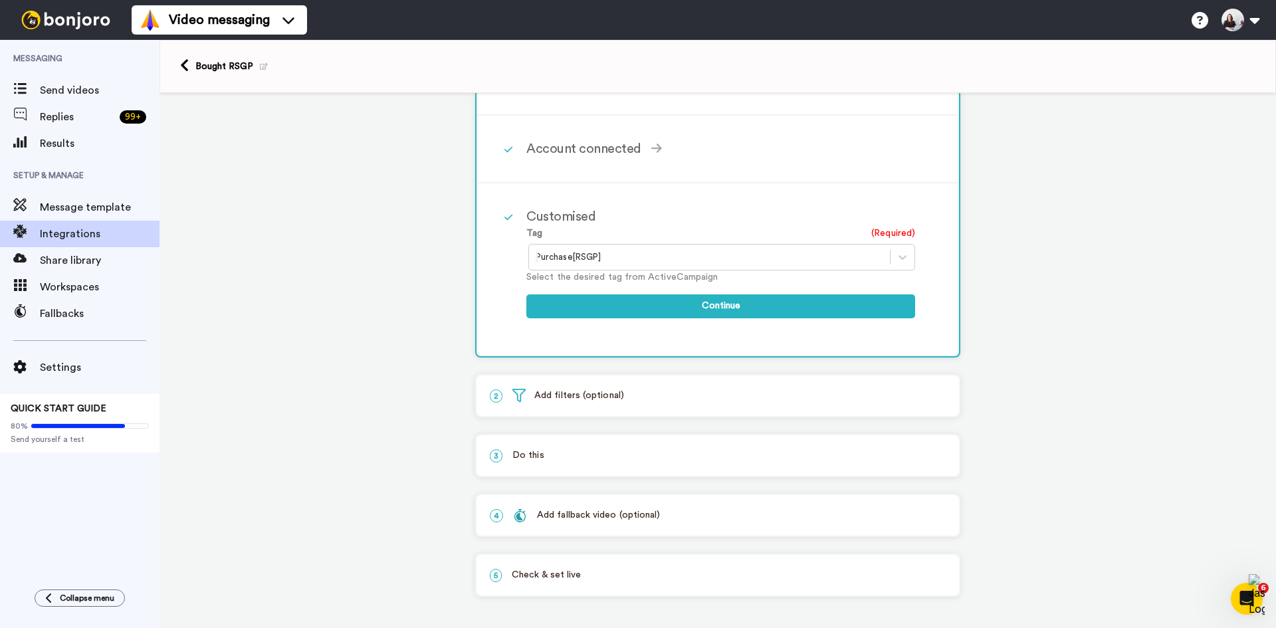
scroll to position [176, 0]
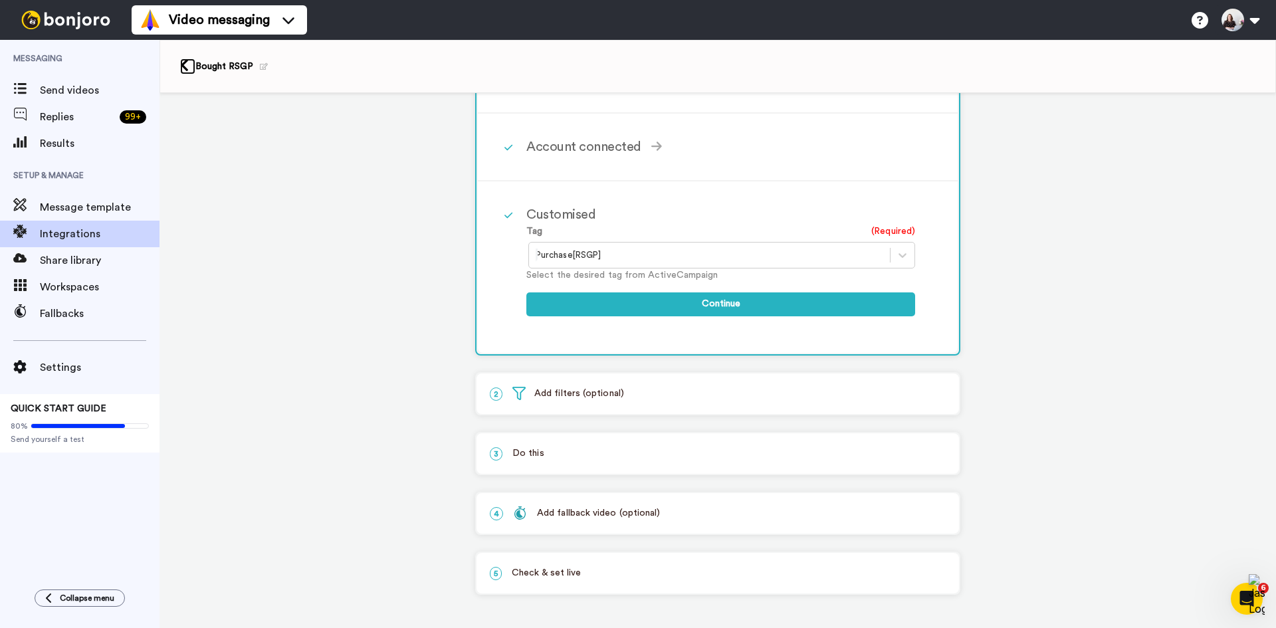
click at [182, 64] on icon at bounding box center [184, 65] width 9 height 14
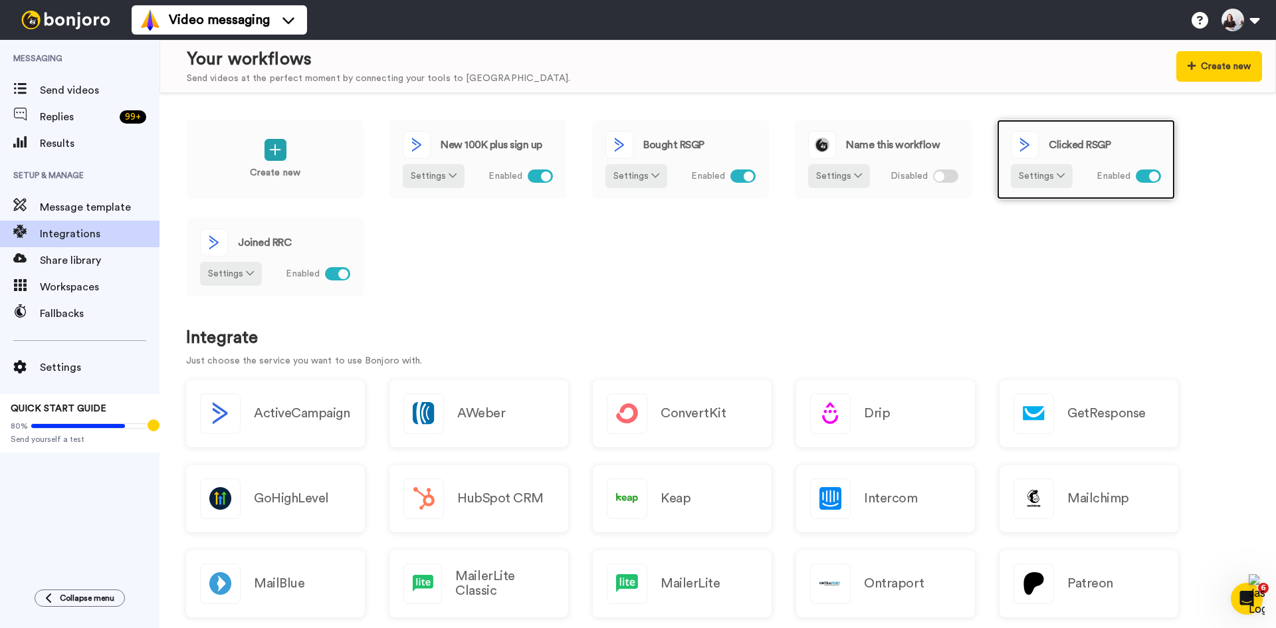
click at [1079, 142] on span "Clicked RSGP" at bounding box center [1079, 145] width 62 height 11
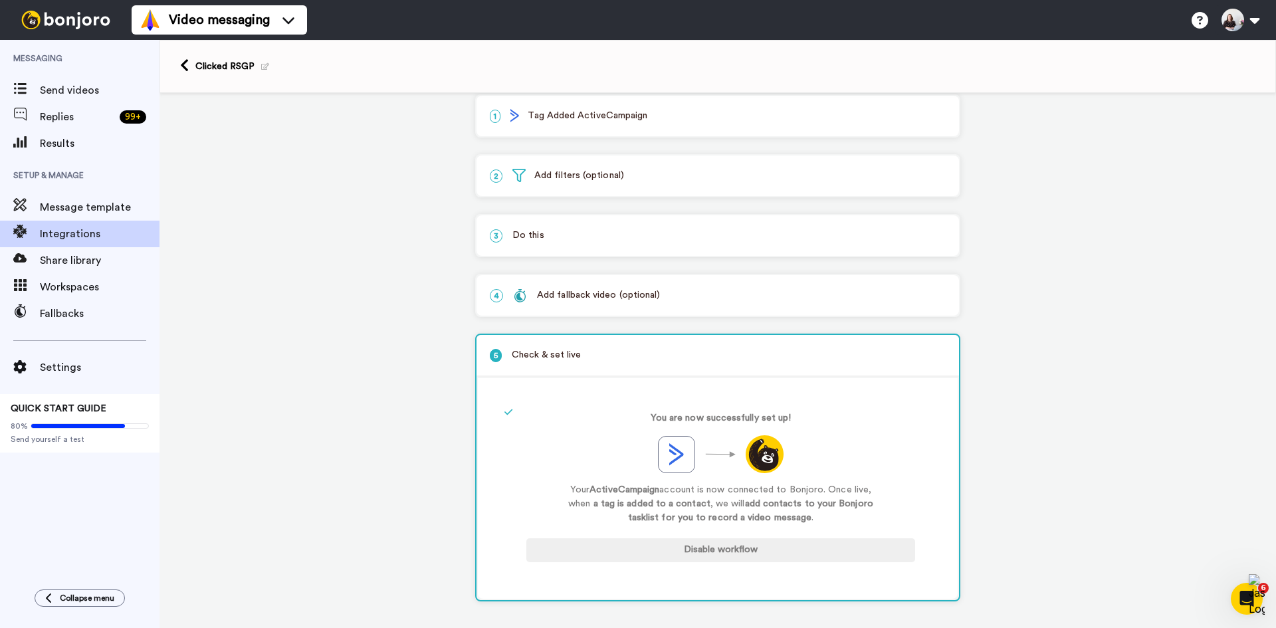
scroll to position [22, 0]
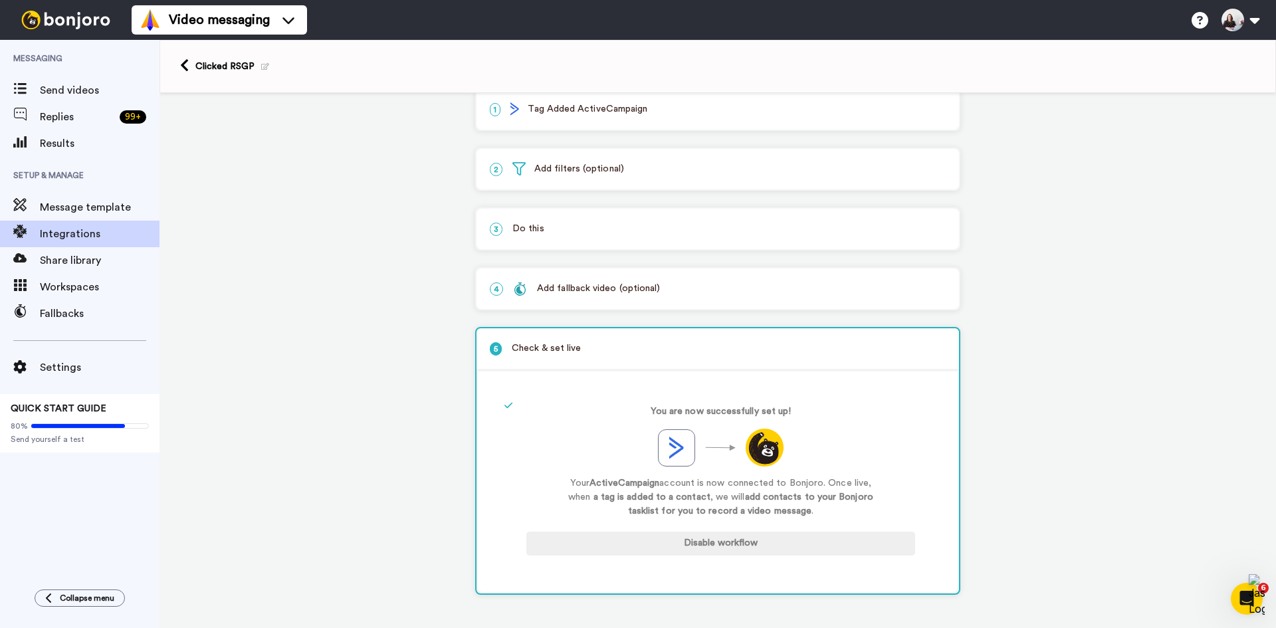
click at [610, 112] on p "1 Tag Added ActiveCampaign" at bounding box center [718, 109] width 456 height 14
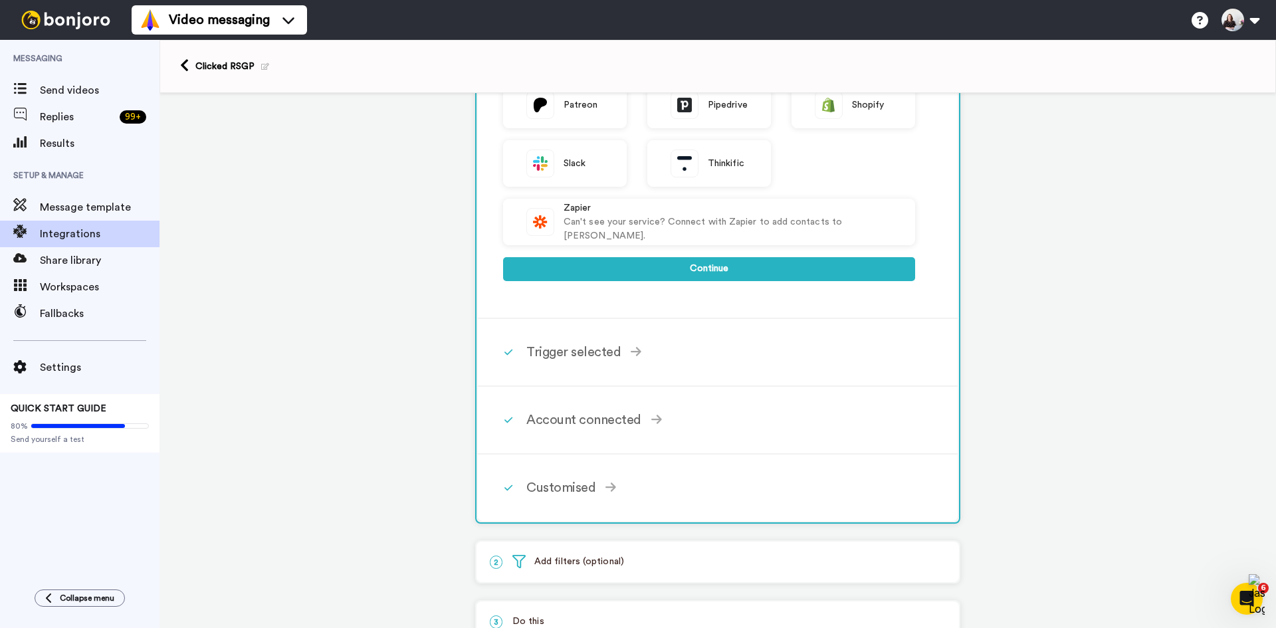
scroll to position [421, 0]
click at [570, 482] on div "Customised" at bounding box center [720, 487] width 389 height 20
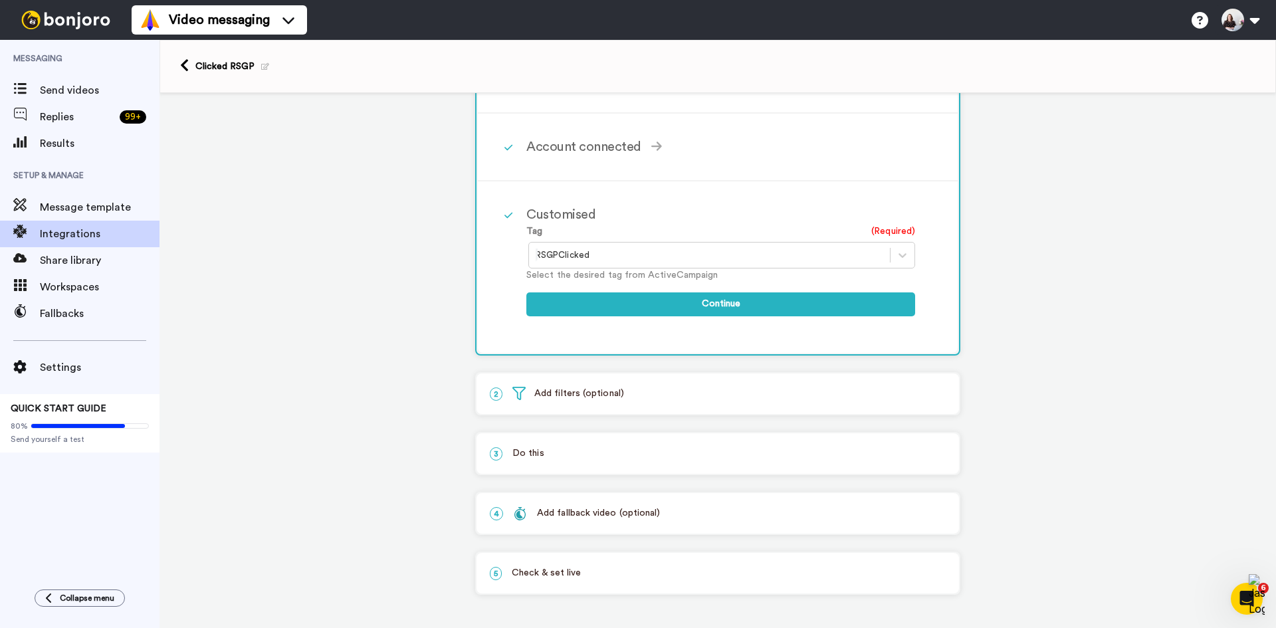
scroll to position [176, 0]
click at [190, 62] on link at bounding box center [187, 66] width 15 height 16
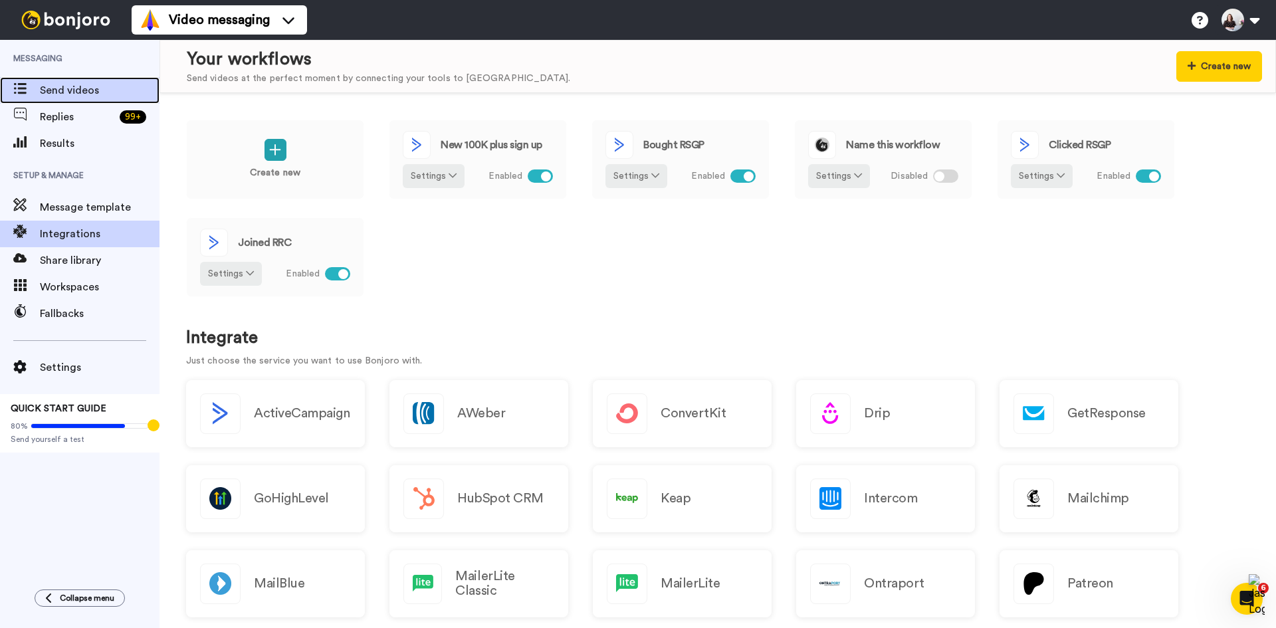
click at [80, 90] on span "Send videos" at bounding box center [100, 90] width 120 height 16
